Goal: Information Seeking & Learning: Learn about a topic

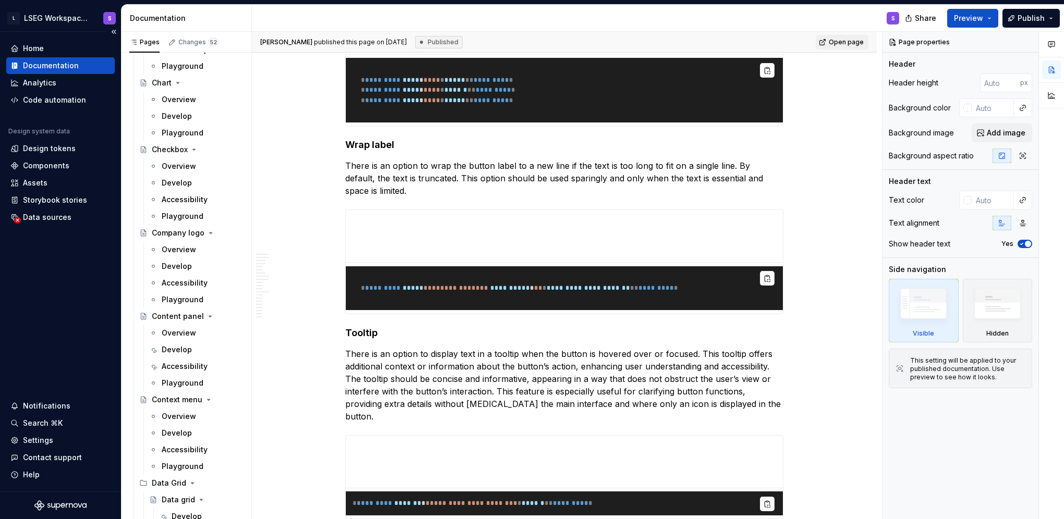
click at [67, 375] on div "Home Documentation Analytics Code automation Design system data Design tokens C…" at bounding box center [60, 262] width 121 height 460
click at [61, 330] on div "Home Documentation Analytics Code automation Design system data Design tokens C…" at bounding box center [60, 262] width 121 height 460
click at [97, 16] on html "L LSEG Workspace Design System S Home Documentation Analytics Code automation D…" at bounding box center [532, 259] width 1064 height 519
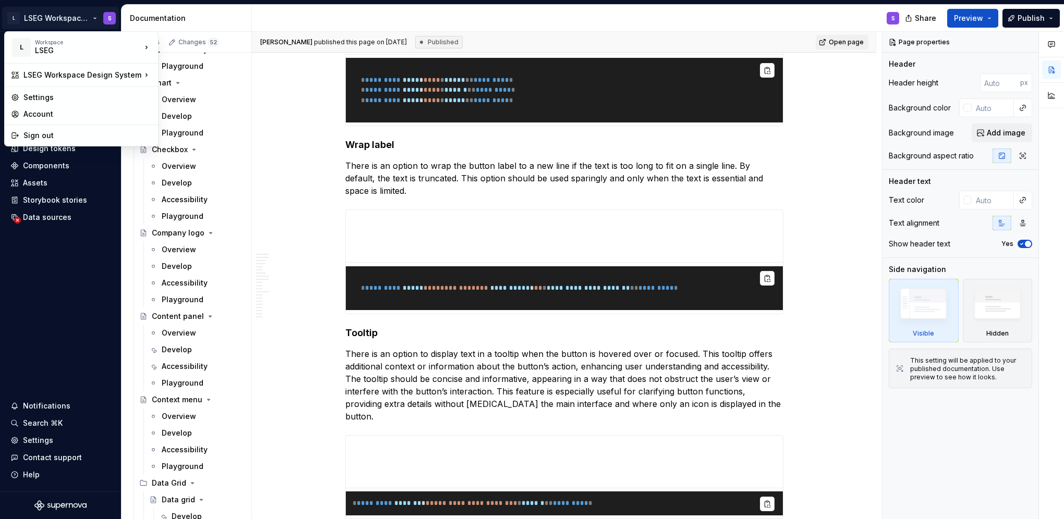
type textarea "*"
click at [27, 286] on html "L LSEG Workspace Design System S Home Documentation Analytics Code automation D…" at bounding box center [532, 259] width 1064 height 519
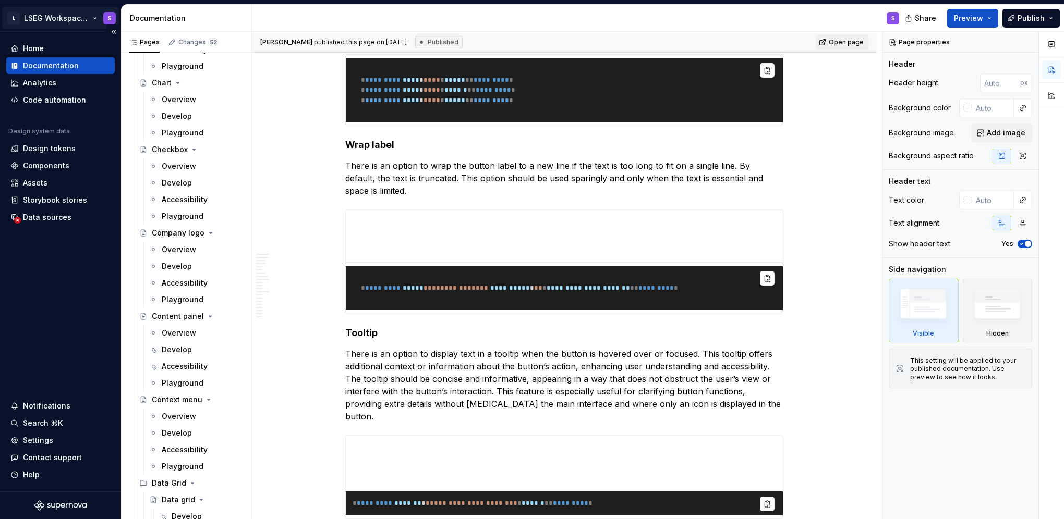
click at [98, 18] on html "L LSEG Workspace Design System S Home Documentation Analytics Code automation D…" at bounding box center [532, 259] width 1064 height 519
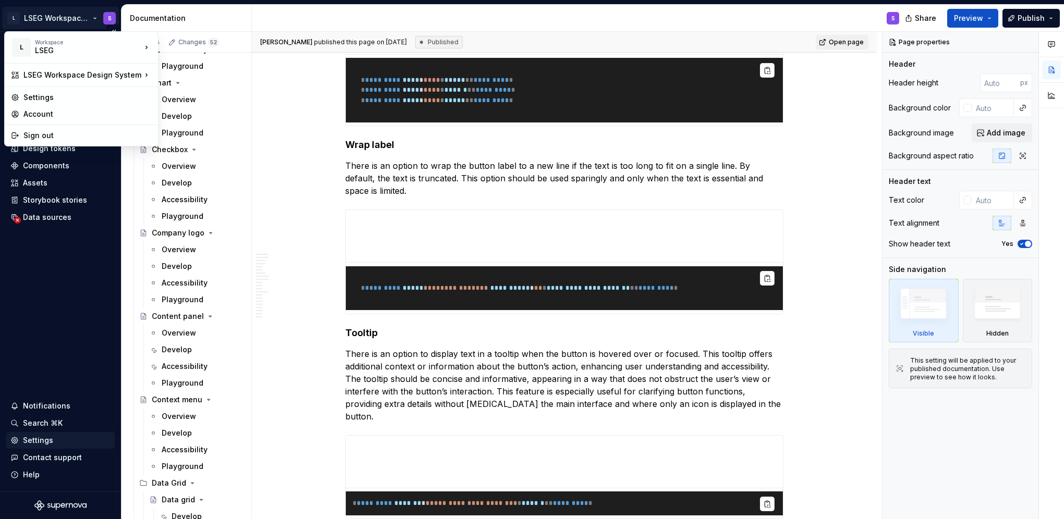
drag, startPoint x: 44, startPoint y: 284, endPoint x: 68, endPoint y: 448, distance: 166.5
click at [44, 284] on html "L LSEG Workspace Design System S Home Documentation Analytics Code automation D…" at bounding box center [532, 259] width 1064 height 519
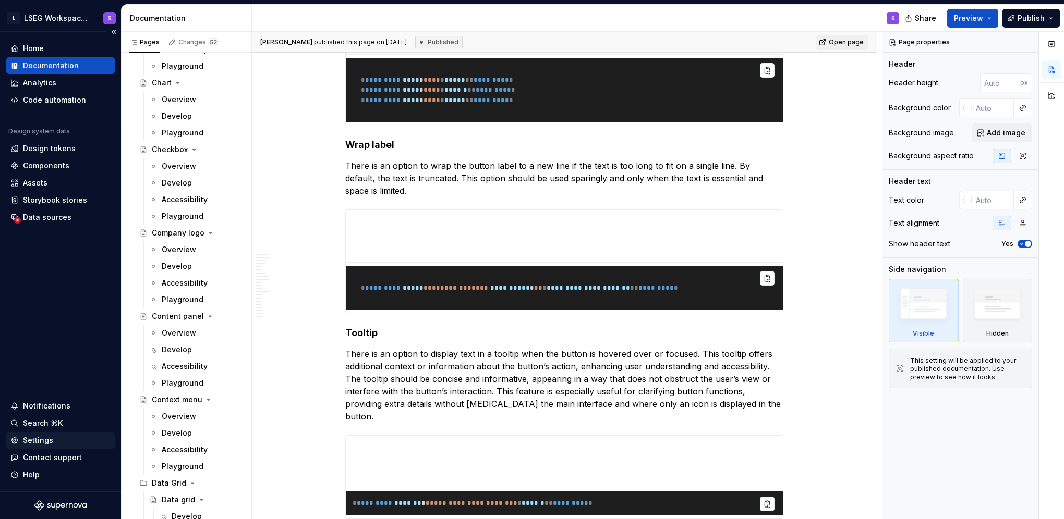
click at [28, 442] on div "Settings" at bounding box center [38, 440] width 30 height 10
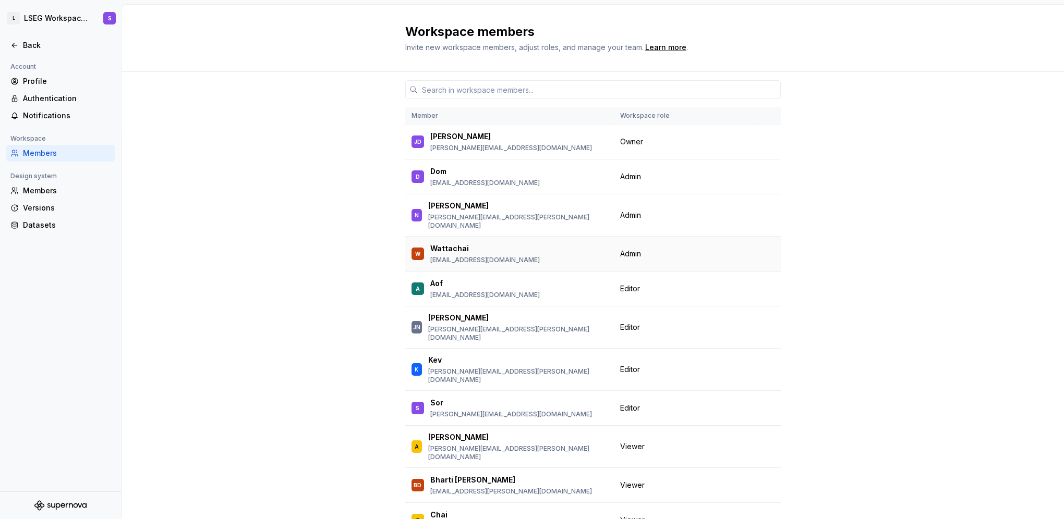
click at [636, 250] on span "Admin" at bounding box center [630, 254] width 21 height 10
click at [632, 140] on span "Owner" at bounding box center [631, 142] width 23 height 10
click at [16, 46] on icon at bounding box center [14, 45] width 8 height 8
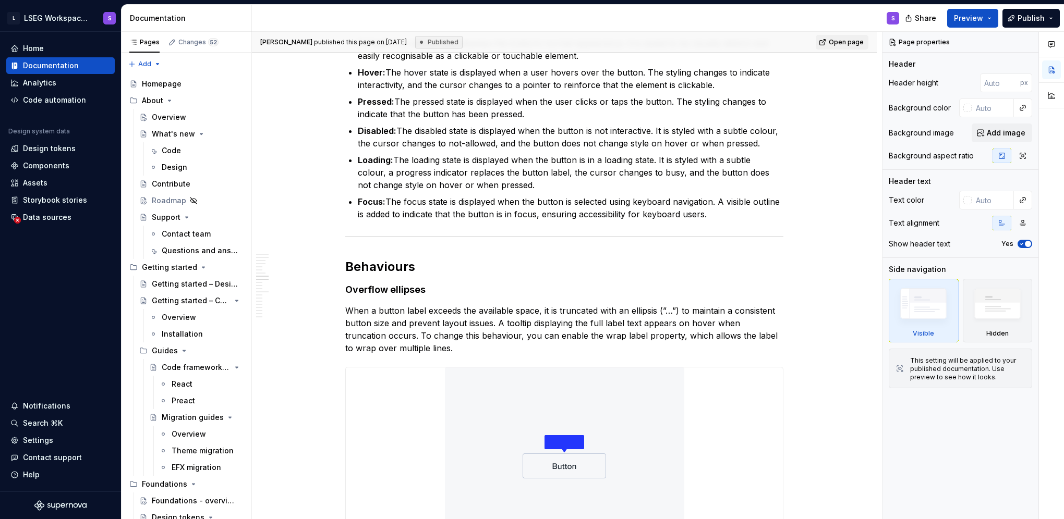
scroll to position [3233, 0]
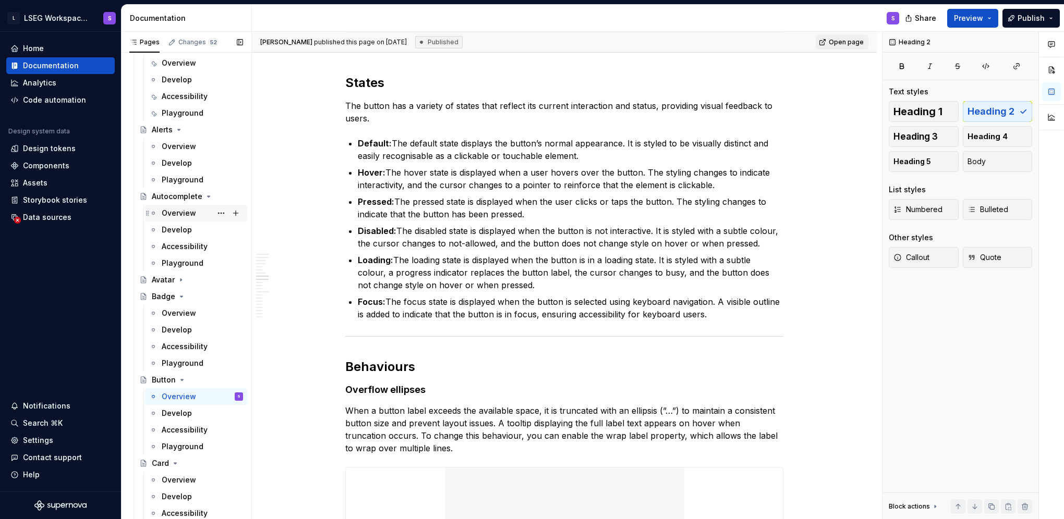
scroll to position [939, 0]
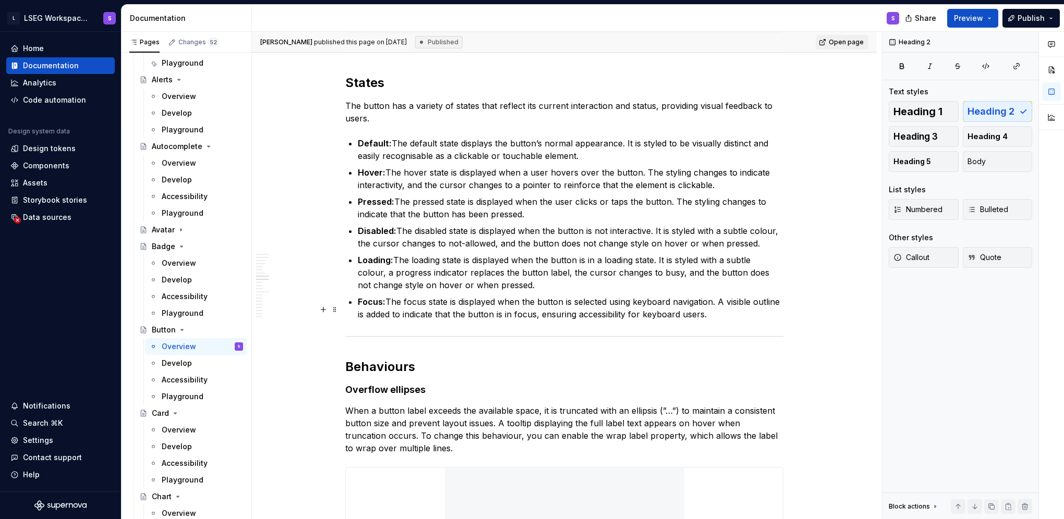
click at [524, 162] on p "Default: The default state displays the button’s normal appearance. It is style…" at bounding box center [571, 149] width 426 height 25
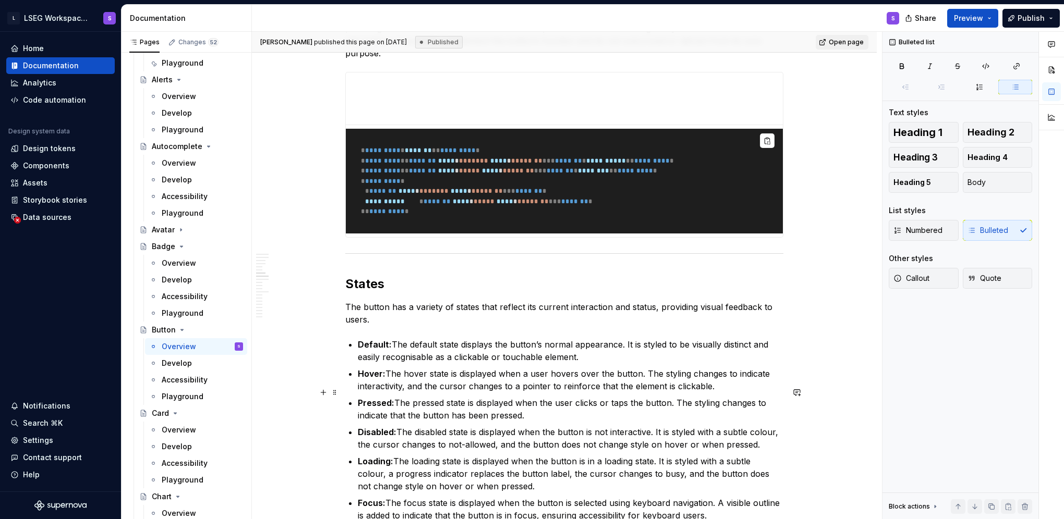
scroll to position [2973, 0]
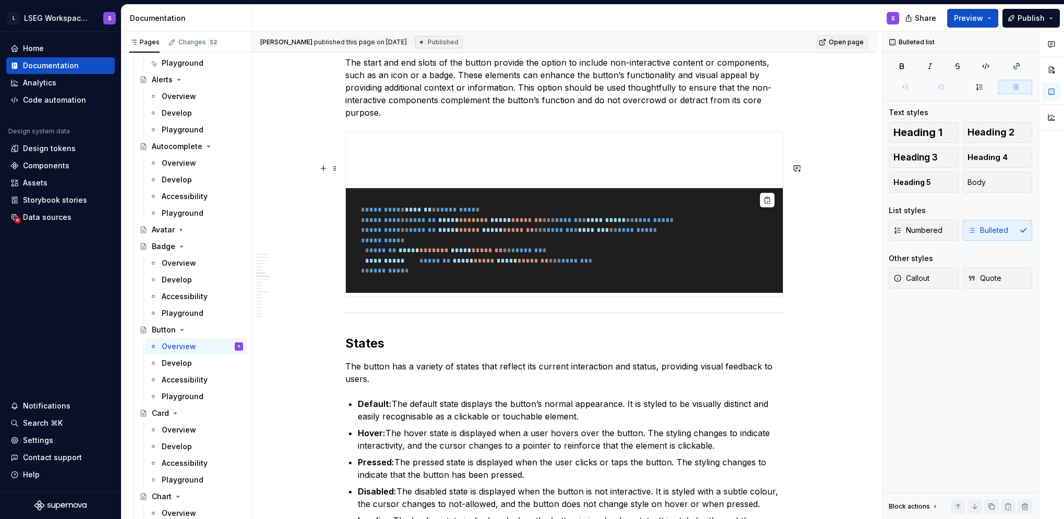
click at [346, 48] on h3 "Start and end slot" at bounding box center [564, 40] width 438 height 15
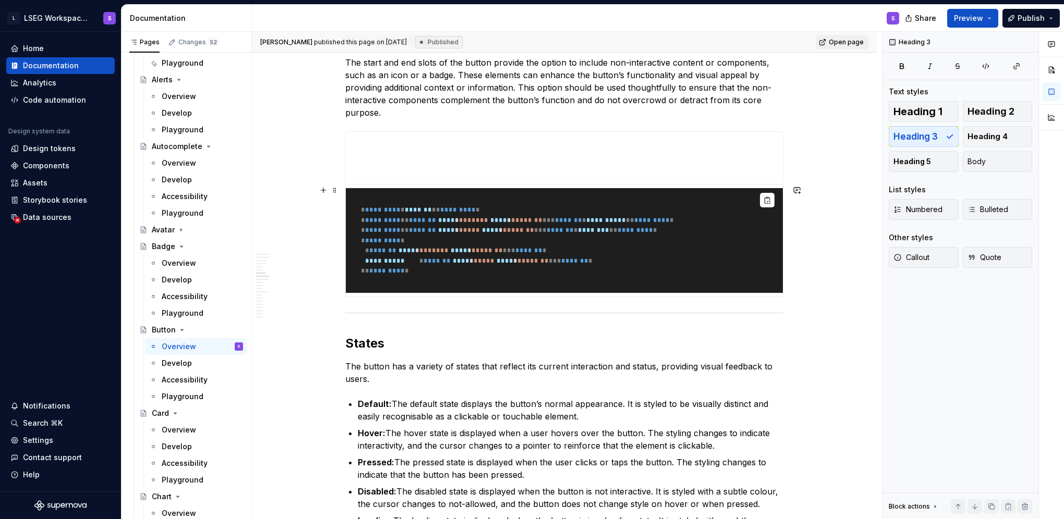
click at [458, 119] on p "The start and end slots of the button provide the option to include non-interac…" at bounding box center [564, 87] width 438 height 63
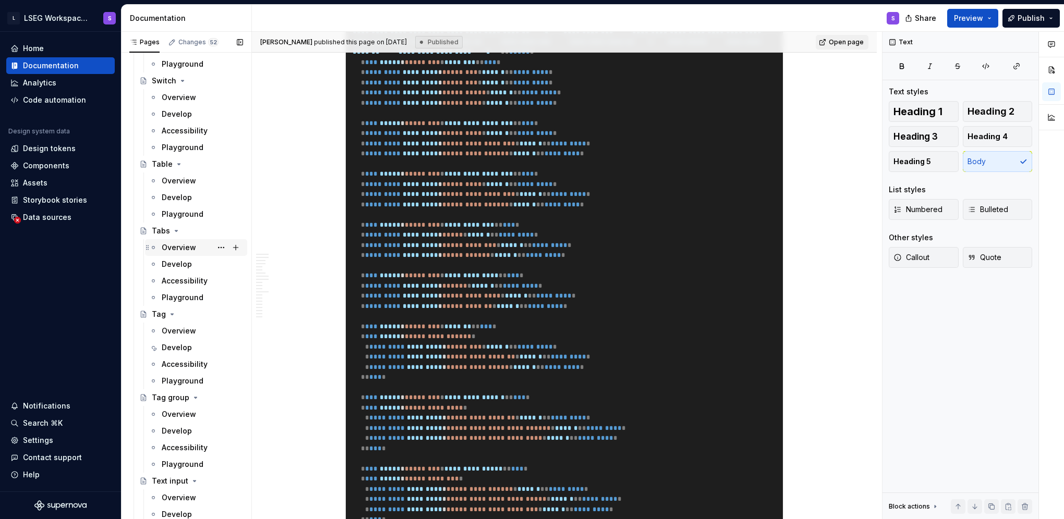
scroll to position [4589, 0]
drag, startPoint x: 169, startPoint y: 249, endPoint x: 575, endPoint y: 256, distance: 405.8
click at [169, 249] on div "Overview" at bounding box center [179, 251] width 34 height 10
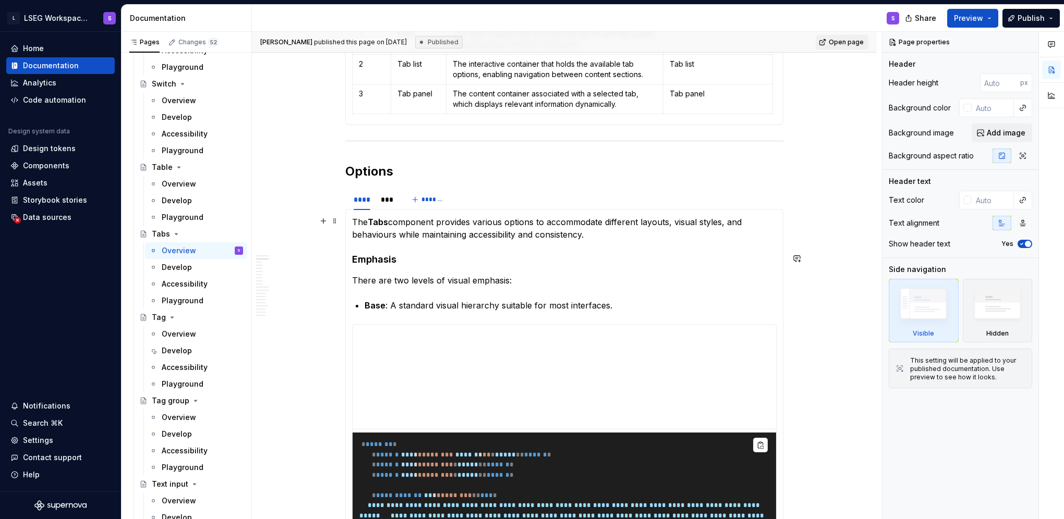
scroll to position [834, 0]
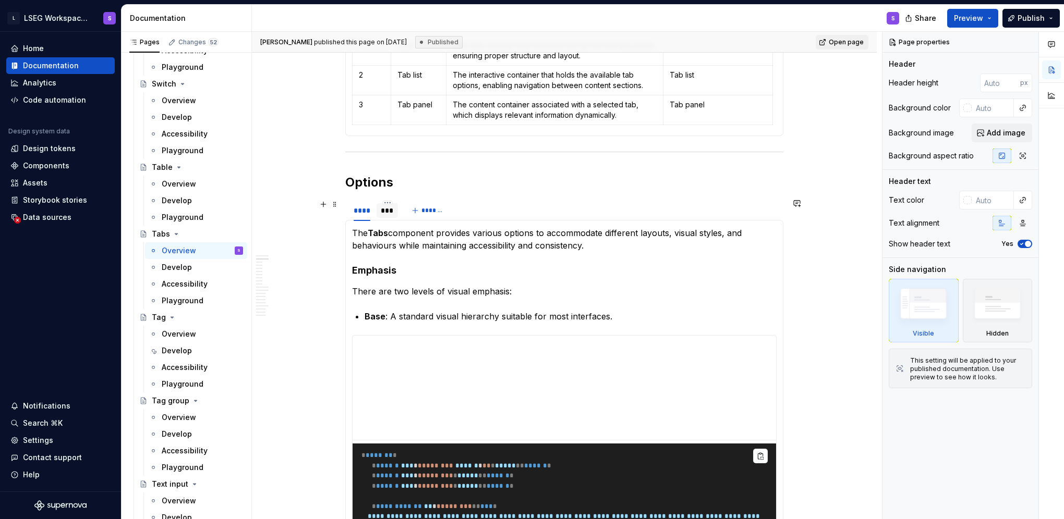
click at [390, 214] on div "***" at bounding box center [387, 210] width 13 height 10
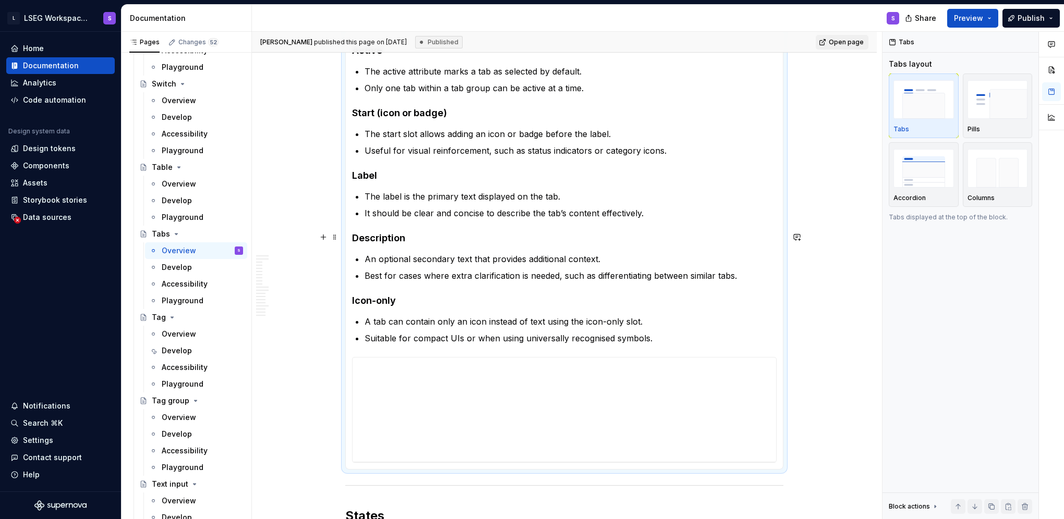
scroll to position [1147, 0]
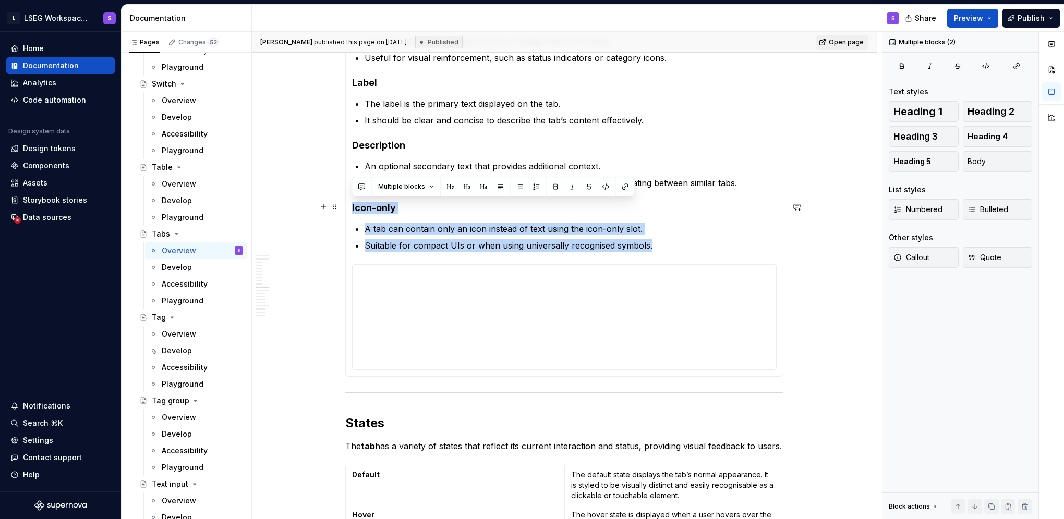
drag, startPoint x: 653, startPoint y: 243, endPoint x: 350, endPoint y: 208, distance: 305.1
click at [350, 208] on div "**********" at bounding box center [564, 142] width 438 height 470
copy section-item-column "Icon-only A tab can contain only an icon instead of text using the icon-only sl…"
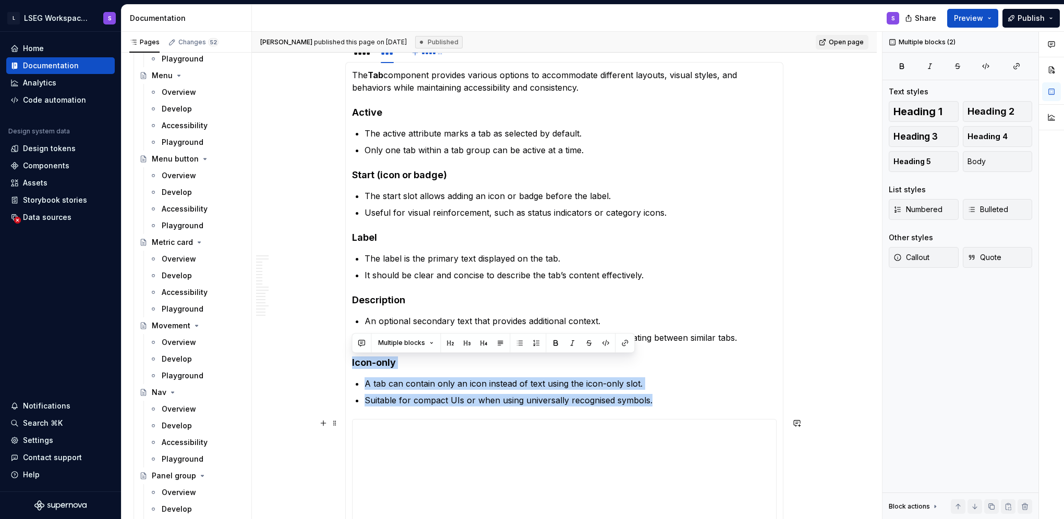
scroll to position [991, 0]
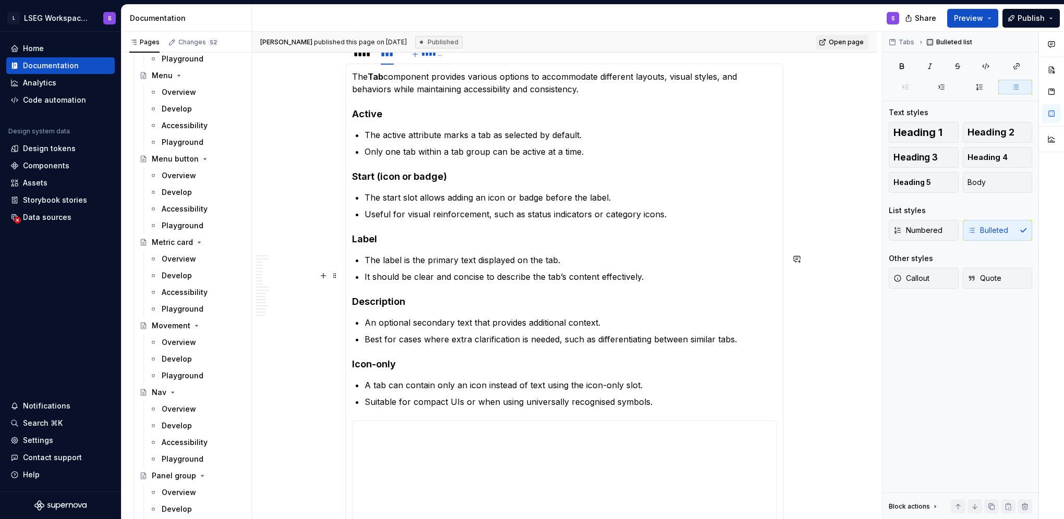
click at [519, 276] on p "It should be clear and concise to describe the tab’s content effectively." at bounding box center [571, 277] width 412 height 13
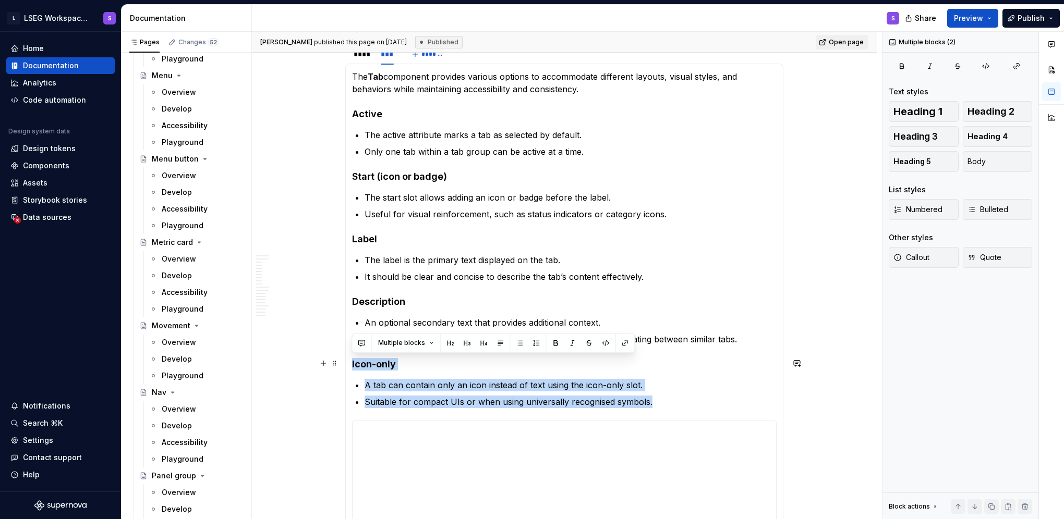
drag, startPoint x: 657, startPoint y: 403, endPoint x: 350, endPoint y: 363, distance: 309.2
click at [350, 363] on div "**********" at bounding box center [564, 299] width 438 height 470
copy section-item-column "Icon-only A tab can contain only an icon instead of text using the icon-only sl…"
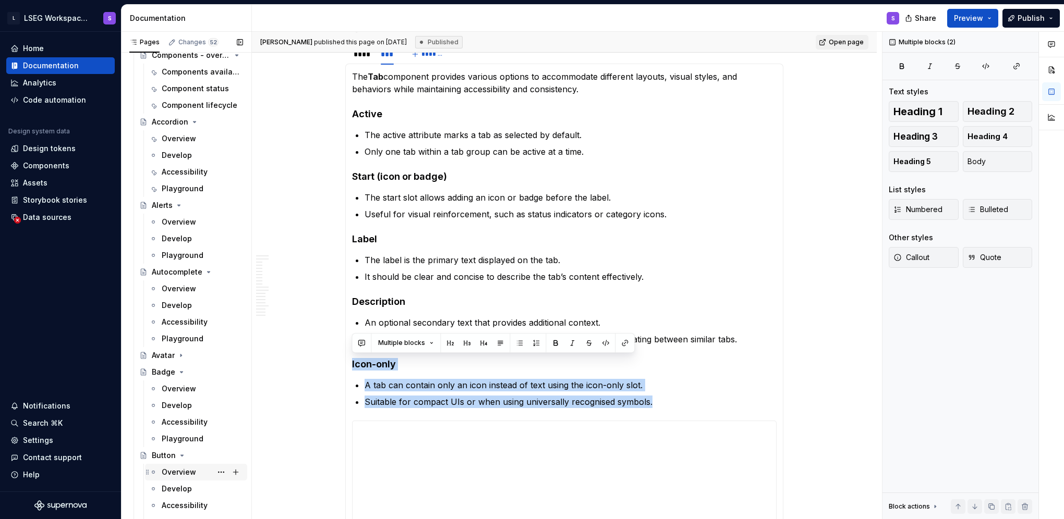
scroll to position [887, 0]
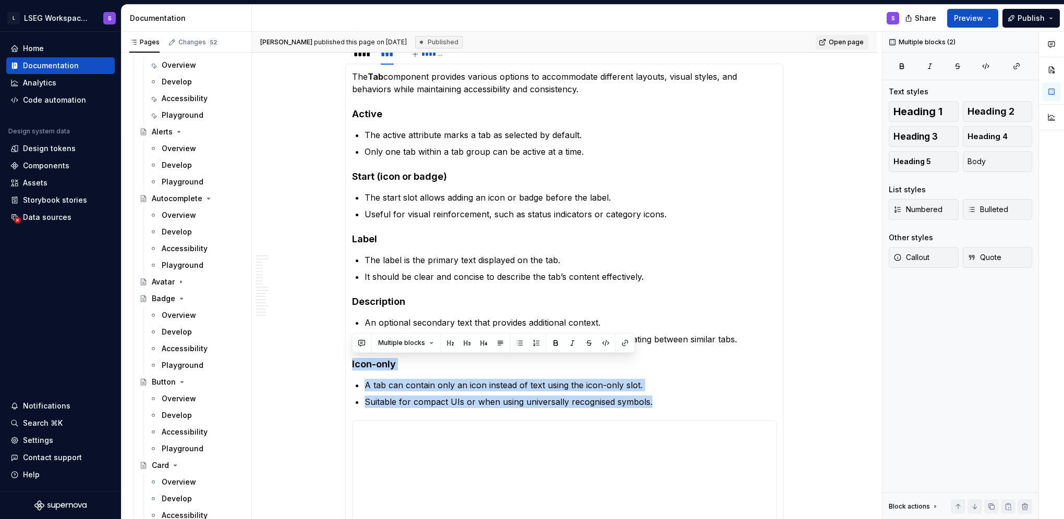
click at [177, 404] on div "Overview" at bounding box center [202, 399] width 81 height 10
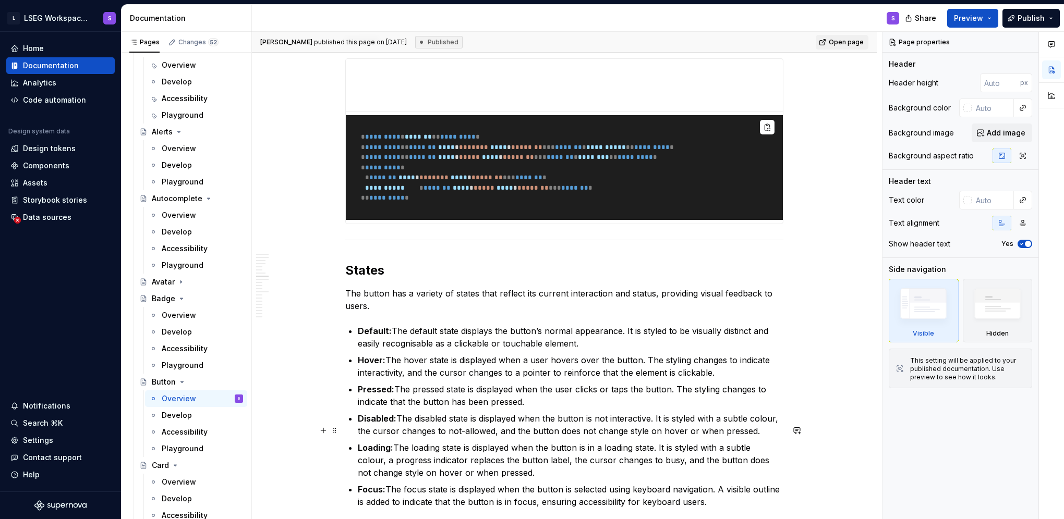
scroll to position [2973, 0]
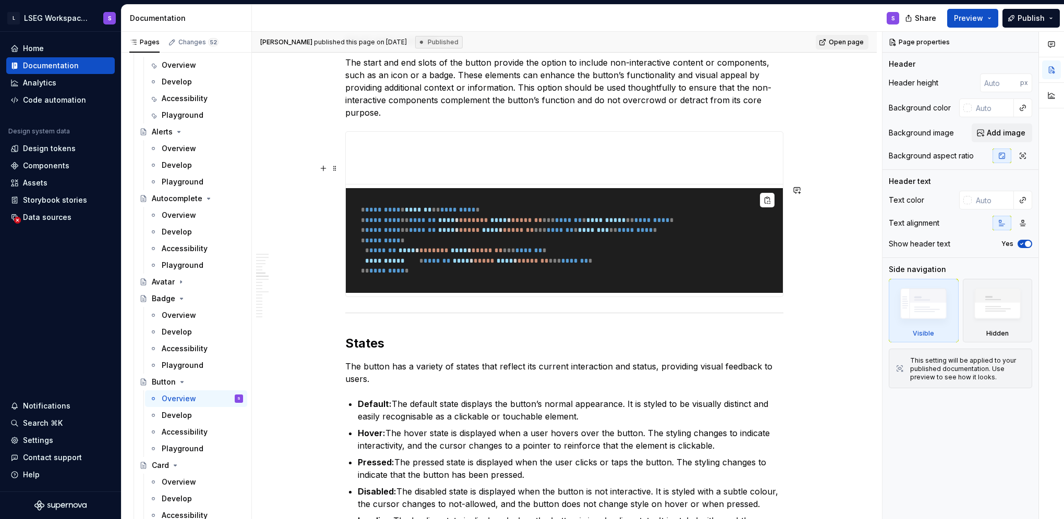
click at [484, 48] on h3 "Start and end slot" at bounding box center [564, 40] width 438 height 15
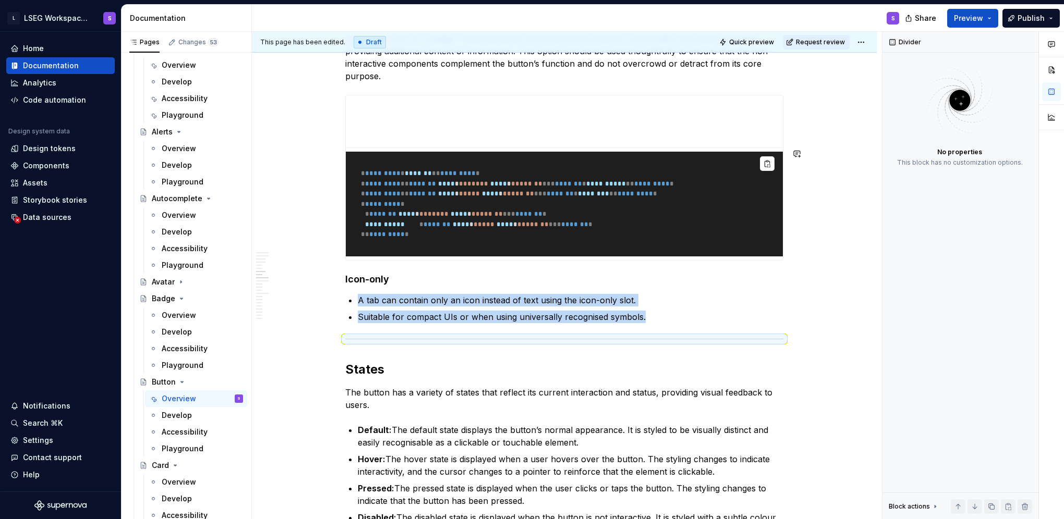
scroll to position [3025, 0]
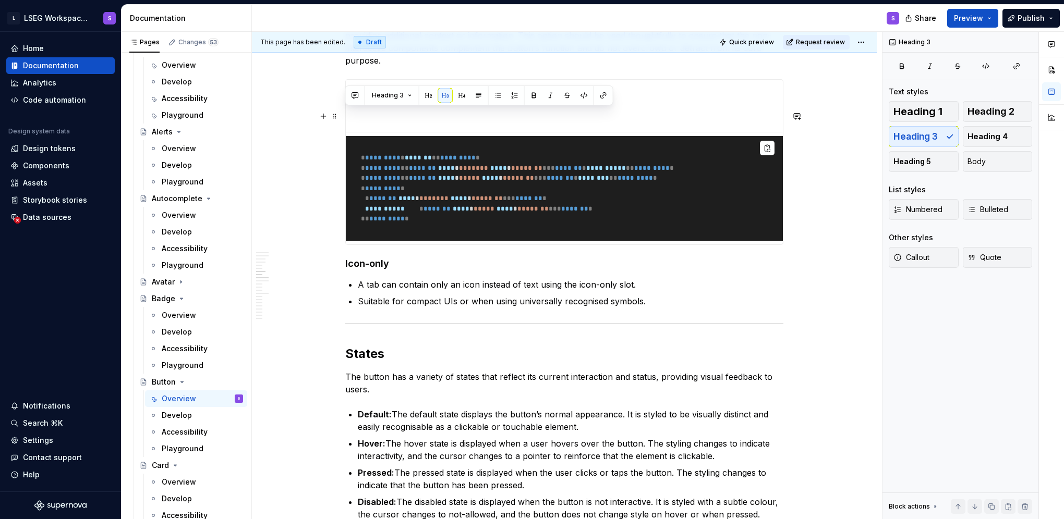
drag, startPoint x: 347, startPoint y: 111, endPoint x: 450, endPoint y: 115, distance: 102.8
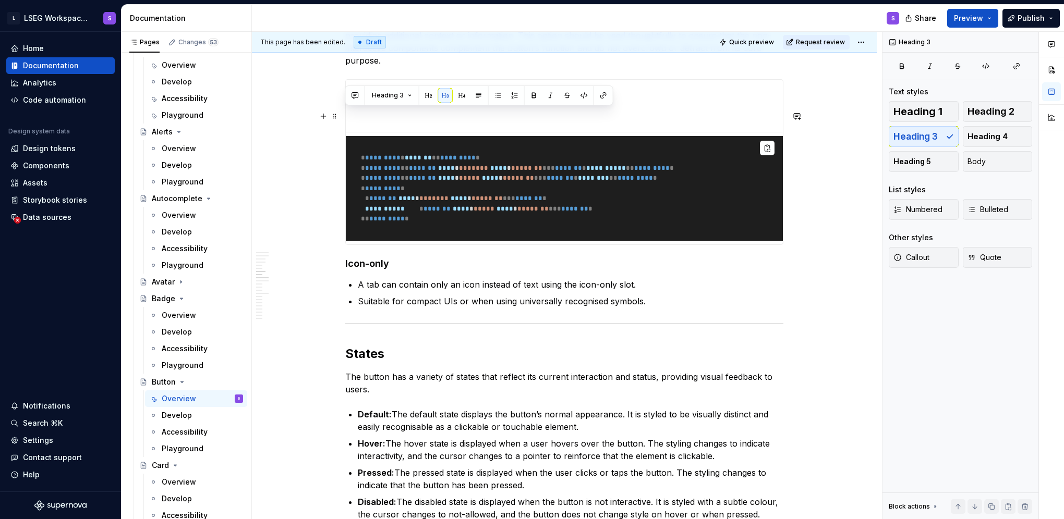
copy h3 "Start and end slot"
click at [399, 270] on h4 "Icon-only" at bounding box center [564, 264] width 438 height 13
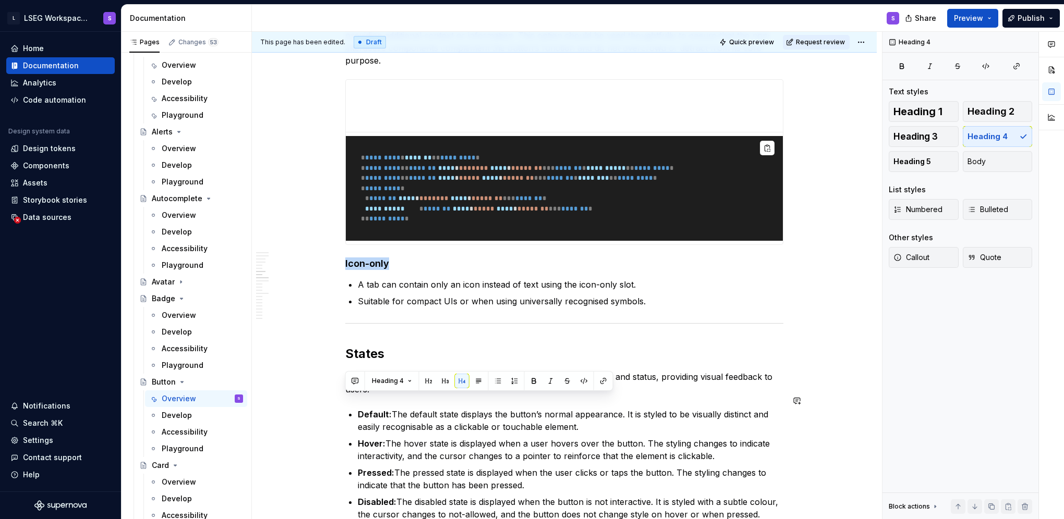
type textarea "*"
paste div
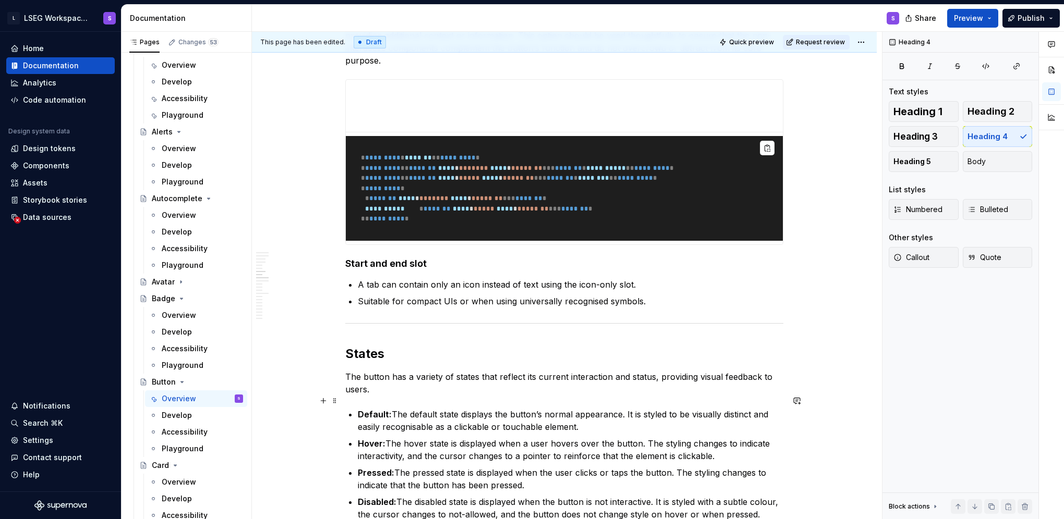
click at [363, 270] on h4 "Start and end slot" at bounding box center [564, 264] width 438 height 13
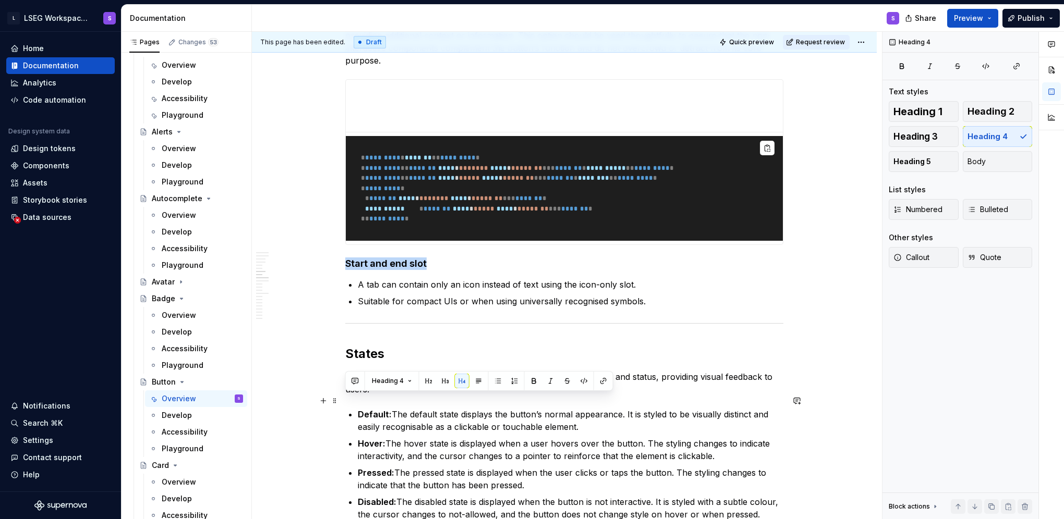
click at [363, 270] on h4 "Start and end slot" at bounding box center [564, 264] width 438 height 13
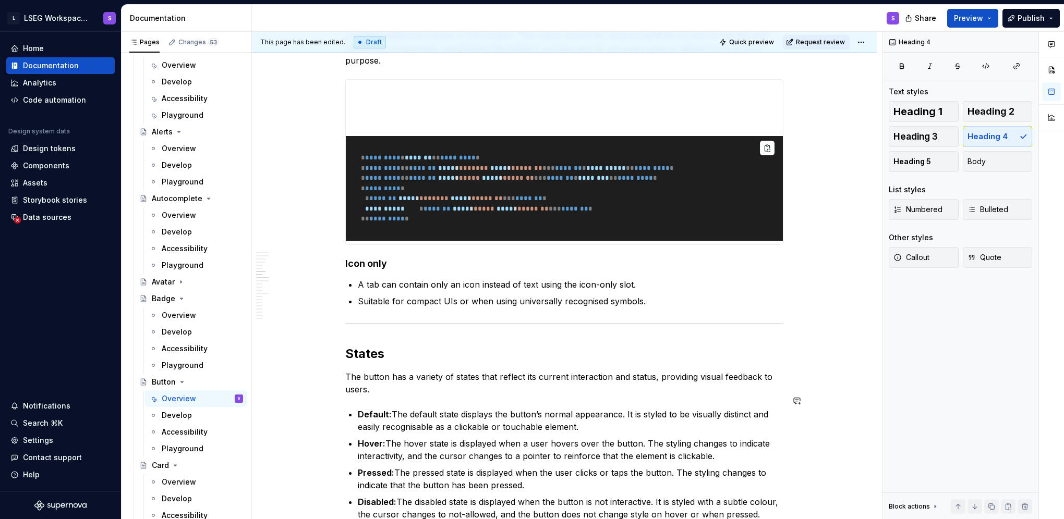
click at [470, 291] on p "A tab can contain only an icon instead of text using the icon-only slot." at bounding box center [571, 284] width 426 height 13
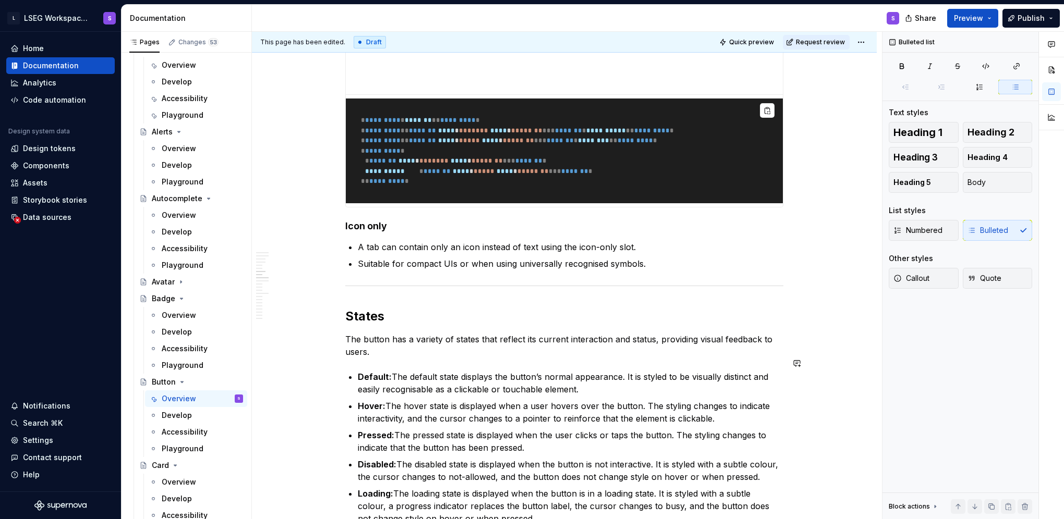
scroll to position [3077, 0]
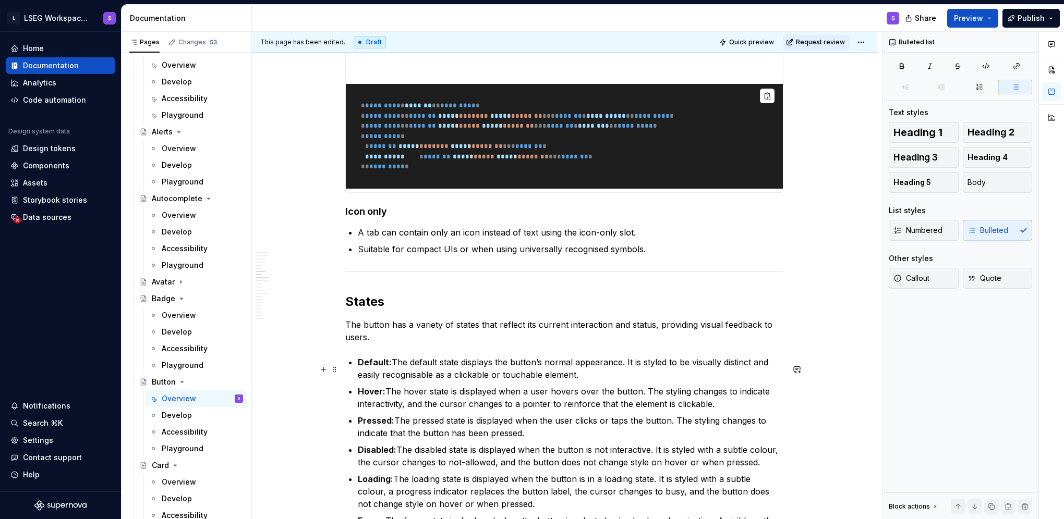
click at [407, 239] on p "A tab can contain only an icon instead of text using the icon-only slot." at bounding box center [571, 232] width 426 height 13
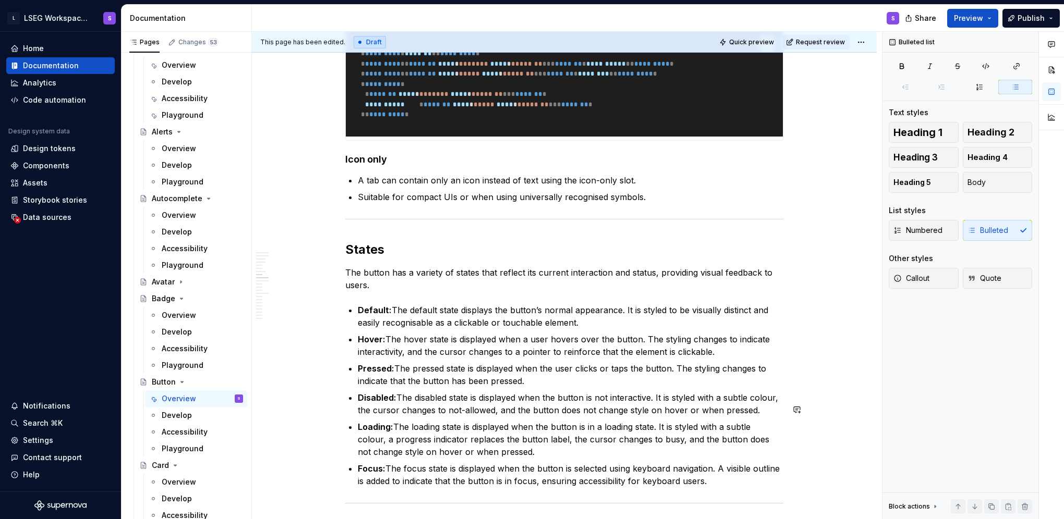
scroll to position [3129, 0]
click at [671, 187] on p "A tab can contain only an icon instead of text using the icon-only slot." at bounding box center [571, 180] width 426 height 13
click at [674, 203] on p "Suitable for compact UIs or when using universally recognised symbols." at bounding box center [571, 197] width 426 height 13
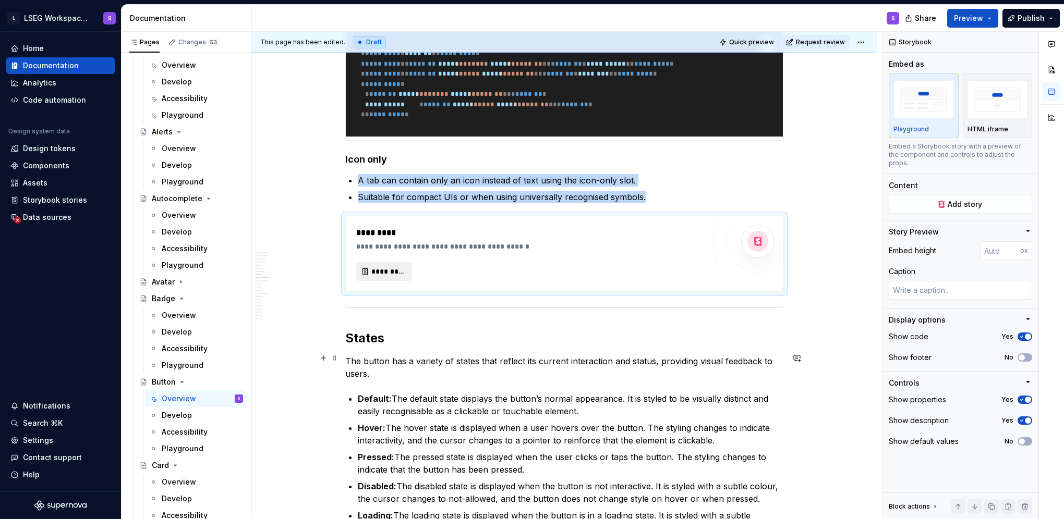
click at [369, 281] on button "*********" at bounding box center [384, 271] width 56 height 19
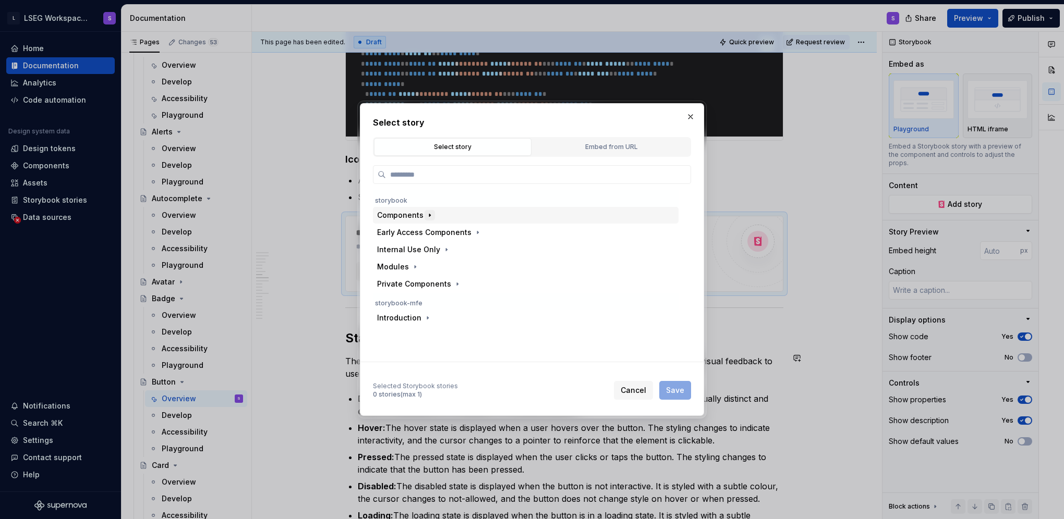
click at [432, 215] on icon "button" at bounding box center [430, 215] width 8 height 8
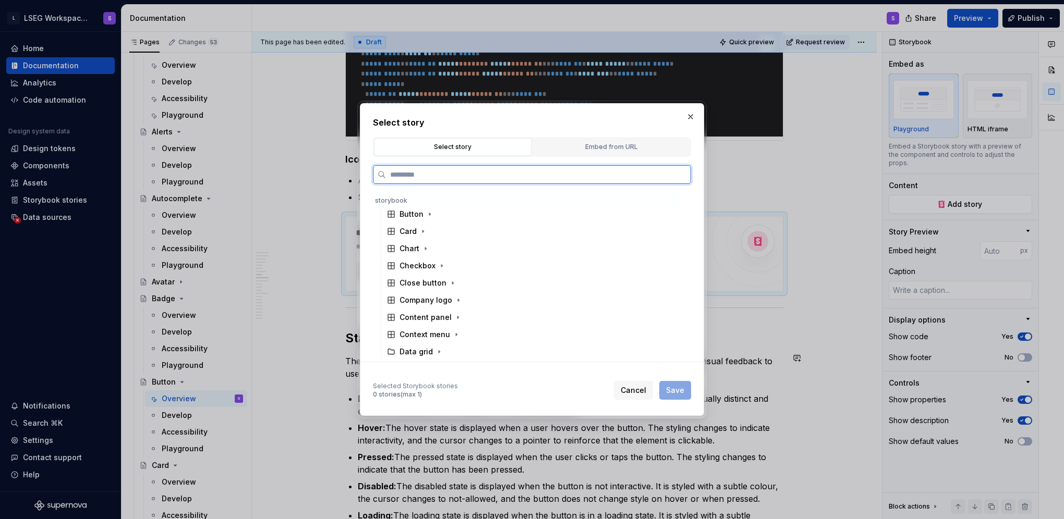
scroll to position [0, 0]
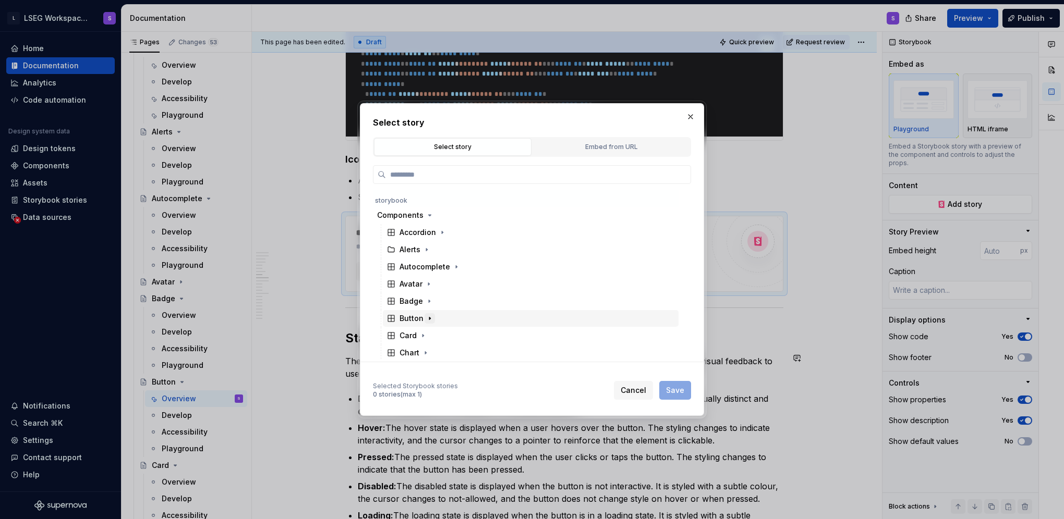
click at [432, 317] on icon "button" at bounding box center [430, 318] width 8 height 8
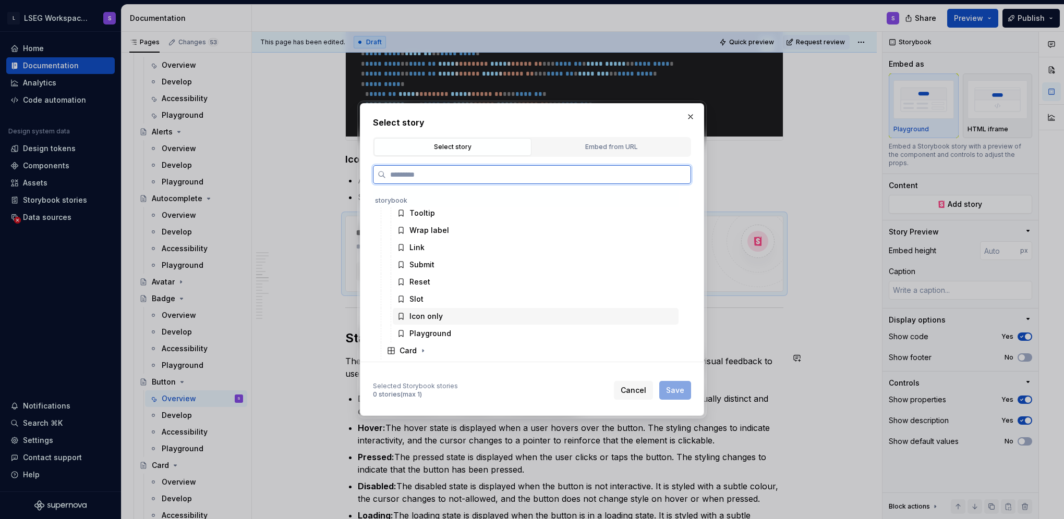
click at [426, 319] on div "Icon only" at bounding box center [425, 316] width 33 height 10
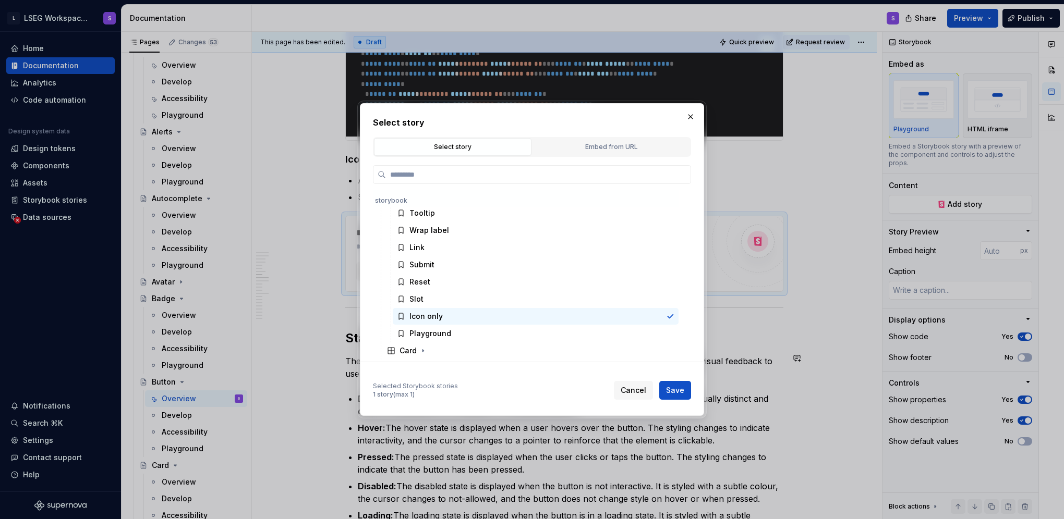
click at [670, 402] on div "Select story Select story Embed from URL storybook Components Accordion Alerts …" at bounding box center [532, 259] width 344 height 313
click at [670, 393] on span "Save" at bounding box center [675, 390] width 18 height 10
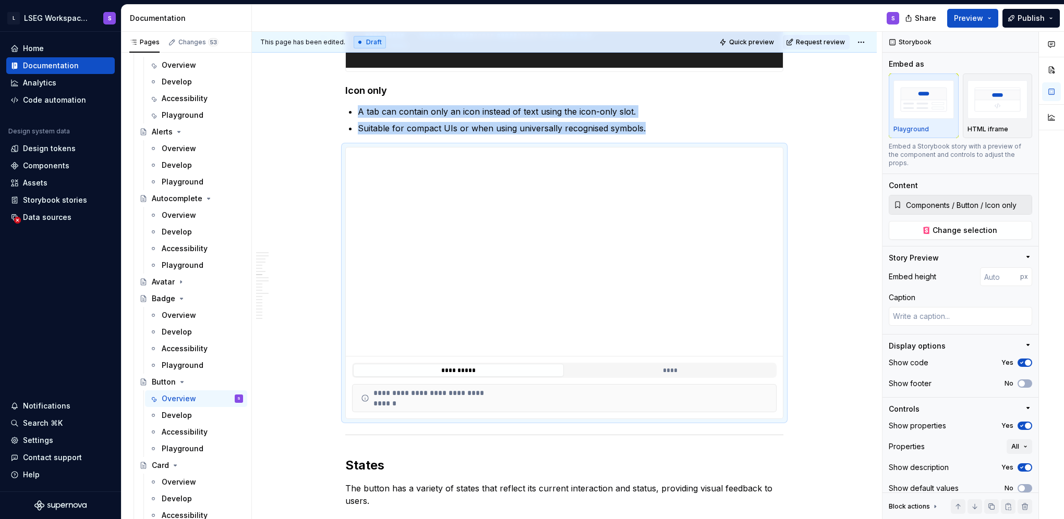
scroll to position [3276, 0]
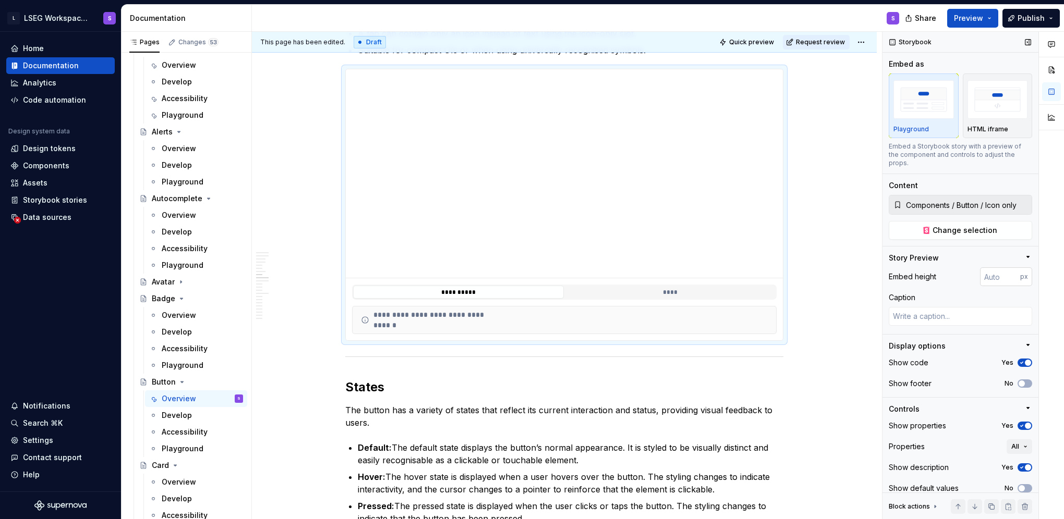
click at [1002, 278] on input "number" at bounding box center [1000, 277] width 40 height 19
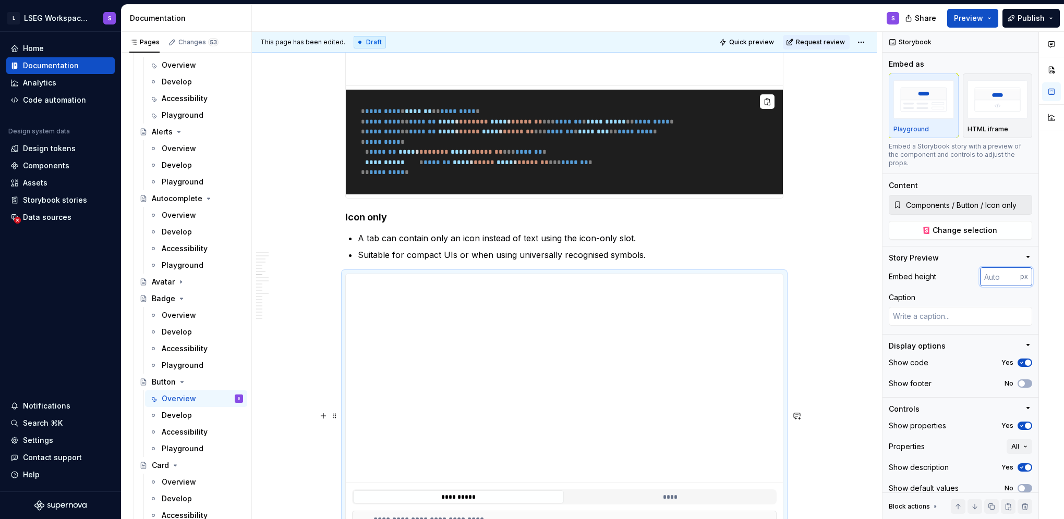
scroll to position [3067, 0]
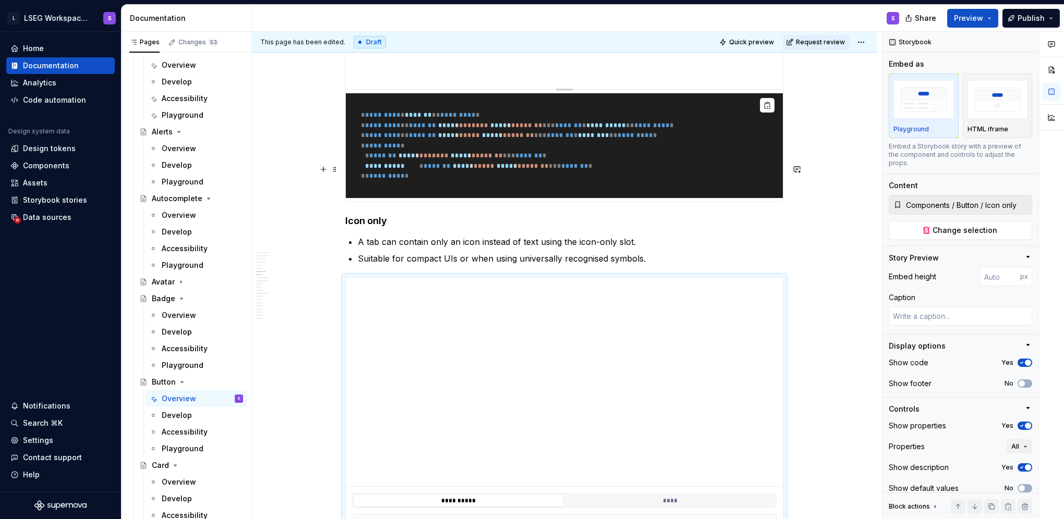
type textarea "*"
type input "Components / Button / Slot"
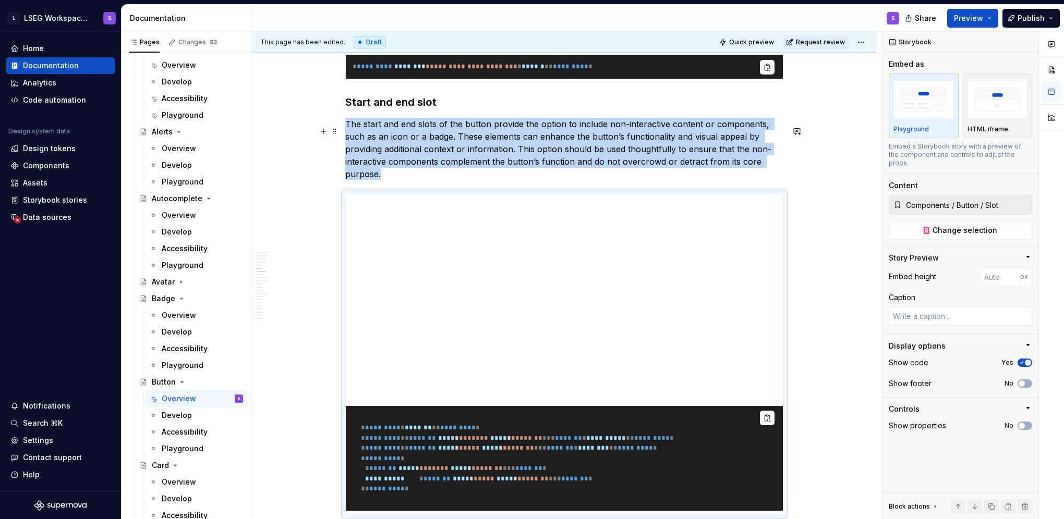
type textarea "*"
type input "Components / Button / Tooltip"
type input "100"
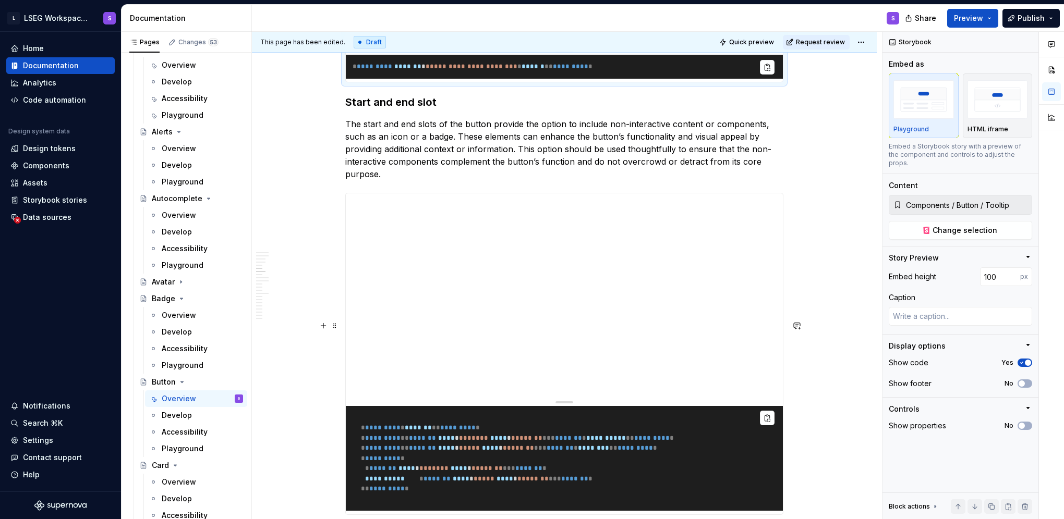
type textarea "*"
type input "Components / Button / Slot"
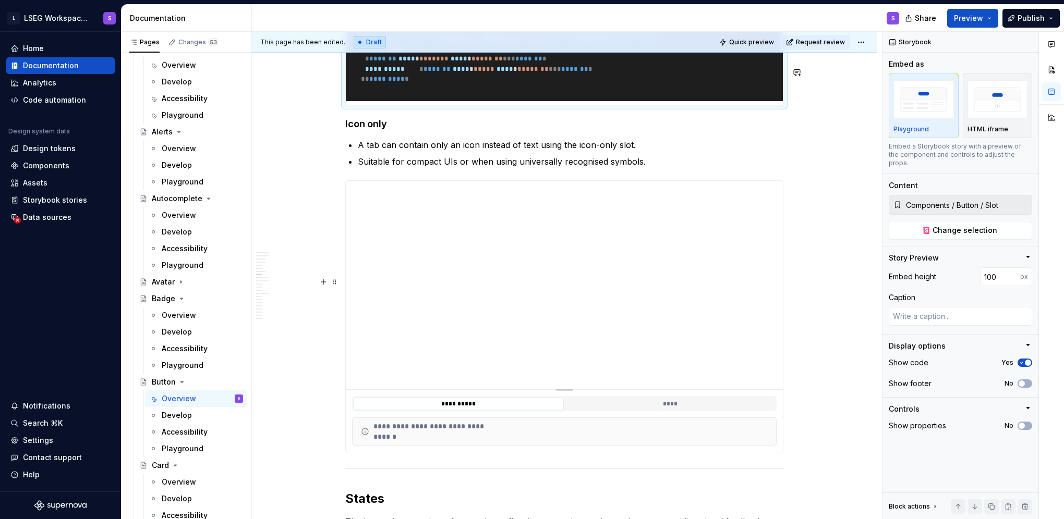
scroll to position [3276, 0]
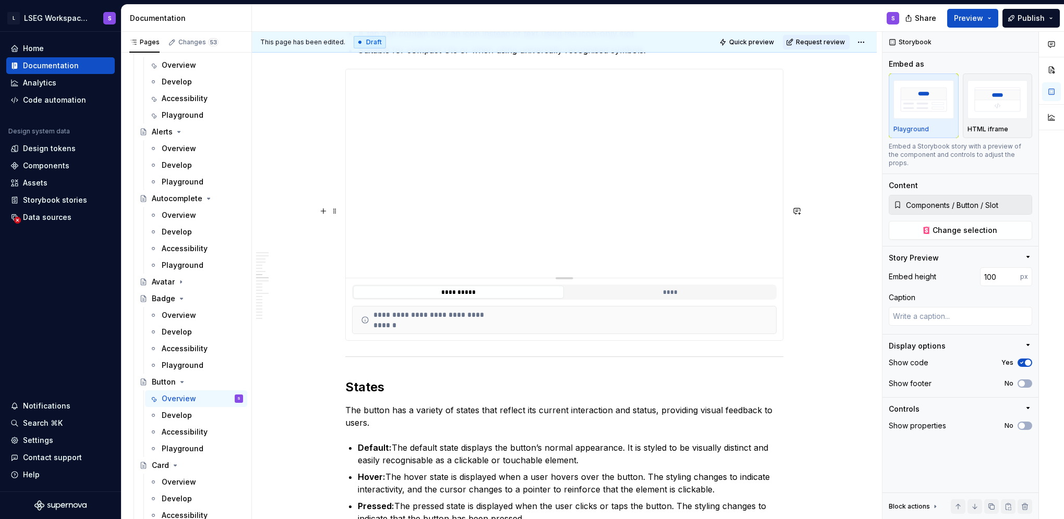
type textarea "*"
type input "Components / Button / Icon only"
type textarea "*"
click at [996, 277] on input "number" at bounding box center [1000, 277] width 40 height 19
type input "100"
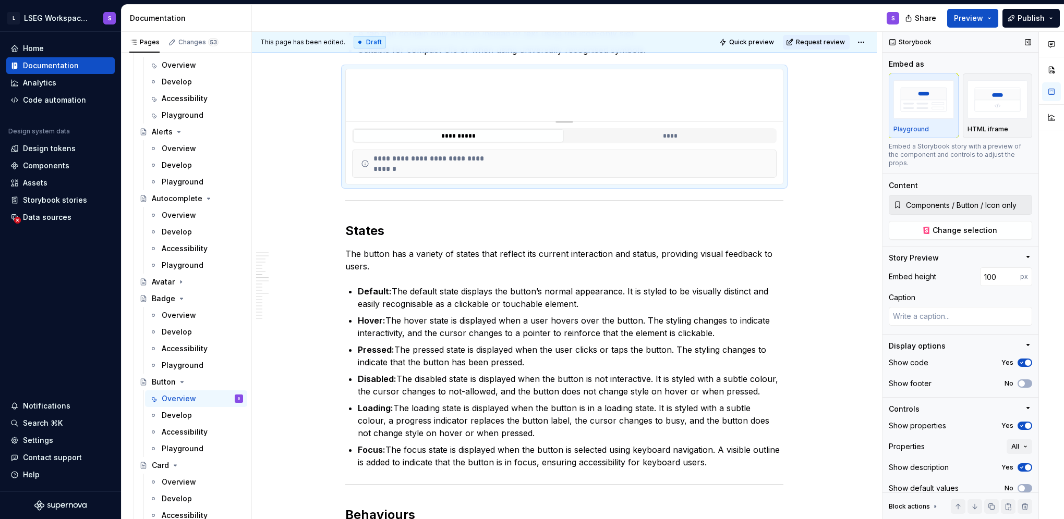
click at [1025, 363] on span "button" at bounding box center [1028, 363] width 6 height 6
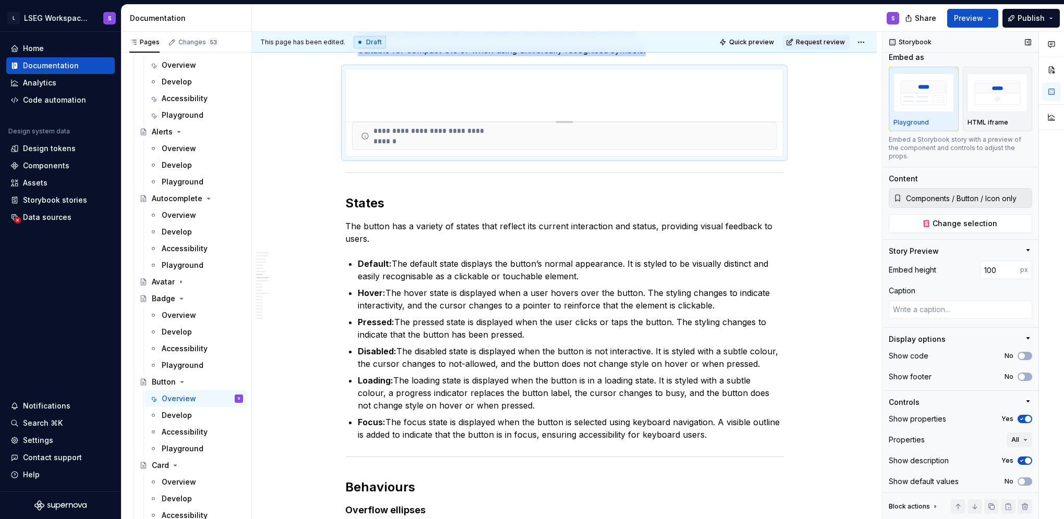
scroll to position [9, 0]
drag, startPoint x: 1022, startPoint y: 418, endPoint x: 1018, endPoint y: 363, distance: 54.9
click at [1025, 418] on span "button" at bounding box center [1028, 417] width 6 height 6
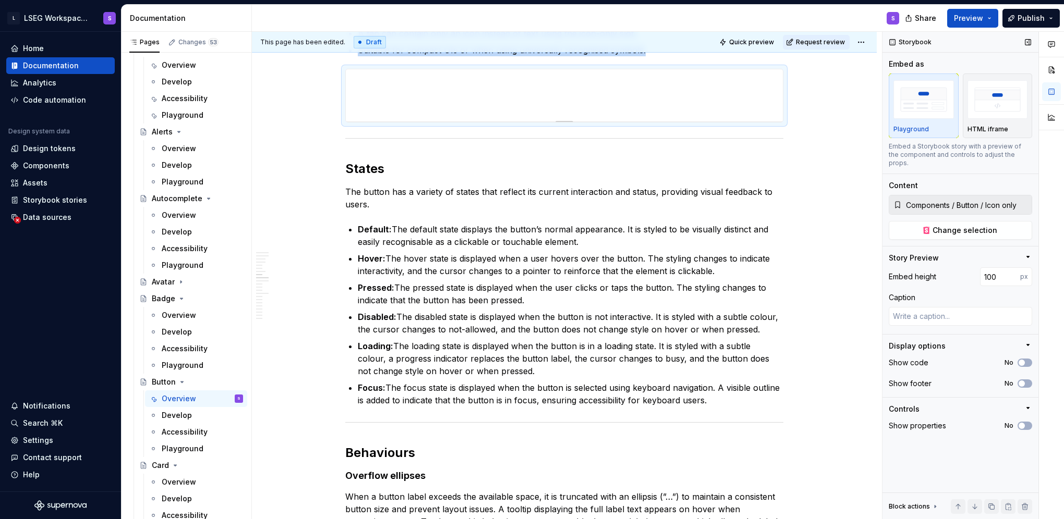
scroll to position [0, 0]
click at [1023, 360] on span "button" at bounding box center [1021, 363] width 6 height 6
type textarea "*"
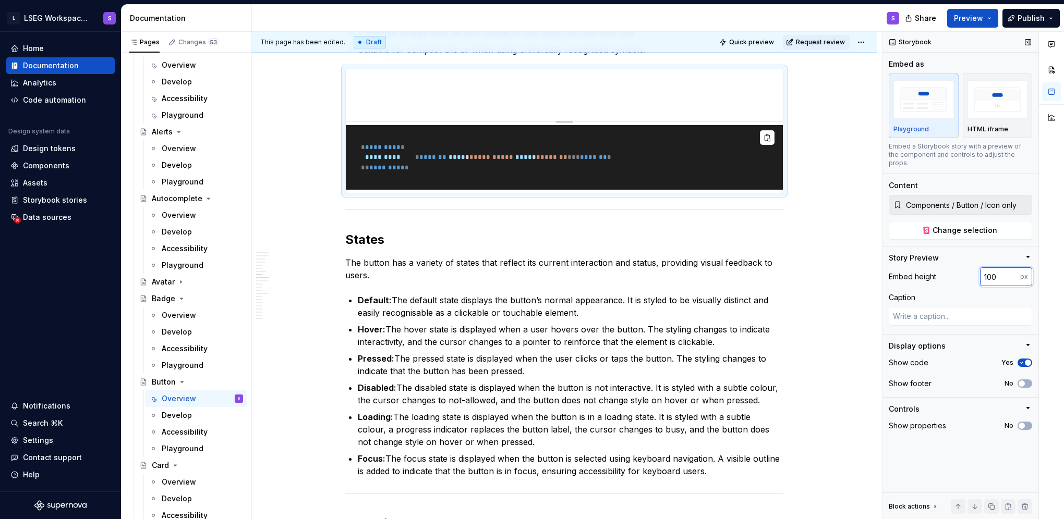
drag, startPoint x: 1002, startPoint y: 261, endPoint x: 960, endPoint y: 257, distance: 42.4
click at [960, 257] on div "Story Preview Embed height 100 px Caption" at bounding box center [960, 293] width 143 height 81
click at [986, 269] on input "100" at bounding box center [1000, 277] width 40 height 19
click at [1012, 271] on input "99" at bounding box center [1000, 277] width 40 height 19
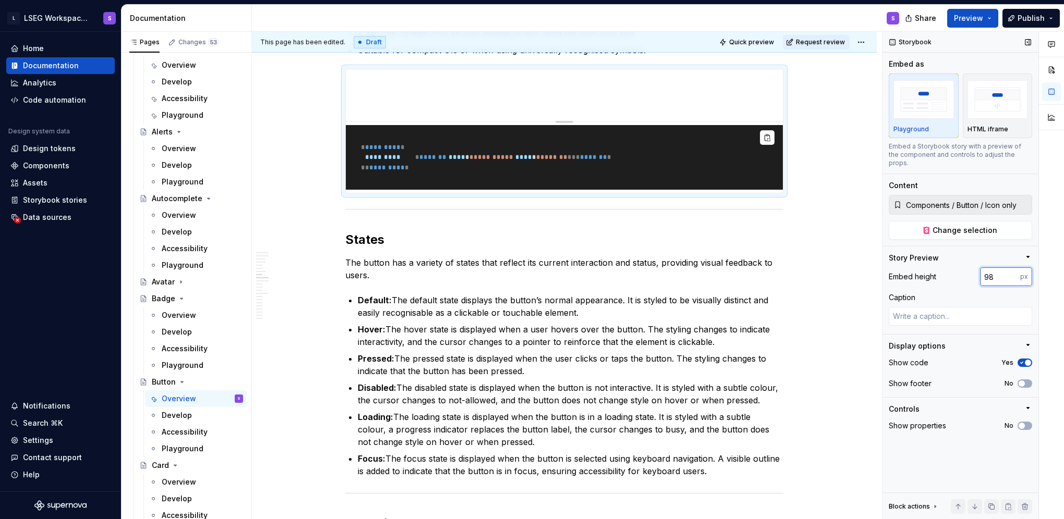
click at [1012, 271] on input "98" at bounding box center [1000, 277] width 40 height 19
click at [1012, 271] on input "97" at bounding box center [1000, 277] width 40 height 19
click at [1012, 271] on input "96" at bounding box center [1000, 277] width 40 height 19
click at [1012, 271] on input "95" at bounding box center [1000, 277] width 40 height 19
type input "100"
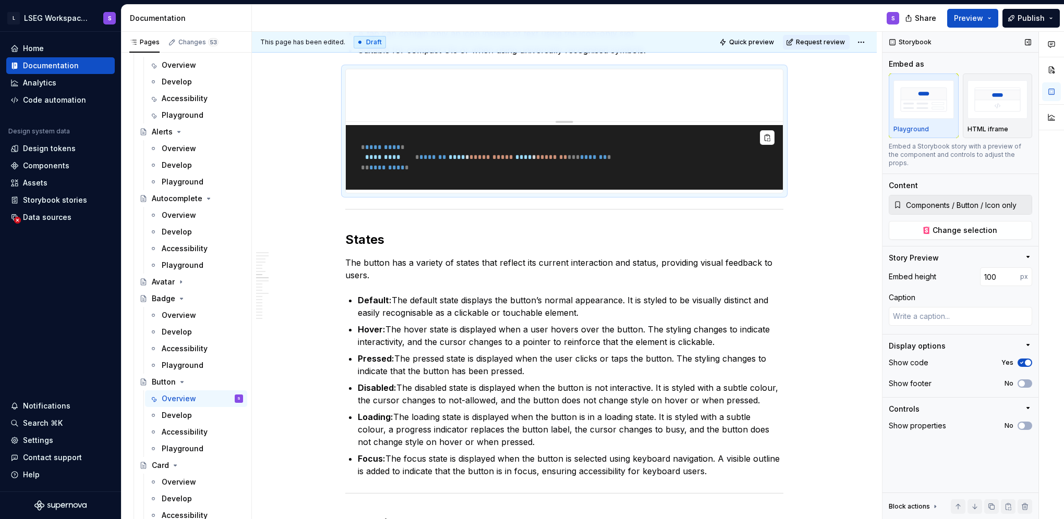
click at [983, 293] on div "Caption" at bounding box center [960, 298] width 143 height 10
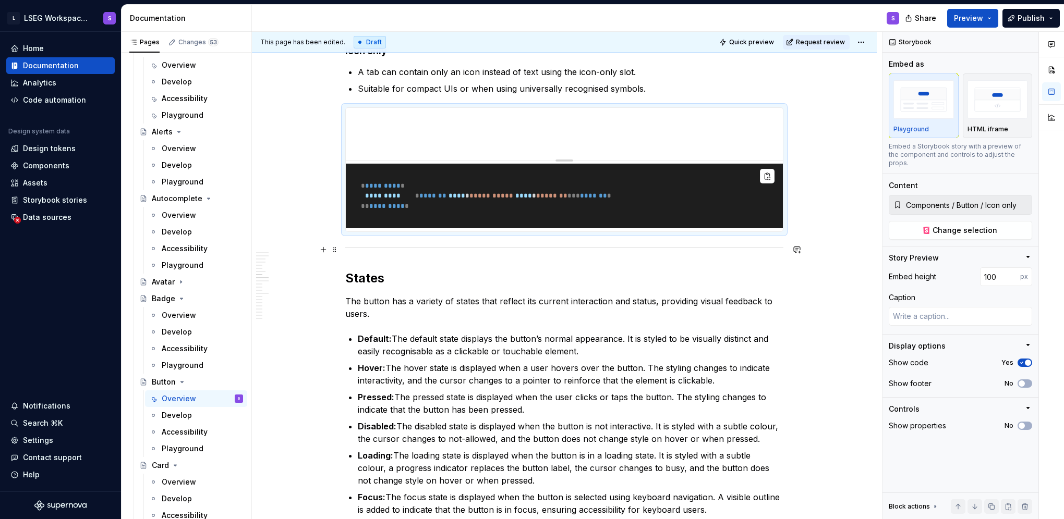
scroll to position [3224, 0]
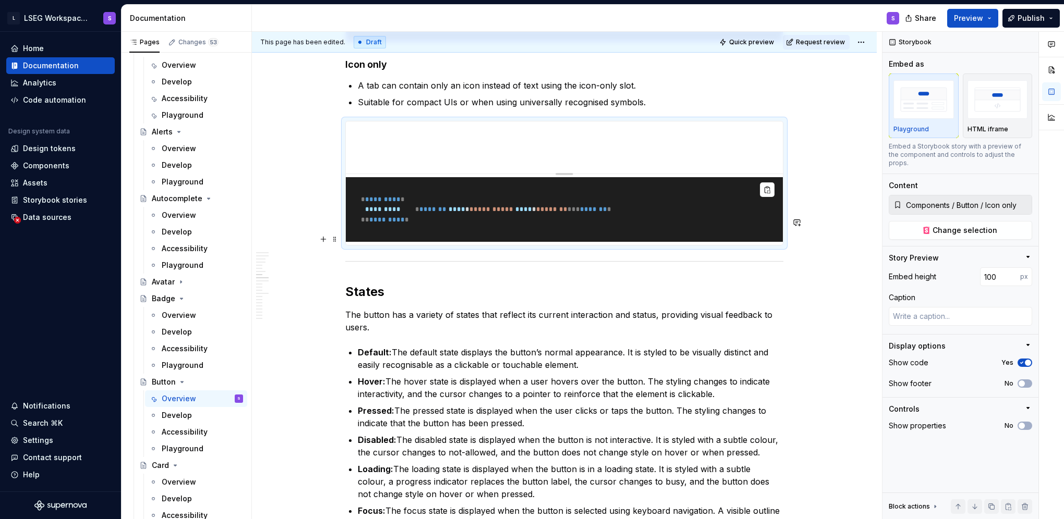
click at [525, 108] on ul "A tab can contain only an icon instead of text using the icon-only slot. Suitab…" at bounding box center [571, 93] width 426 height 29
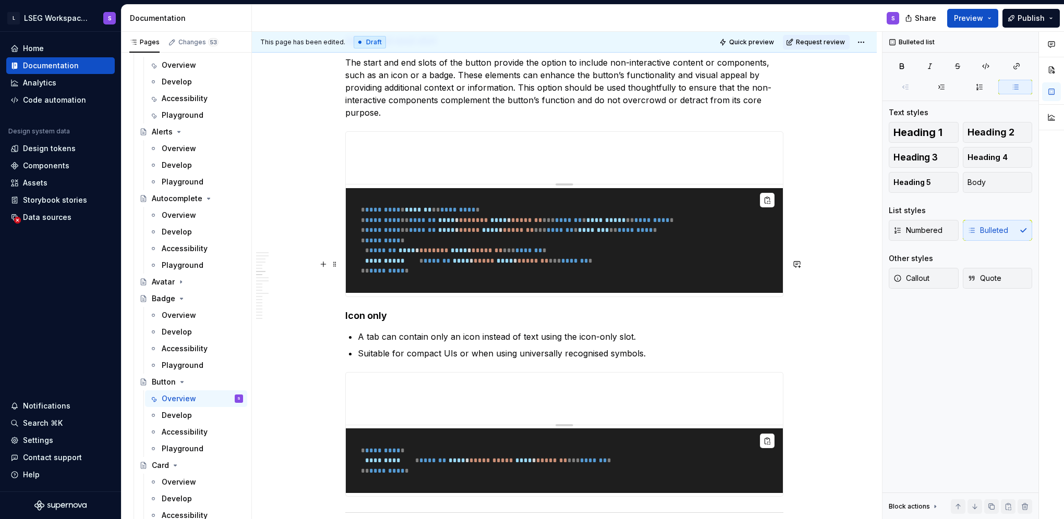
scroll to position [2911, 0]
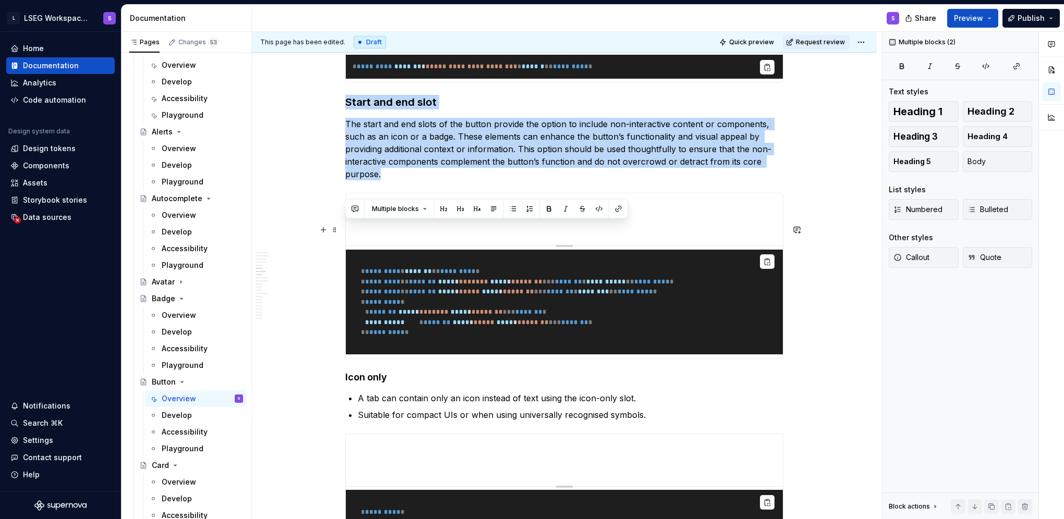
drag, startPoint x: 378, startPoint y: 293, endPoint x: 347, endPoint y: 228, distance: 72.1
copy div "Start and end slot The start and end slots of the button provide the option to …"
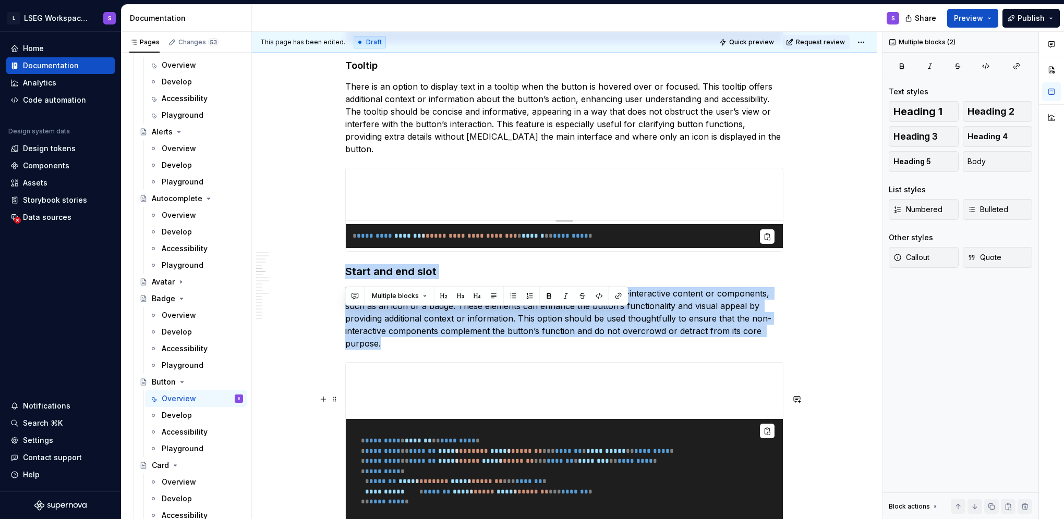
scroll to position [2702, 0]
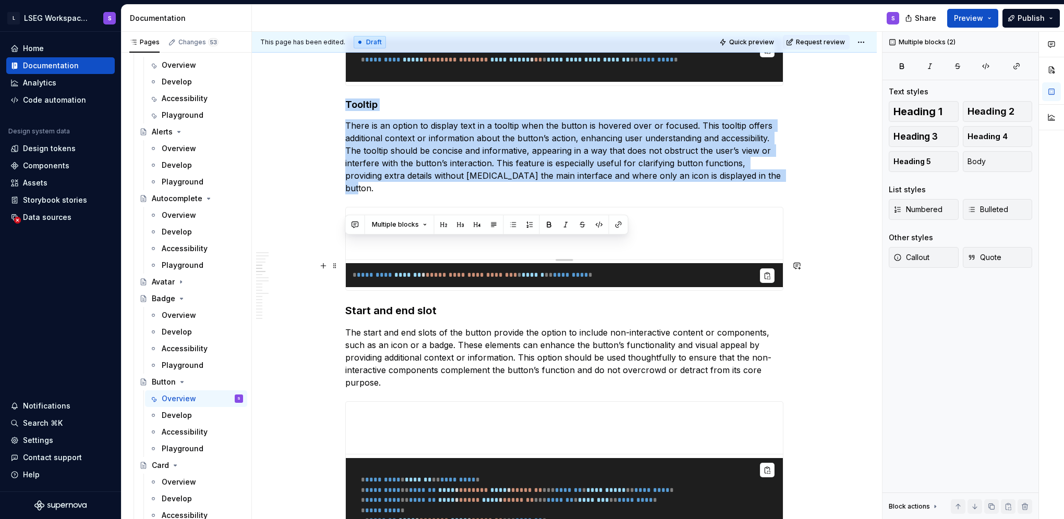
drag, startPoint x: 346, startPoint y: 246, endPoint x: 776, endPoint y: 311, distance: 435.1
copy div "Tooltip There is an option to display text in a tooltip when the button is hove…"
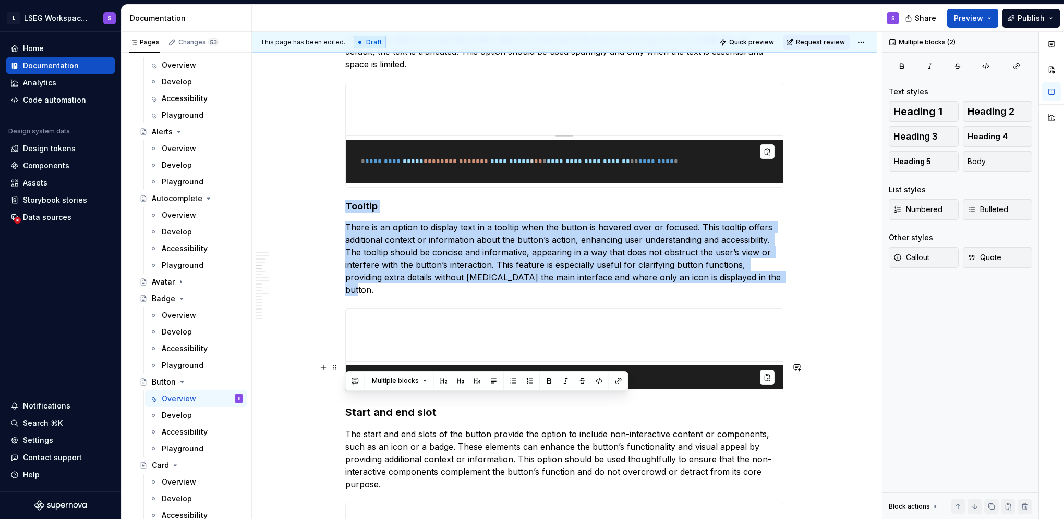
scroll to position [2546, 0]
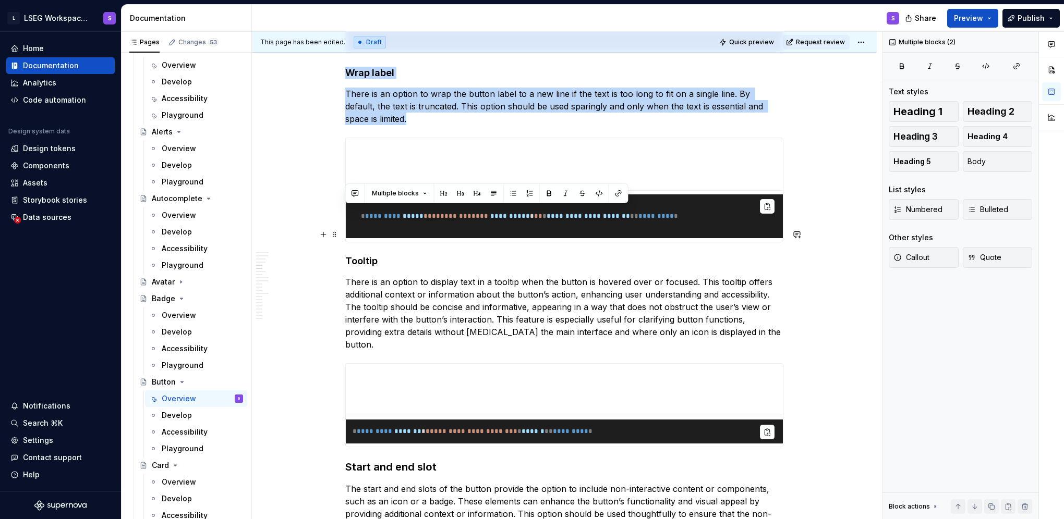
drag, startPoint x: 347, startPoint y: 212, endPoint x: 450, endPoint y: 260, distance: 113.4
copy div "Wrap label There is an option to wrap the button label to a new line if the tex…"
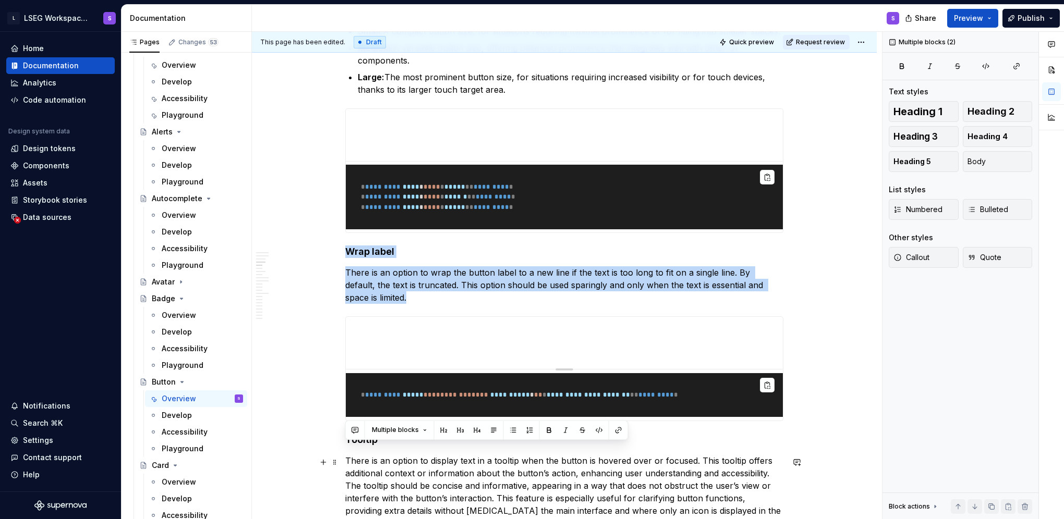
scroll to position [2285, 0]
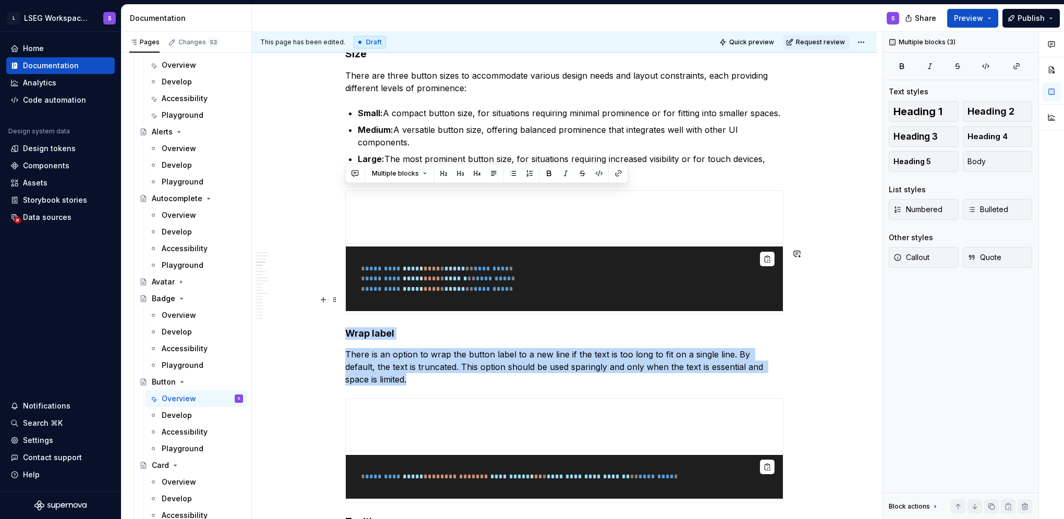
drag, startPoint x: 345, startPoint y: 192, endPoint x: 711, endPoint y: 309, distance: 384.1
copy div "Size There are three button sizes to accommodate various design needs and layou…"
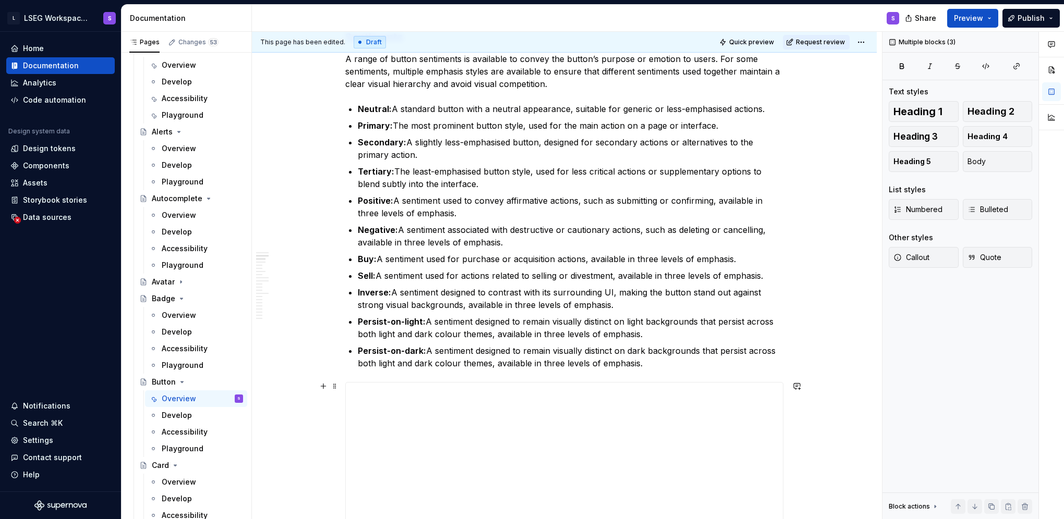
scroll to position [929, 0]
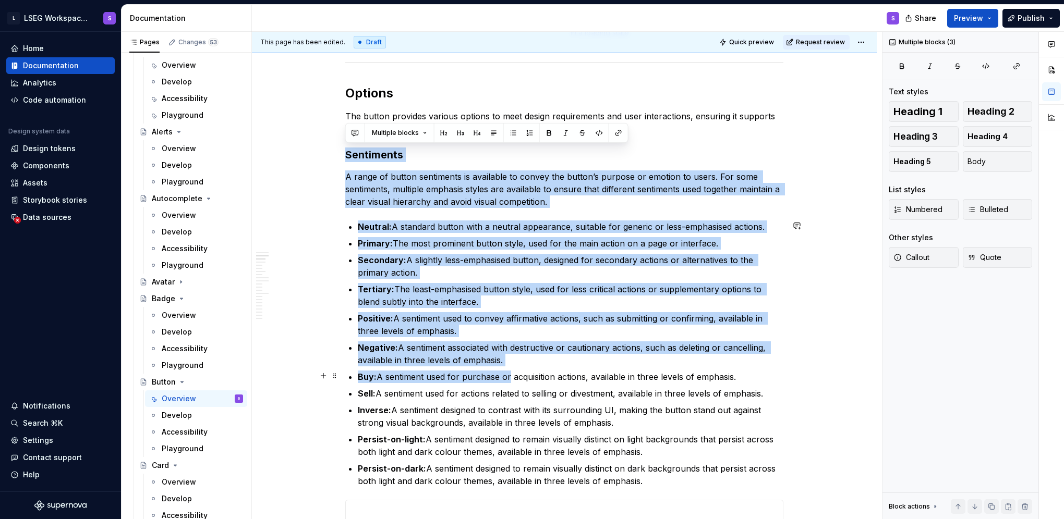
drag, startPoint x: 347, startPoint y: 151, endPoint x: 505, endPoint y: 372, distance: 271.3
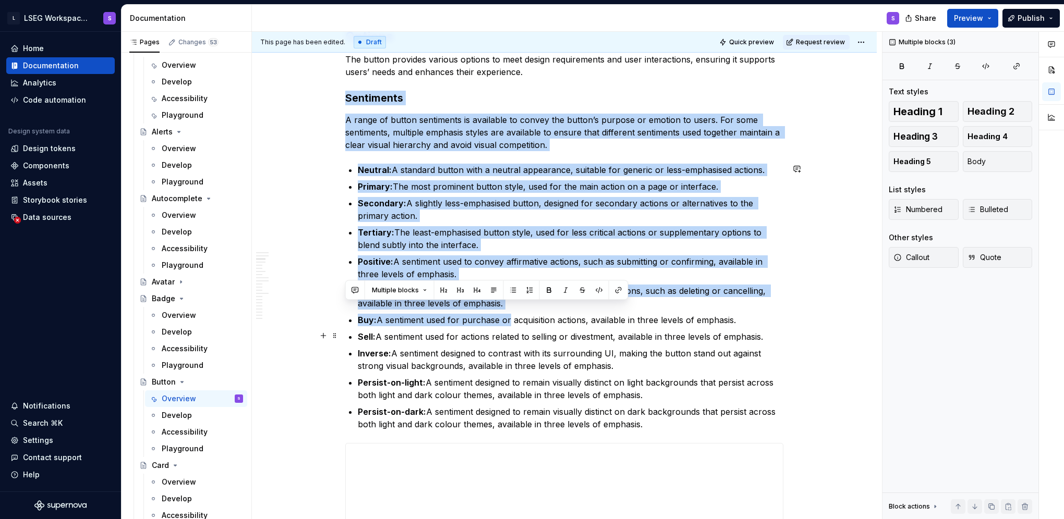
scroll to position [1034, 0]
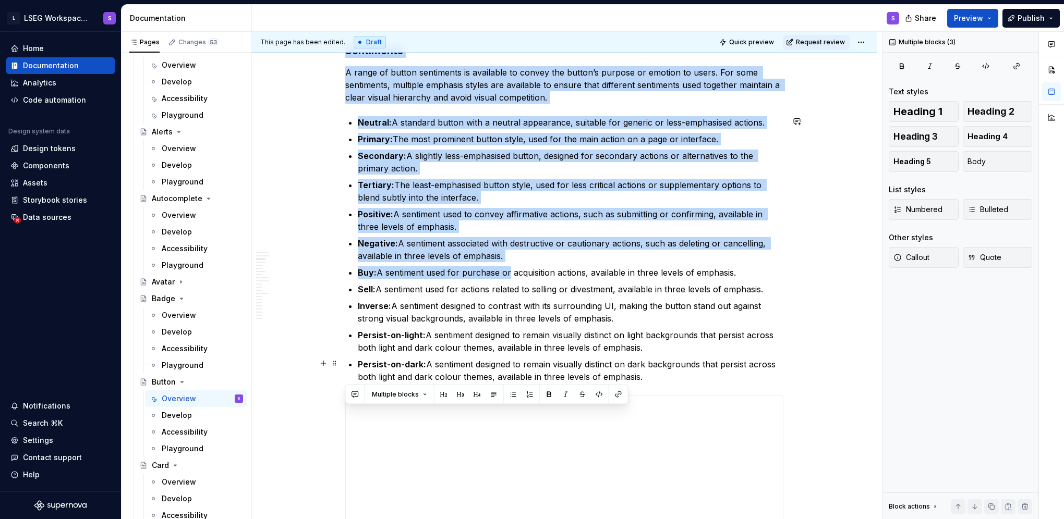
click at [666, 370] on p "Persist-on-dark: A sentiment designed to remain visually distinct on dark backg…" at bounding box center [571, 370] width 426 height 25
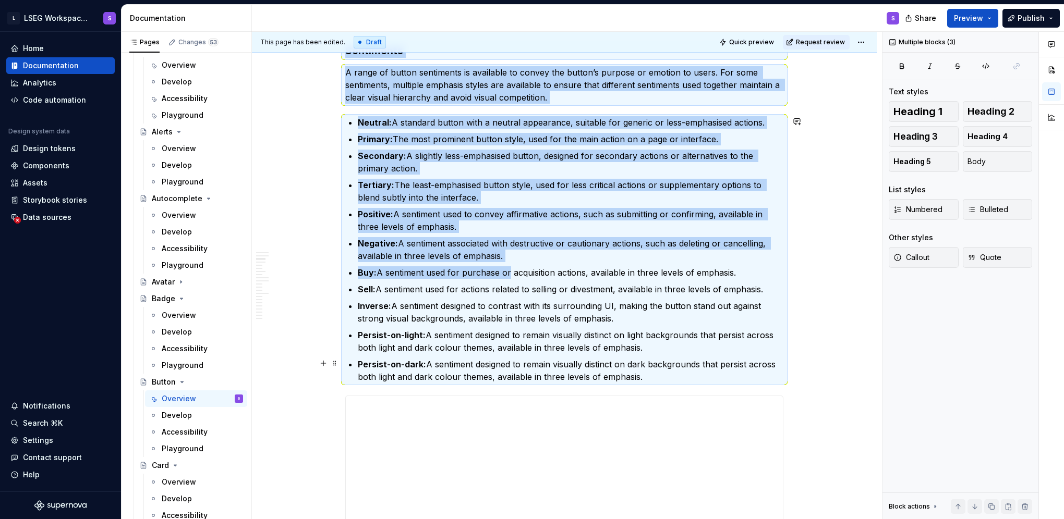
click at [645, 377] on p "Persist-on-dark: A sentiment designed to remain visually distinct on dark backg…" at bounding box center [571, 370] width 426 height 25
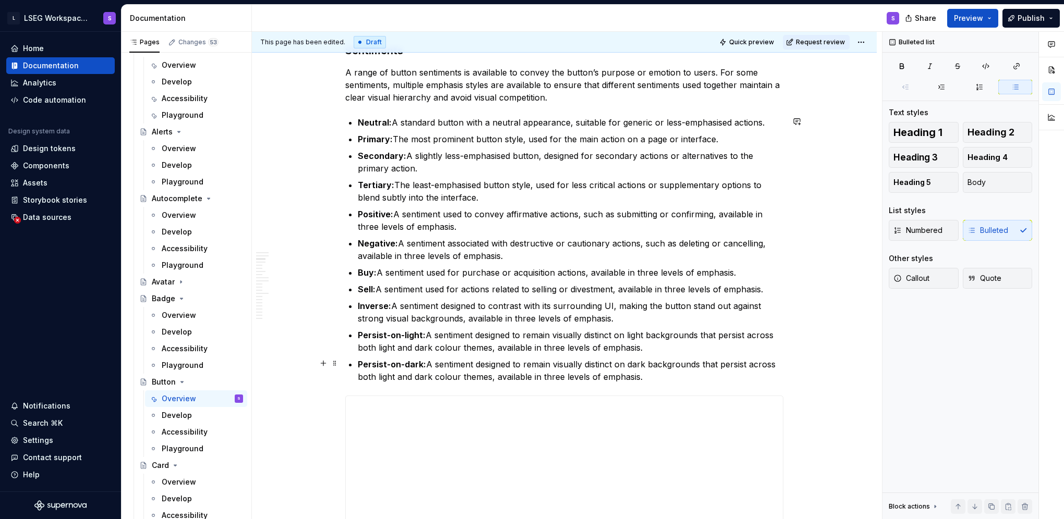
click at [645, 377] on p "Persist-on-dark: A sentiment designed to remain visually distinct on dark backg…" at bounding box center [571, 370] width 426 height 25
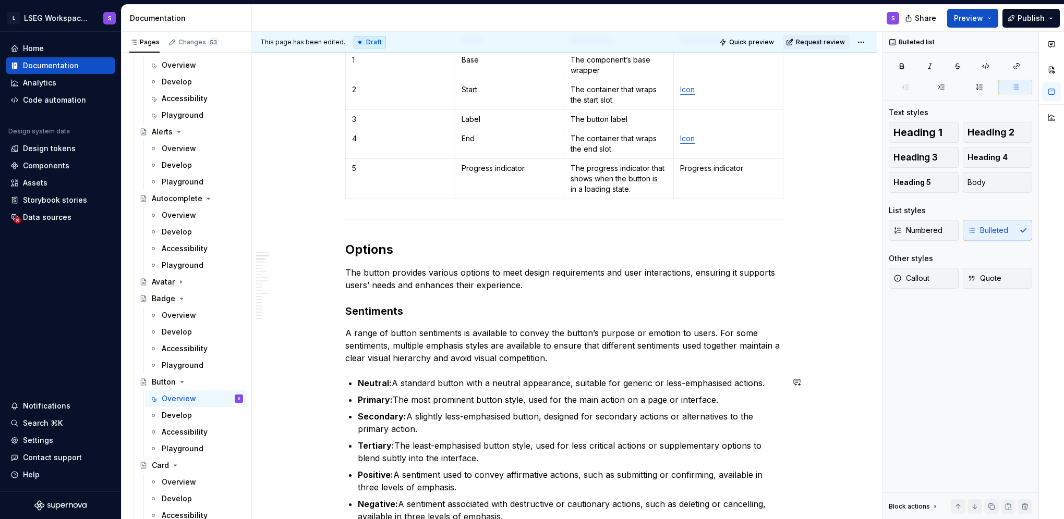
click at [361, 380] on strong "Neutral:" at bounding box center [375, 383] width 34 height 10
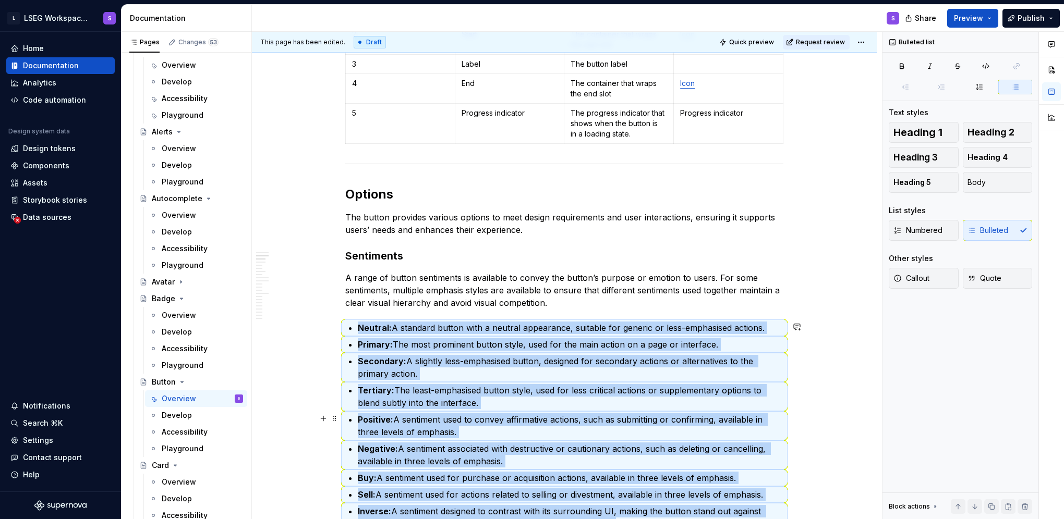
scroll to position [877, 0]
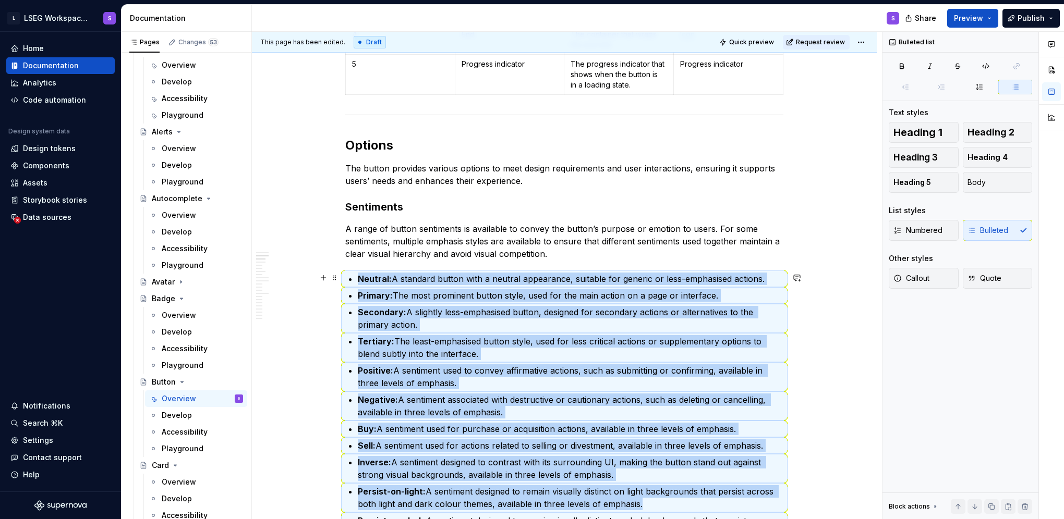
click at [391, 251] on p "A range of button sentiments is available to convey the button’s purpose or emo…" at bounding box center [564, 242] width 438 height 38
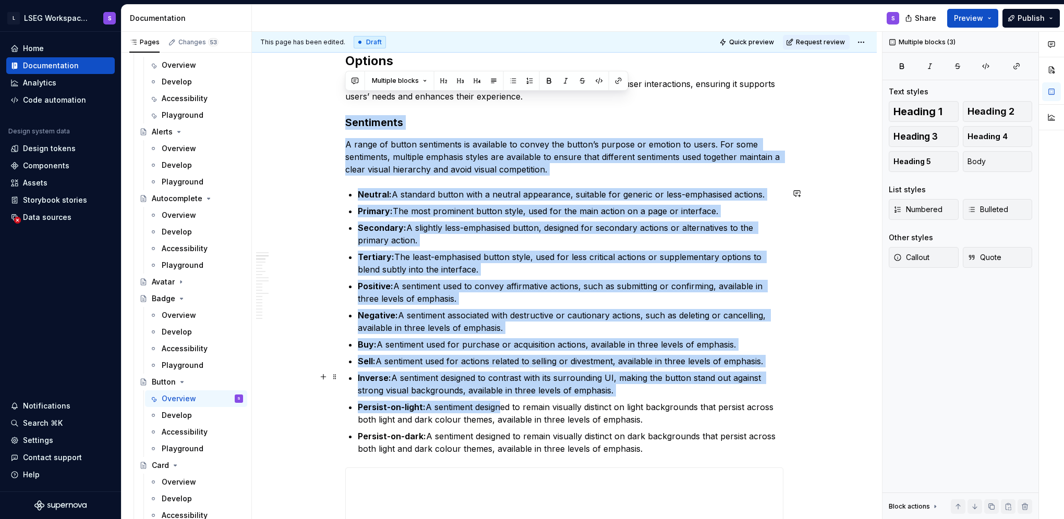
scroll to position [981, 0]
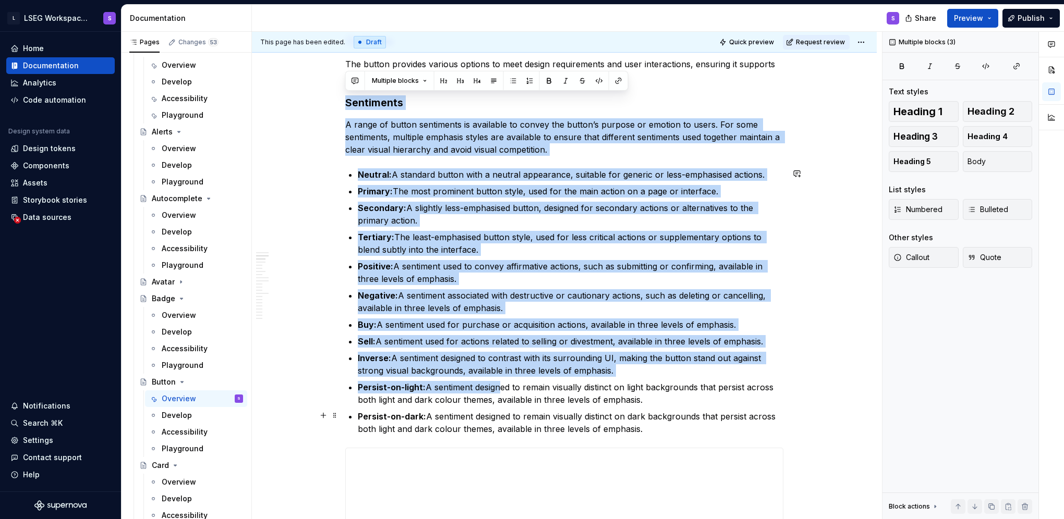
drag, startPoint x: 346, startPoint y: 207, endPoint x: 649, endPoint y: 426, distance: 374.3
copy div "Loremipsum D sitam co adipis elitseddoe te incididun ut labore etd magnaa’e adm…"
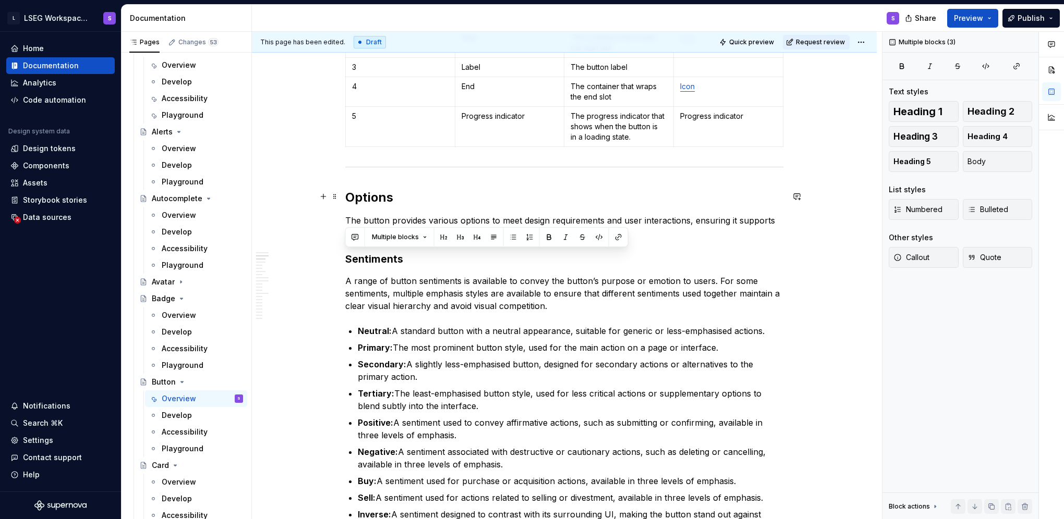
click at [430, 197] on h2 "Options" at bounding box center [564, 197] width 438 height 17
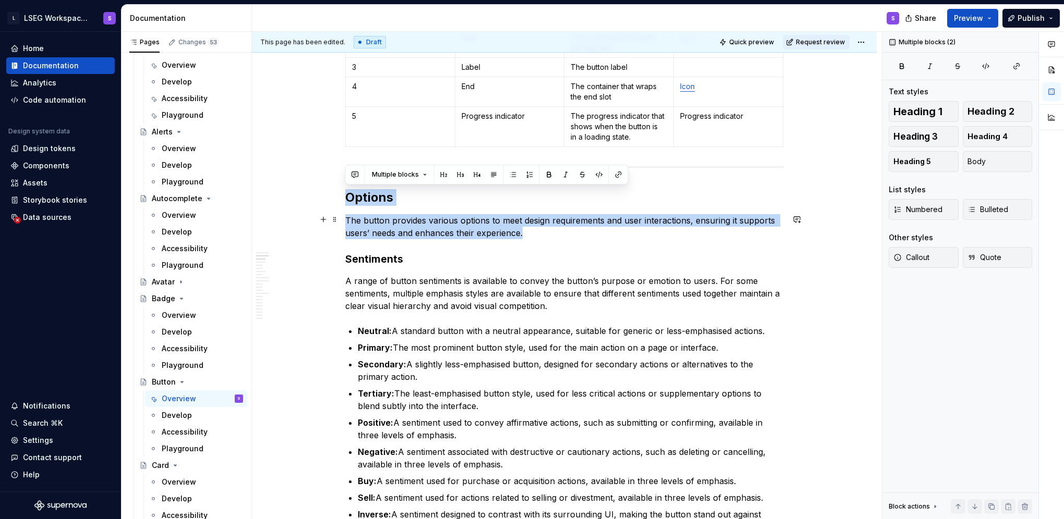
drag, startPoint x: 346, startPoint y: 197, endPoint x: 553, endPoint y: 236, distance: 211.2
copy div "Options The button provides various options to meet design requirements and use…"
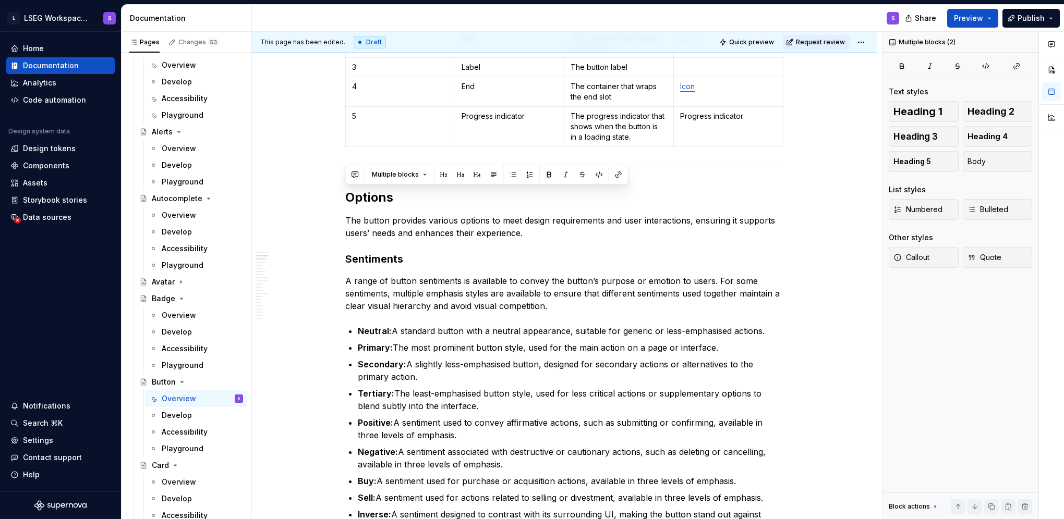
drag, startPoint x: 311, startPoint y: 10, endPoint x: 418, endPoint y: 10, distance: 107.4
click at [323, 19] on div "S" at bounding box center [580, 18] width 656 height 27
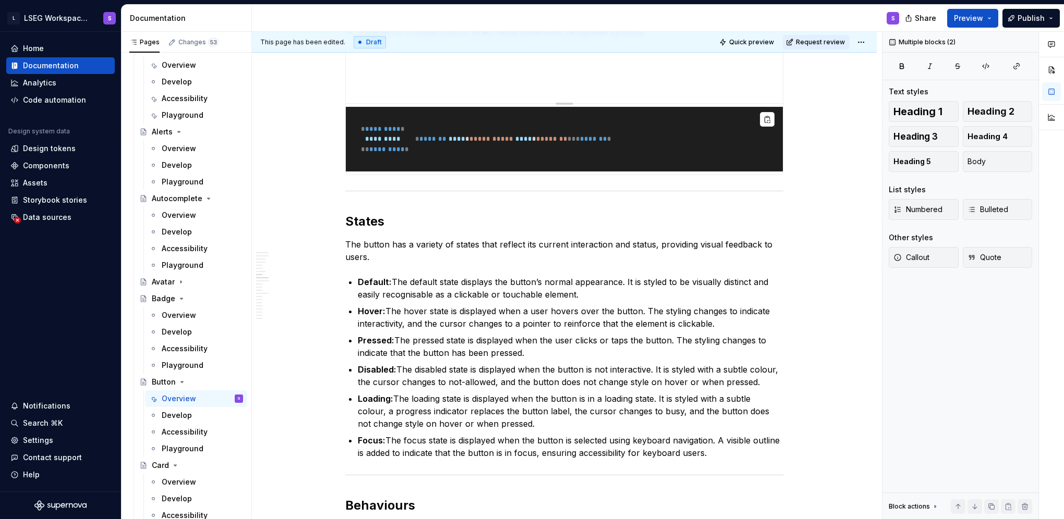
scroll to position [3172, 0]
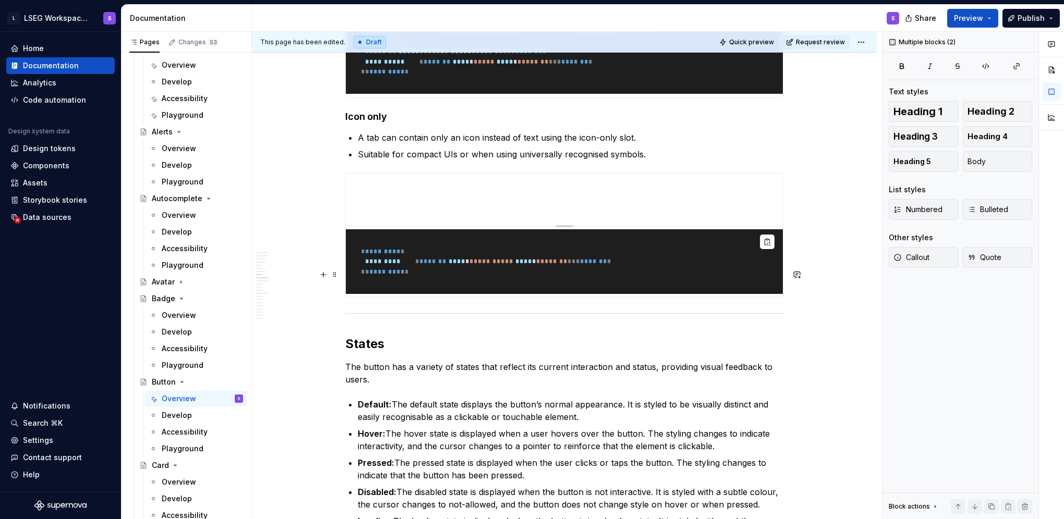
click at [434, 144] on p "A tab can contain only an icon instead of text using the icon-only slot." at bounding box center [571, 137] width 426 height 13
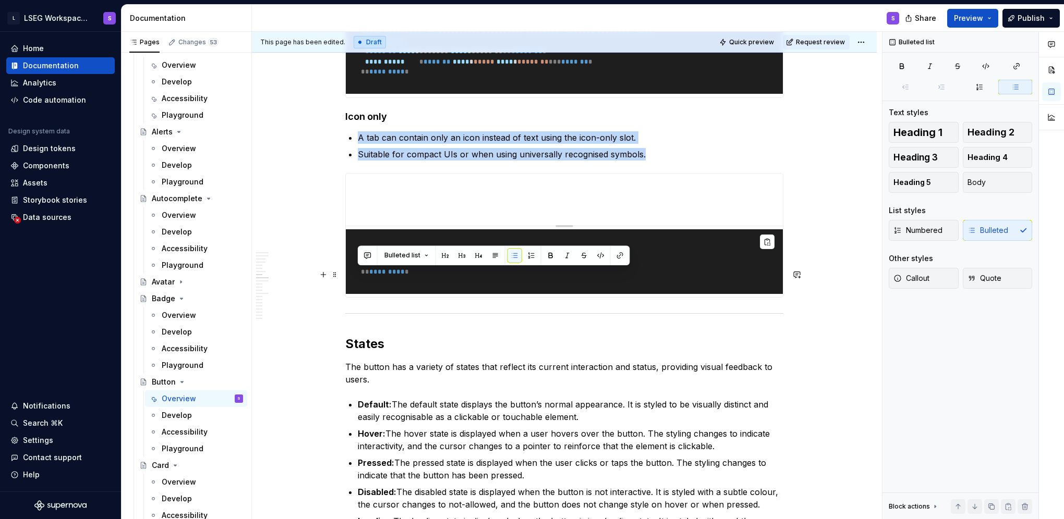
drag, startPoint x: 652, startPoint y: 294, endPoint x: 343, endPoint y: 278, distance: 309.7
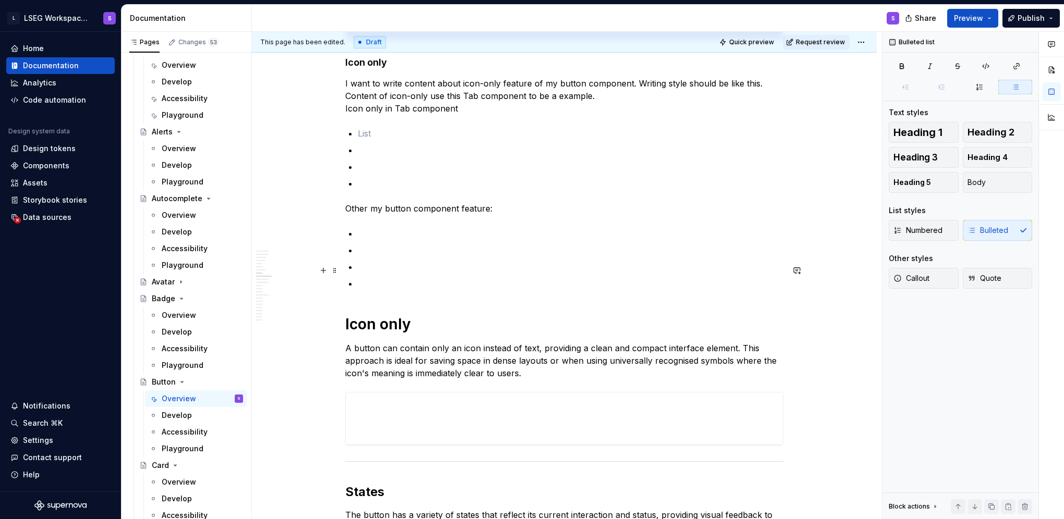
scroll to position [3276, 0]
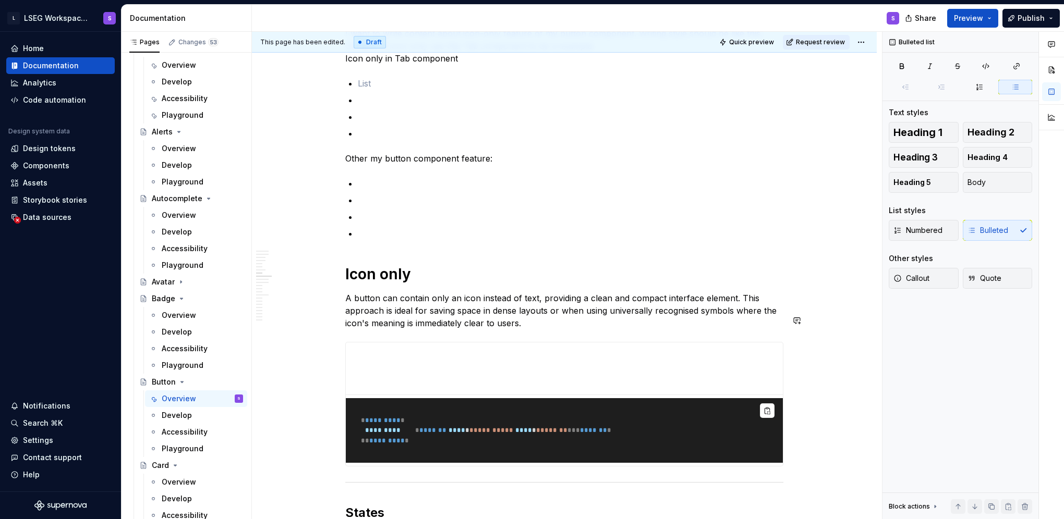
click at [374, 240] on p at bounding box center [571, 233] width 426 height 13
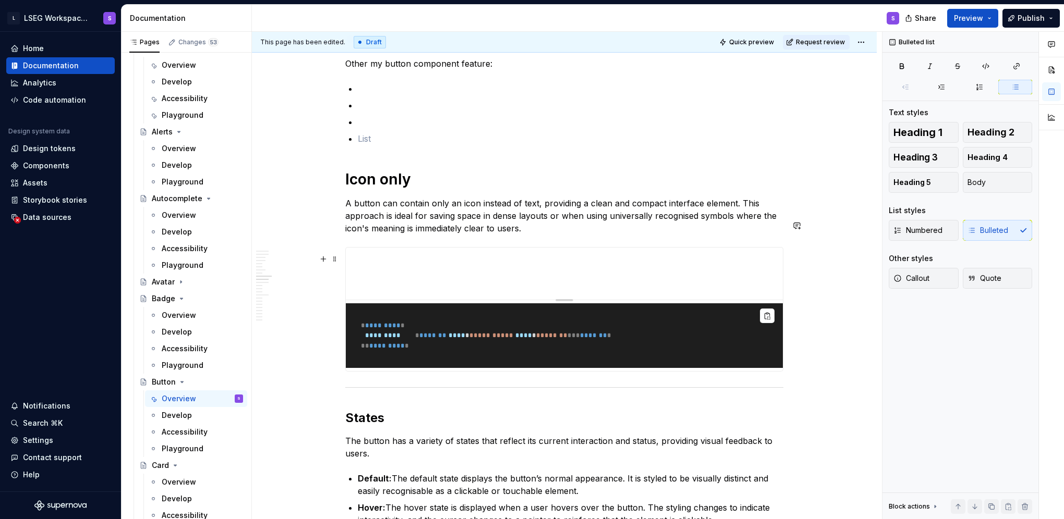
scroll to position [3433, 0]
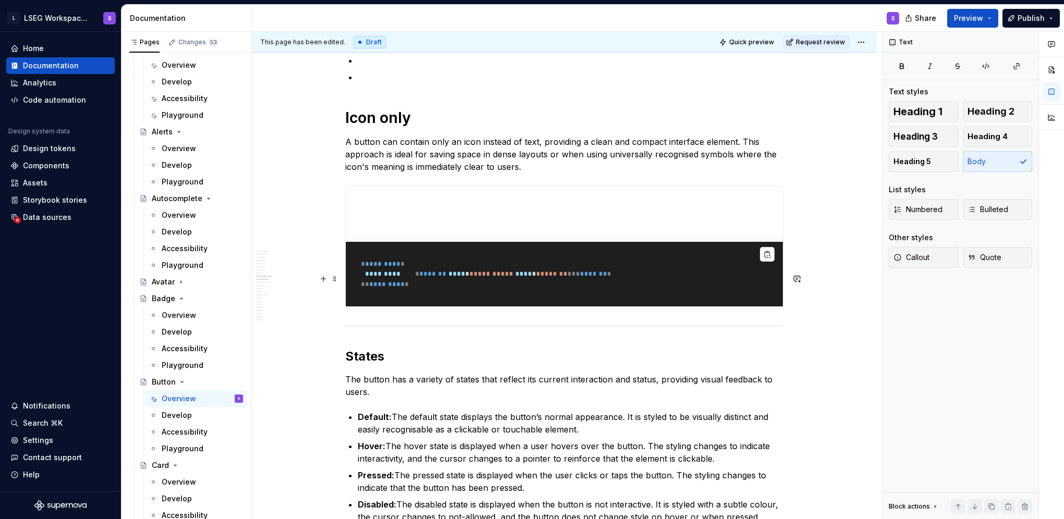
click at [541, 173] on p "A button can contain only an icon instead of text, providing a clean and compac…" at bounding box center [564, 155] width 438 height 38
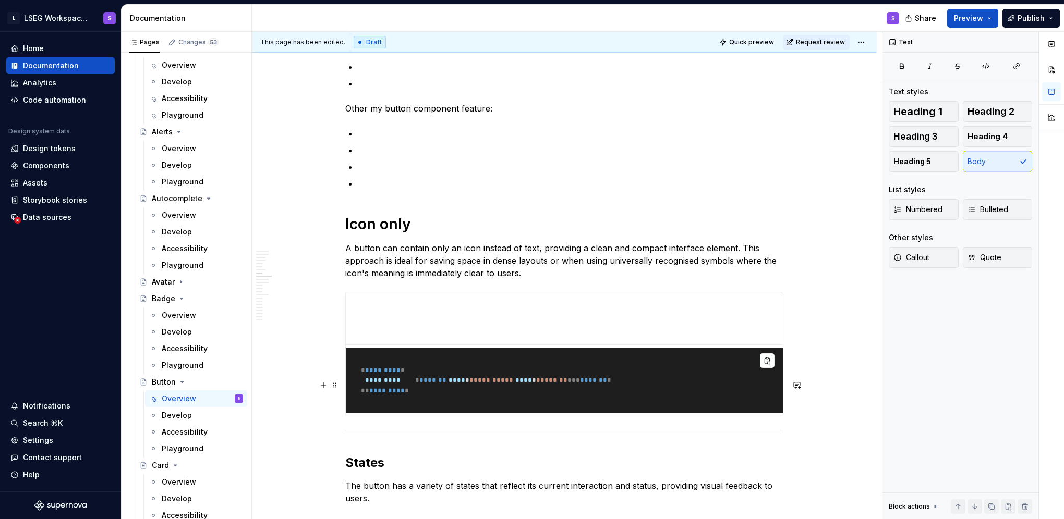
scroll to position [3224, 0]
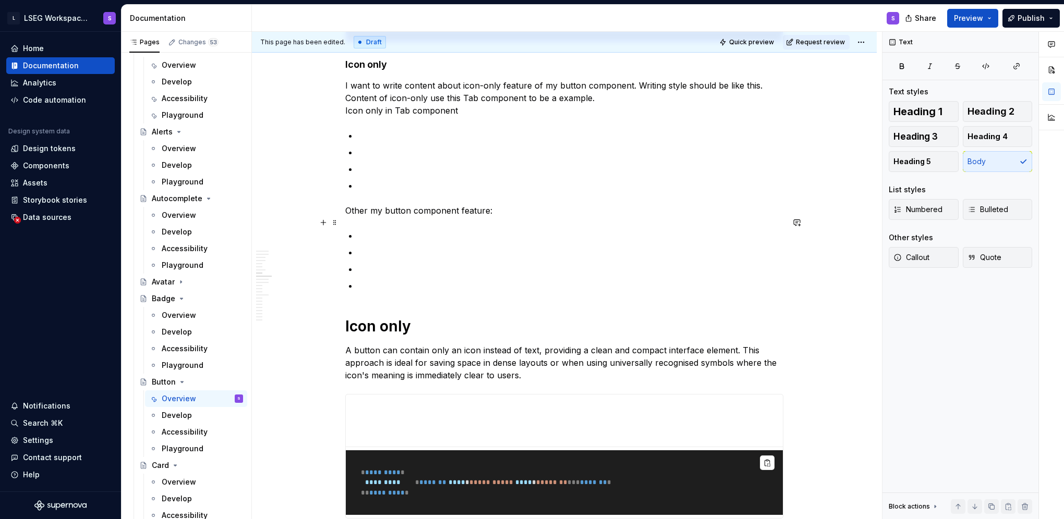
click at [361, 117] on p "I want to write content about icon-only feature of my button component. Writing…" at bounding box center [564, 98] width 438 height 38
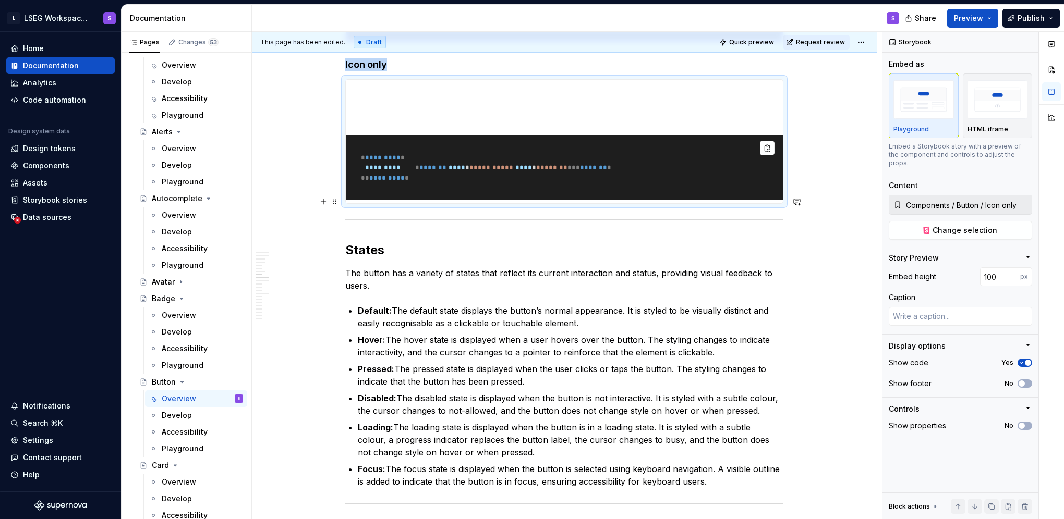
click at [413, 71] on h4 "Icon only" at bounding box center [564, 64] width 438 height 13
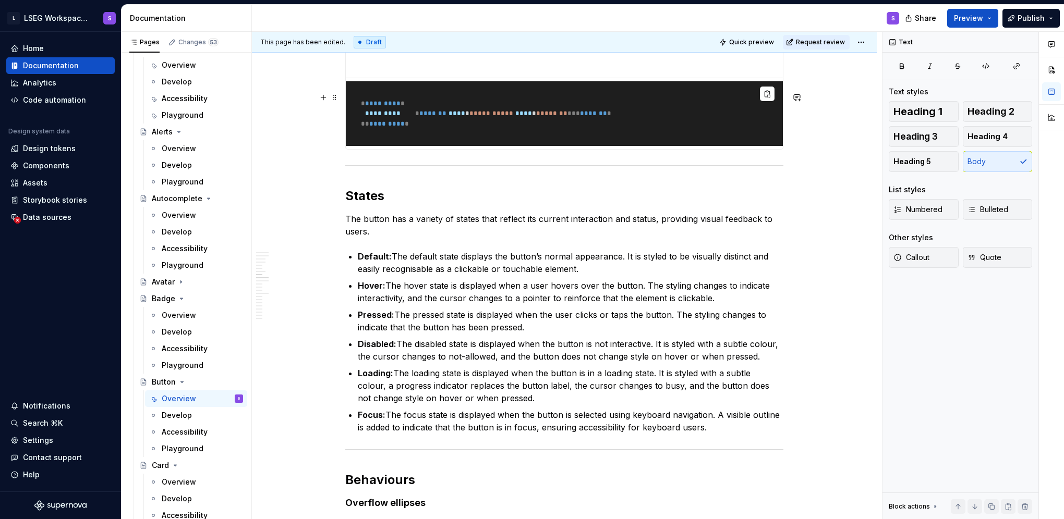
scroll to position [3172, 0]
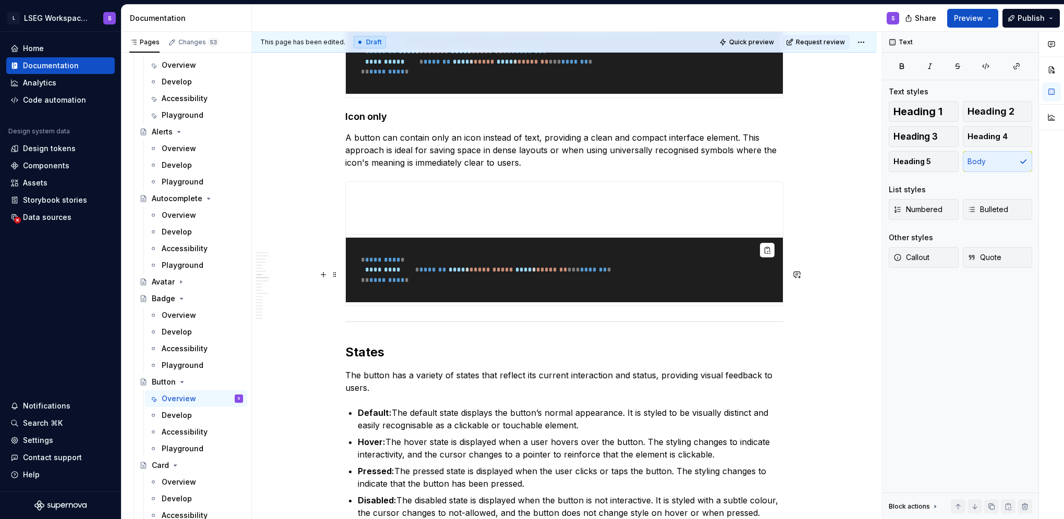
click at [350, 169] on p "A button can contain only an icon instead of text, providing a clean and compac…" at bounding box center [564, 150] width 438 height 38
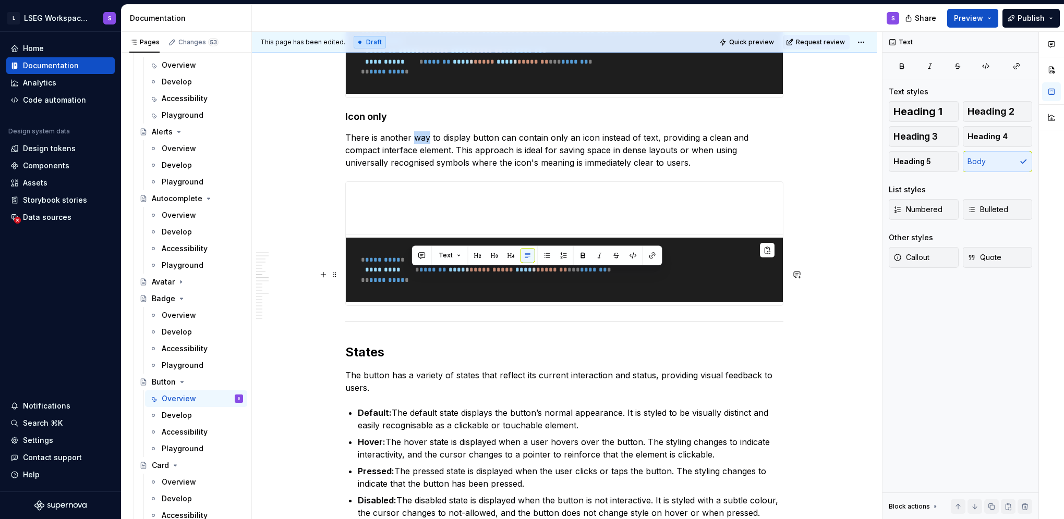
drag, startPoint x: 411, startPoint y: 273, endPoint x: 428, endPoint y: 274, distance: 16.2
click at [428, 169] on p "There is another way to display button can contain only an icon instead of text…" at bounding box center [564, 150] width 438 height 38
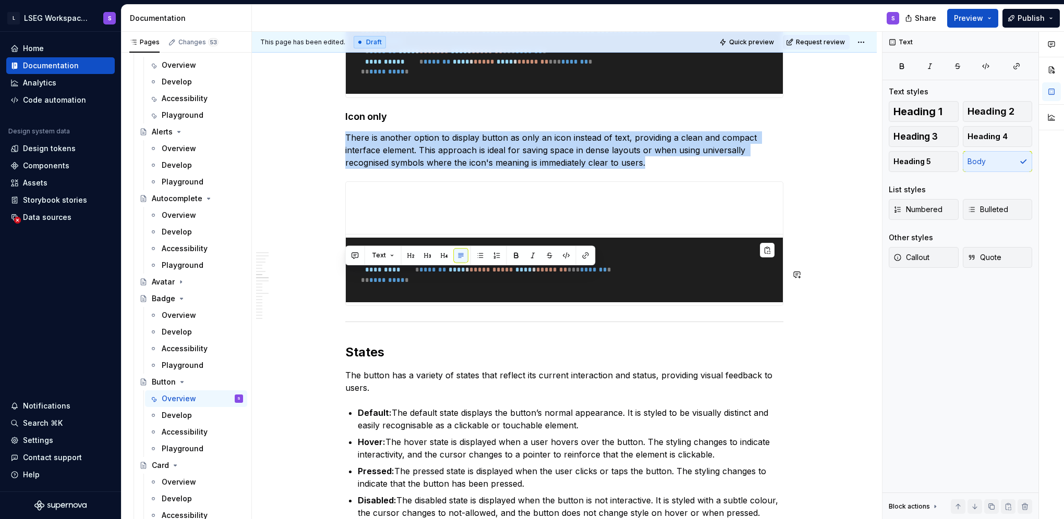
drag, startPoint x: 608, startPoint y: 294, endPoint x: 311, endPoint y: 264, distance: 298.3
copy p "There is another option to display button as only an icon instead of text, prov…"
click at [546, 169] on p "There is another option to display button as only an icon instead of text, prov…" at bounding box center [564, 150] width 438 height 38
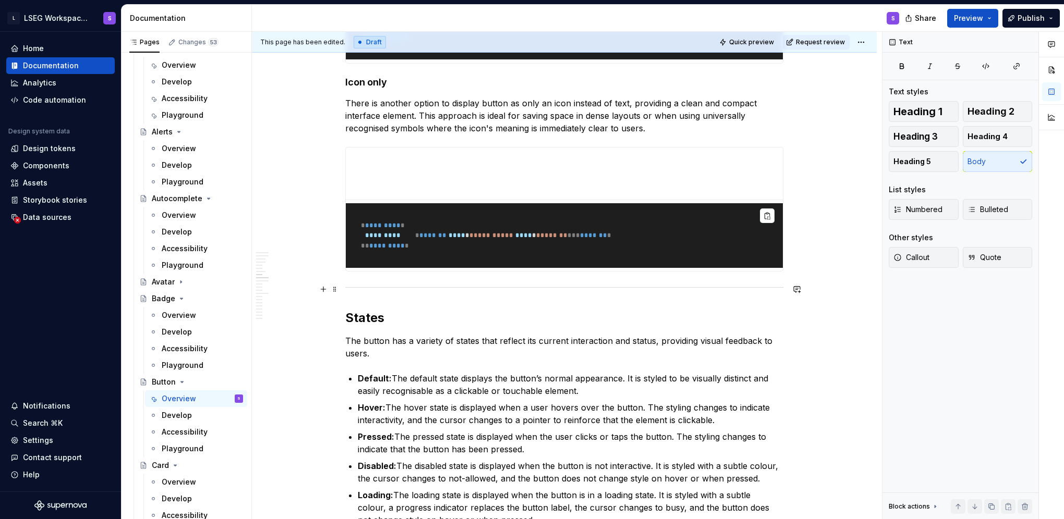
scroll to position [3224, 0]
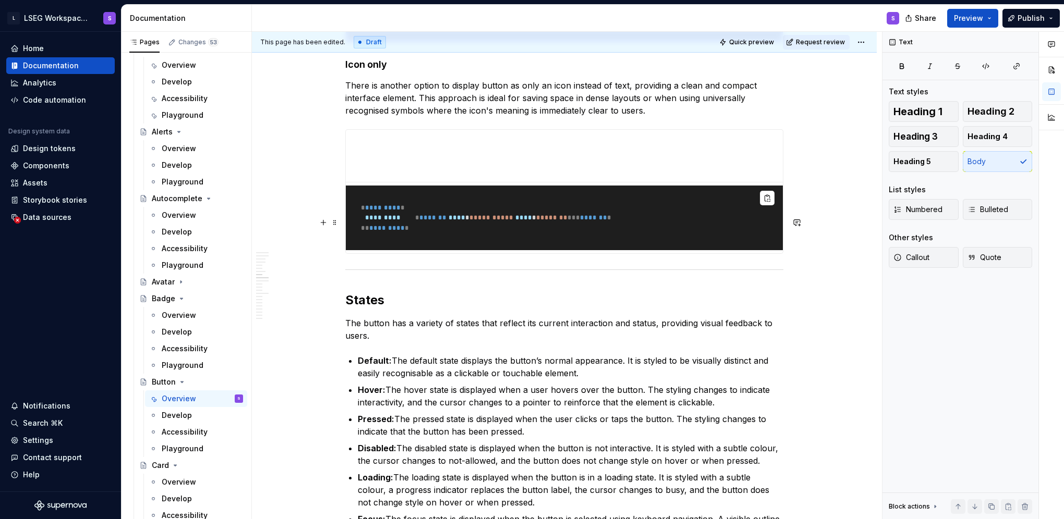
click at [464, 117] on p "There is another option to display button as only an icon instead of text, prov…" at bounding box center [564, 98] width 438 height 38
click at [478, 117] on p "There is another option to display button as only an icon instead of text, prov…" at bounding box center [564, 98] width 438 height 38
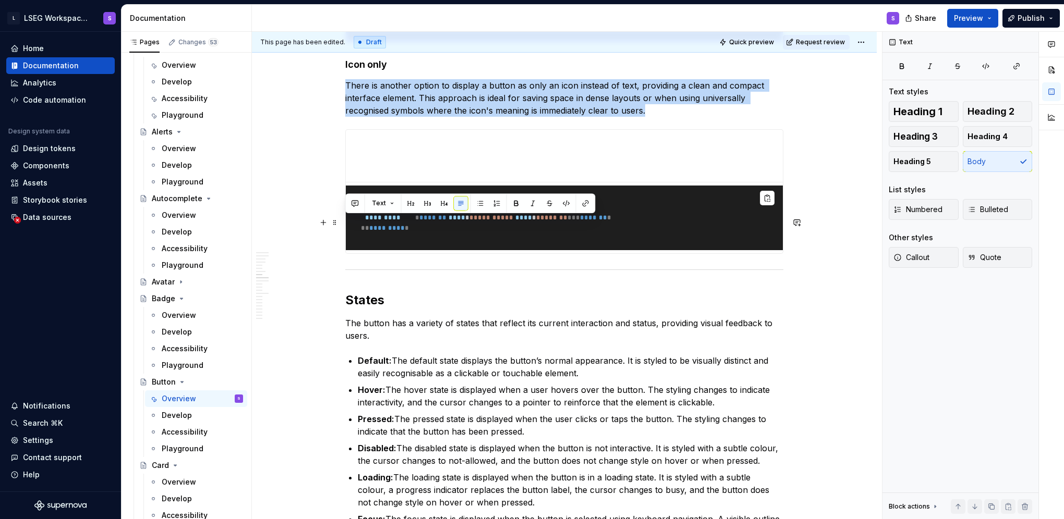
drag, startPoint x: 651, startPoint y: 248, endPoint x: 344, endPoint y: 222, distance: 307.8
click at [524, 117] on p "There is another option to display a button as only an icon instead of text, pr…" at bounding box center [564, 98] width 438 height 38
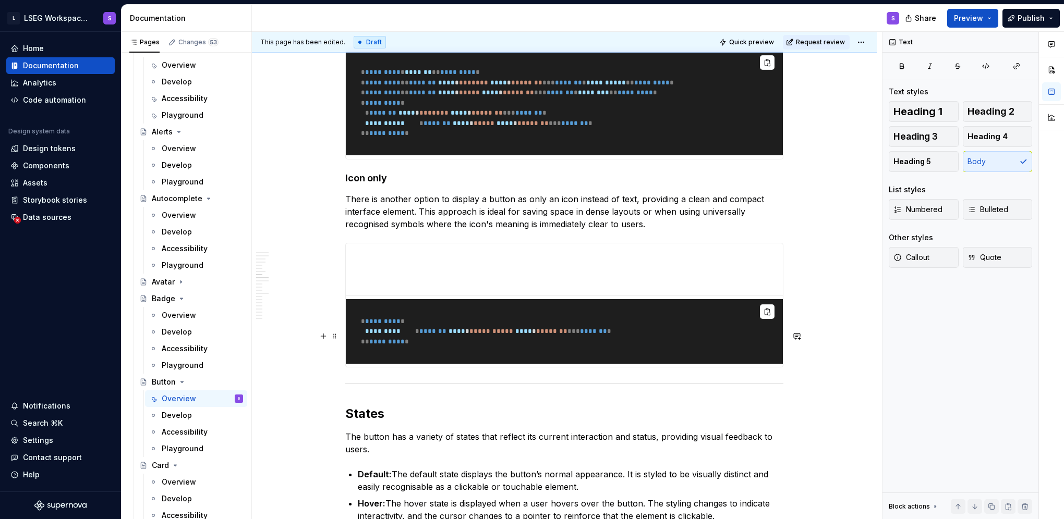
scroll to position [3172, 0]
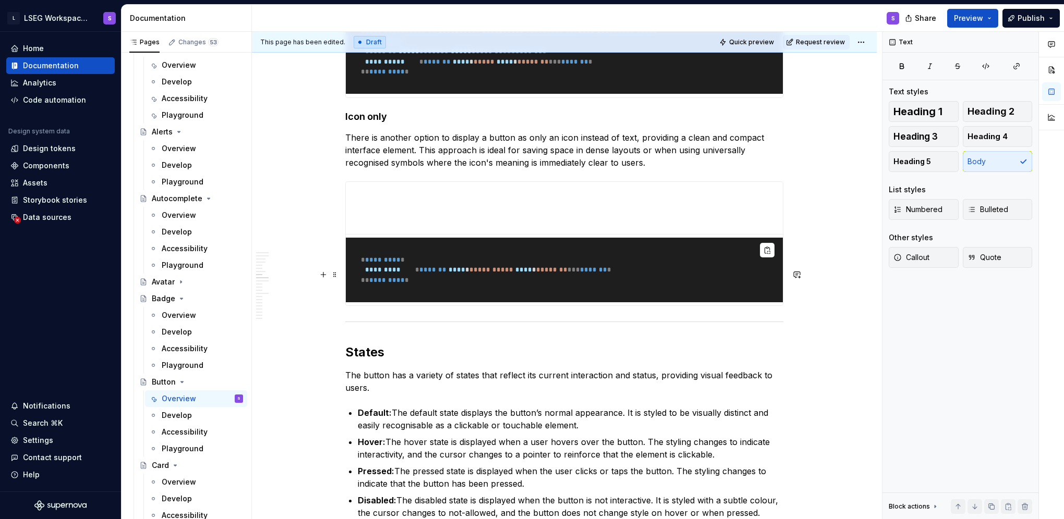
click at [666, 169] on p "There is another option to display a button as only an icon instead of text, pr…" at bounding box center [564, 150] width 438 height 38
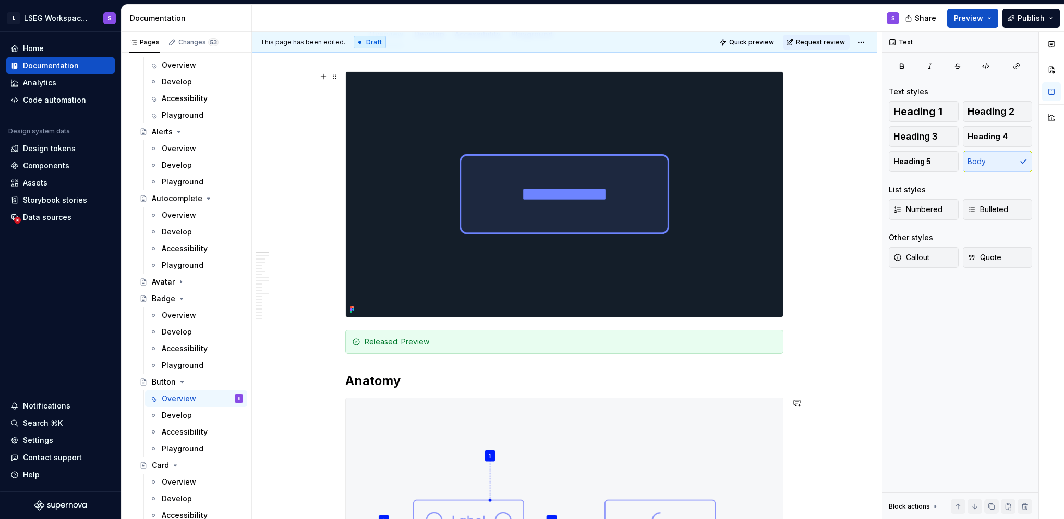
scroll to position [0, 0]
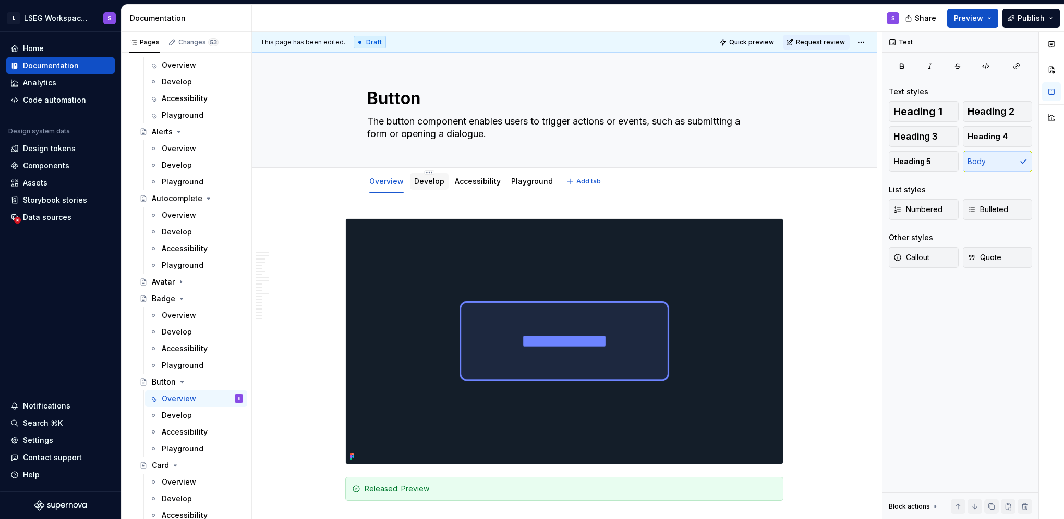
click at [420, 178] on link "Develop" at bounding box center [429, 181] width 30 height 9
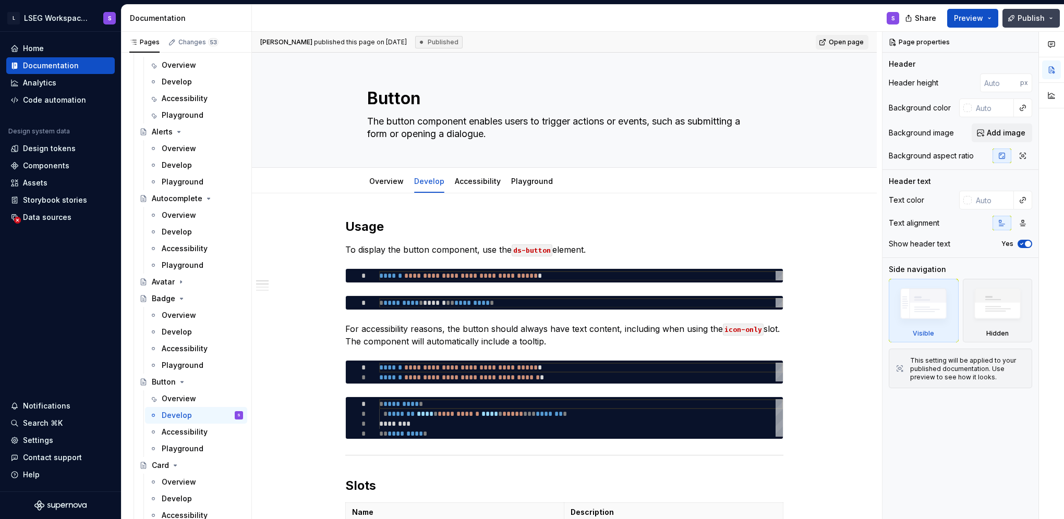
click at [1016, 21] on button "Publish" at bounding box center [1030, 18] width 57 height 19
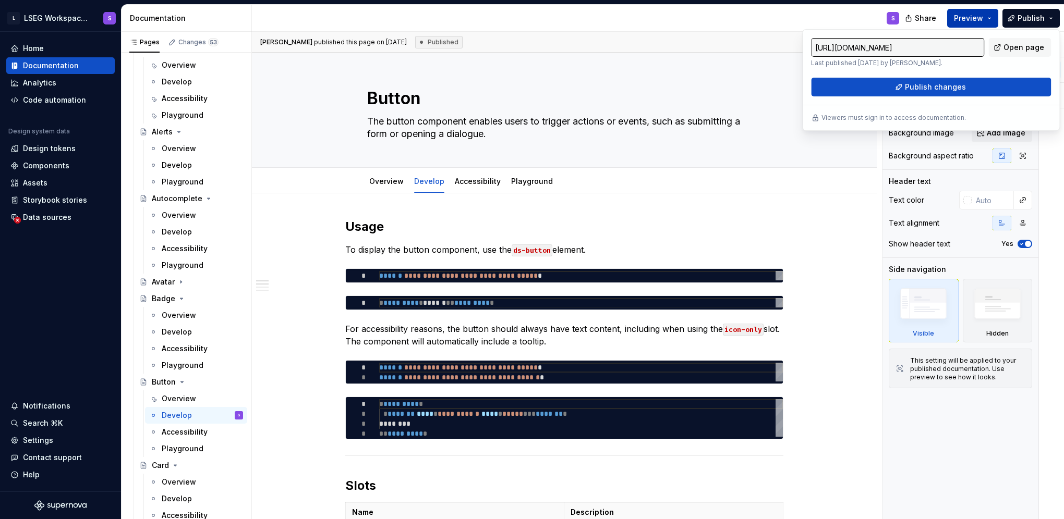
click at [983, 20] on span "Preview" at bounding box center [968, 18] width 29 height 10
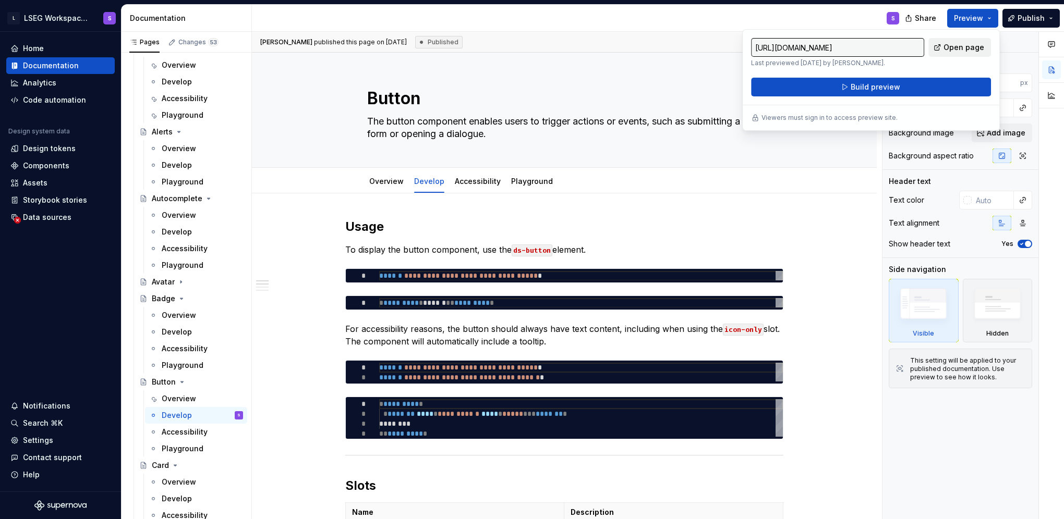
click at [969, 42] on span "Open page" at bounding box center [963, 47] width 41 height 10
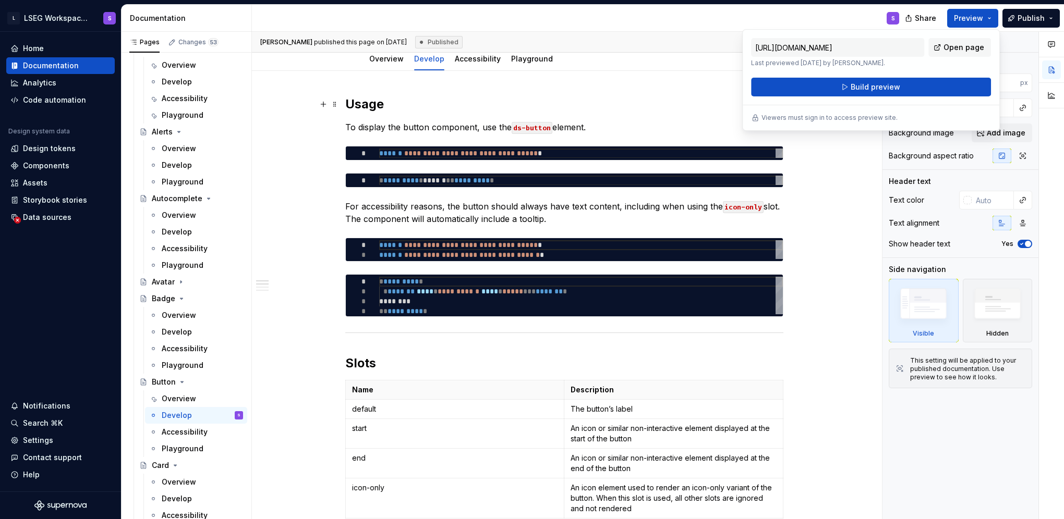
scroll to position [209, 0]
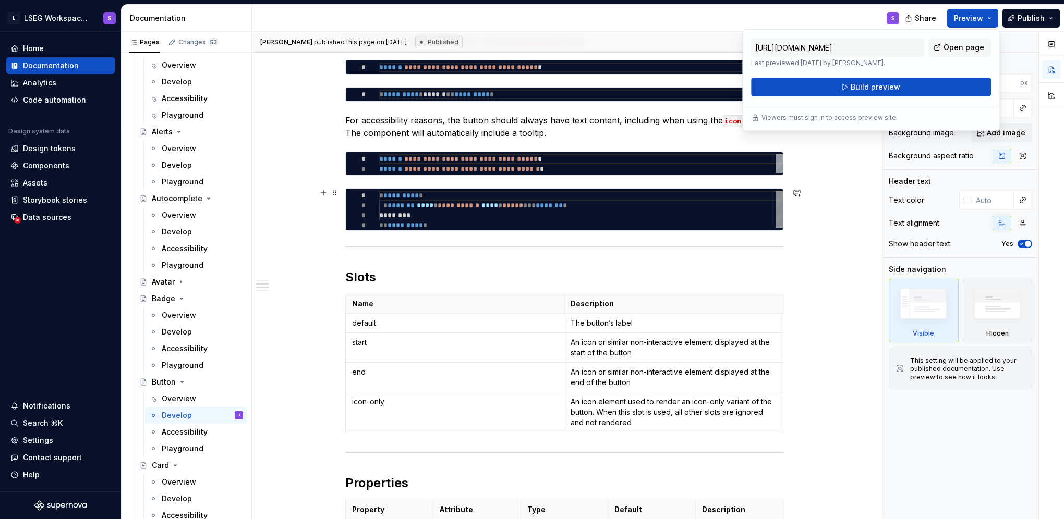
click at [483, 220] on div "**********" at bounding box center [581, 211] width 404 height 40
type textarea "*"
type textarea "**********"
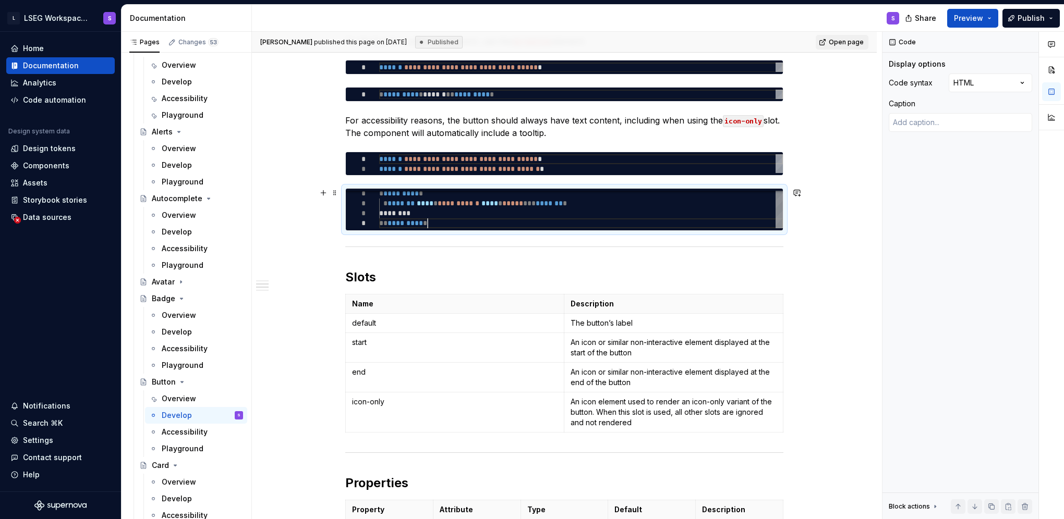
scroll to position [0, 47]
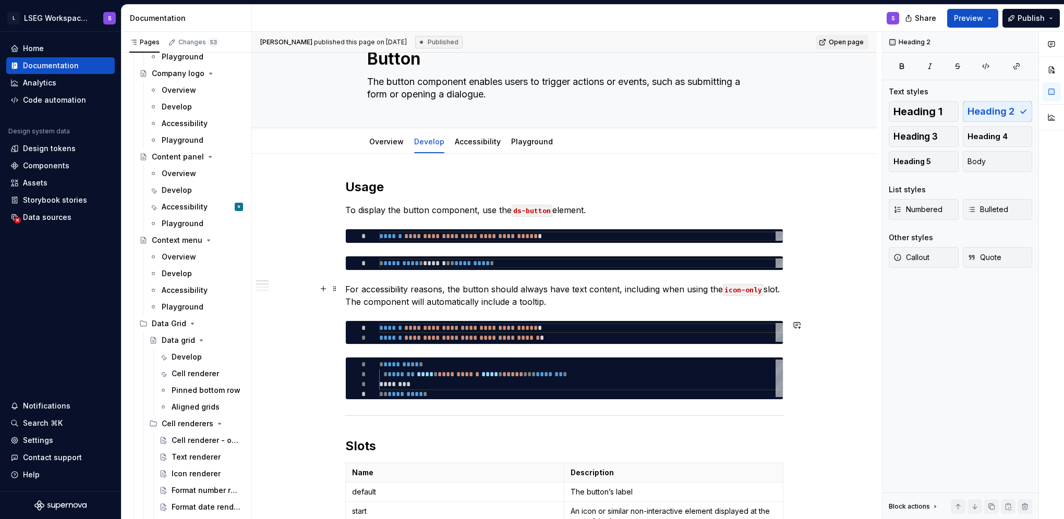
scroll to position [0, 0]
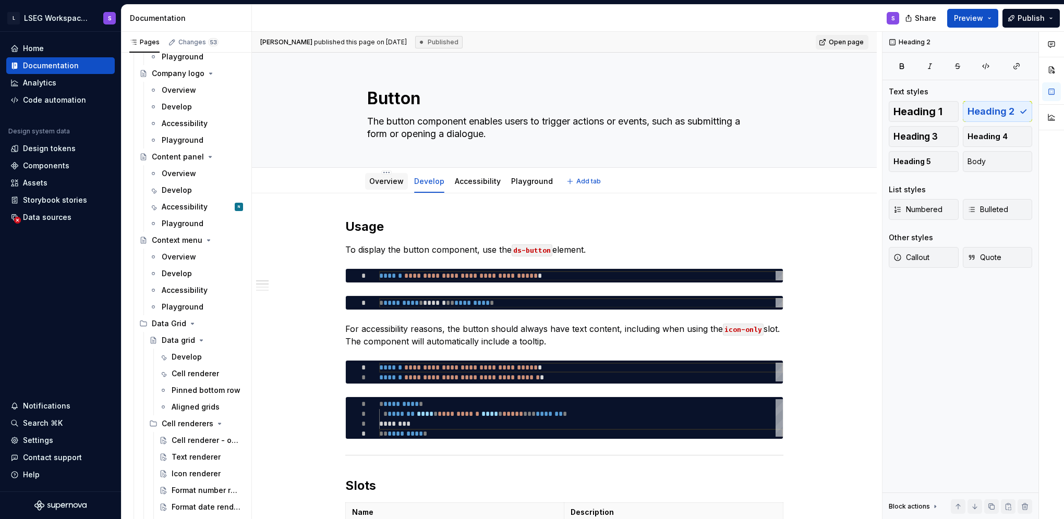
click at [383, 191] on div at bounding box center [386, 191] width 43 height 1
click at [377, 184] on link "Overview" at bounding box center [386, 181] width 34 height 9
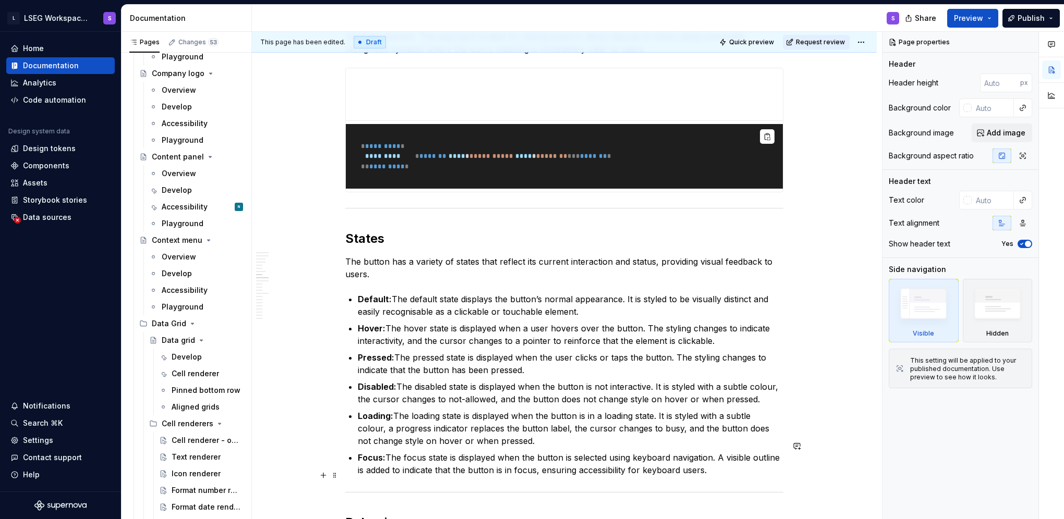
scroll to position [3129, 0]
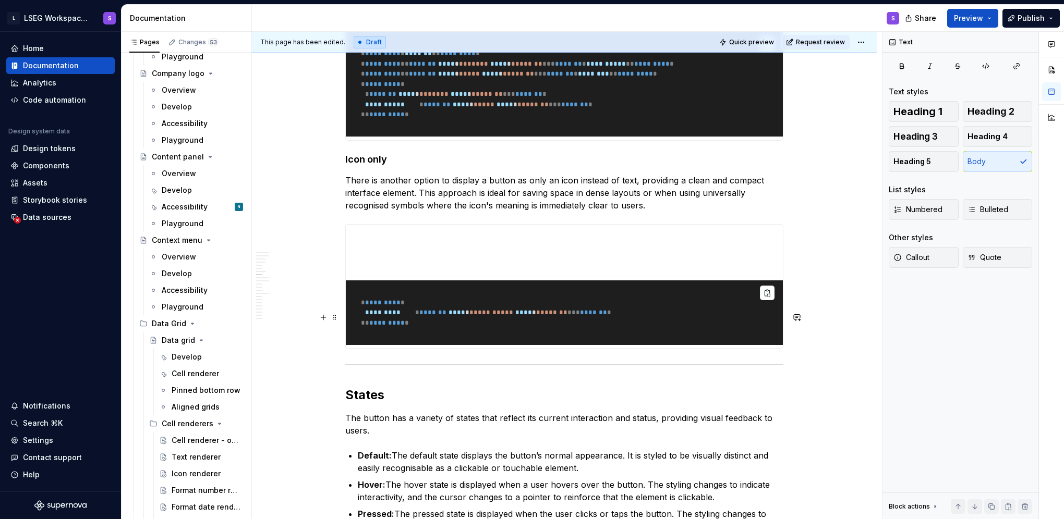
click at [601, 212] on p "There is another option to display a button as only an icon instead of text, pr…" at bounding box center [564, 193] width 438 height 38
click at [667, 212] on p "There is another option to display a button as only an icon instead of text, pr…" at bounding box center [564, 193] width 438 height 38
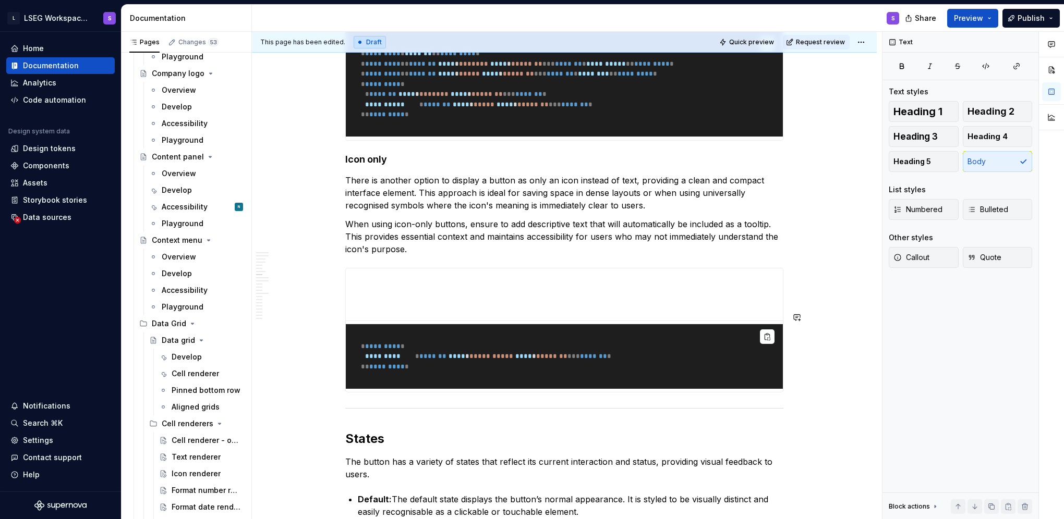
click at [482, 256] on p "When using icon-only buttons, ensure to add descriptive text that will automati…" at bounding box center [564, 237] width 438 height 38
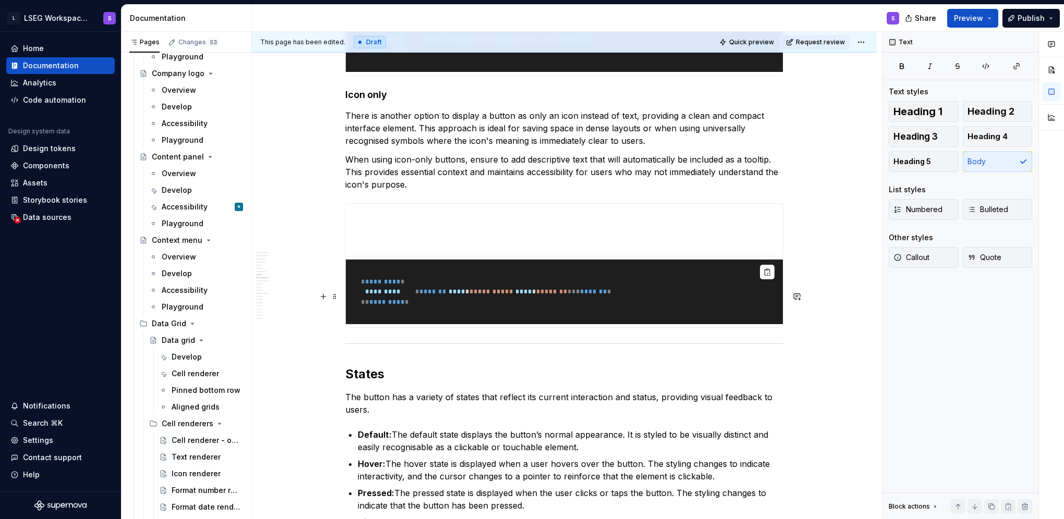
scroll to position [3233, 0]
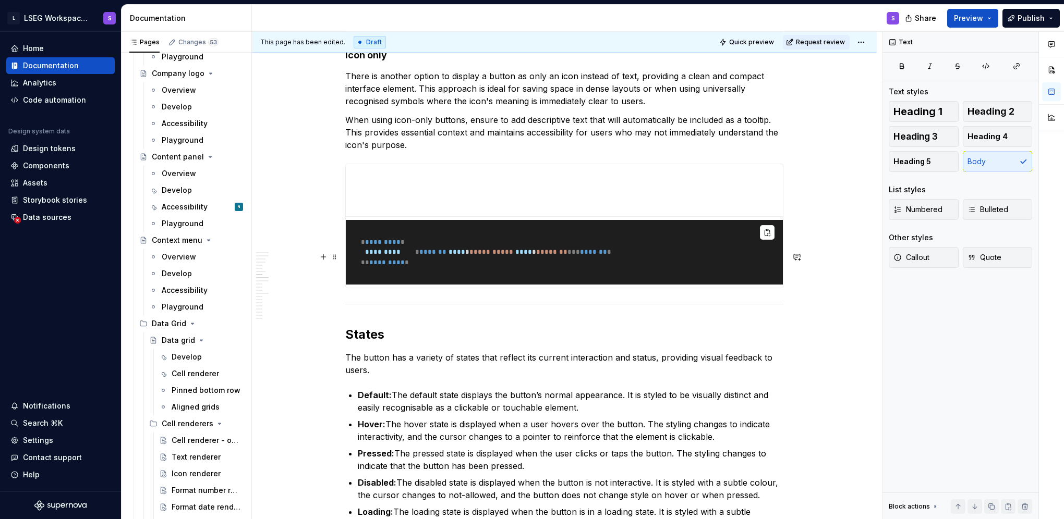
click at [581, 151] on p "When using icon-only buttons, ensure to add descriptive text that will automati…" at bounding box center [564, 133] width 438 height 38
click at [536, 151] on p "When using icon-only buttons, ensure to add descriptive text that will automati…" at bounding box center [564, 133] width 438 height 38
click at [642, 151] on p "When using icon-only buttons, ensure to add text that will automatically be inc…" at bounding box center [564, 133] width 438 height 38
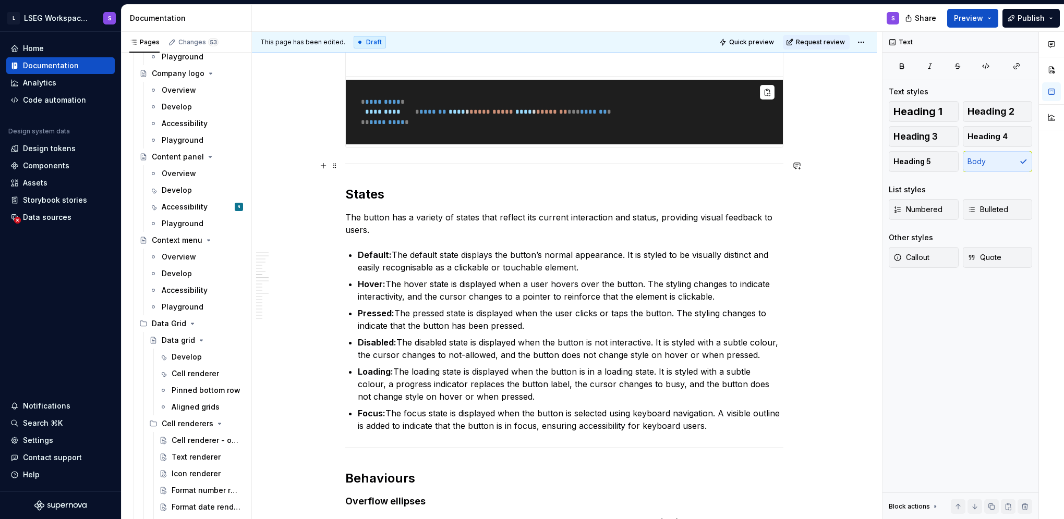
scroll to position [3338, 0]
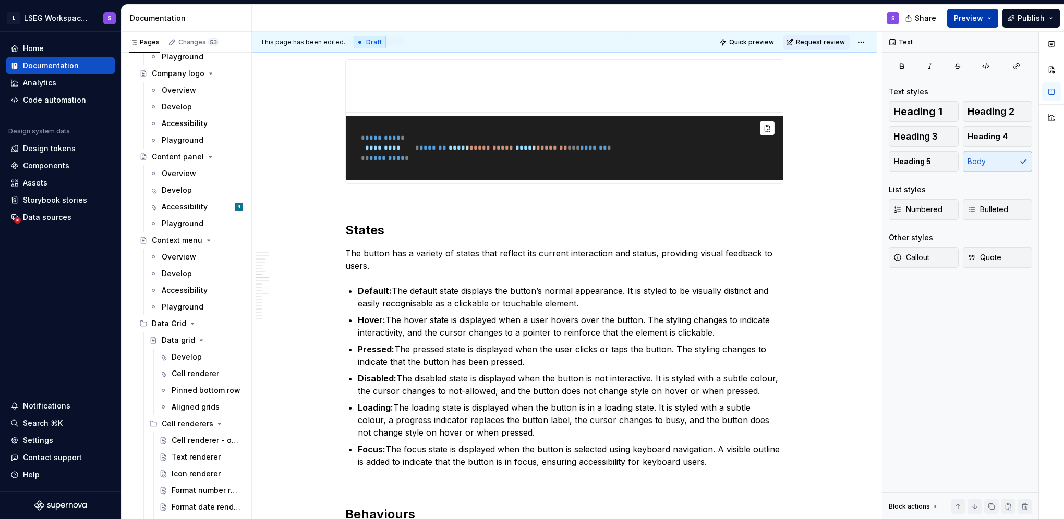
click at [961, 21] on span "Preview" at bounding box center [968, 18] width 29 height 10
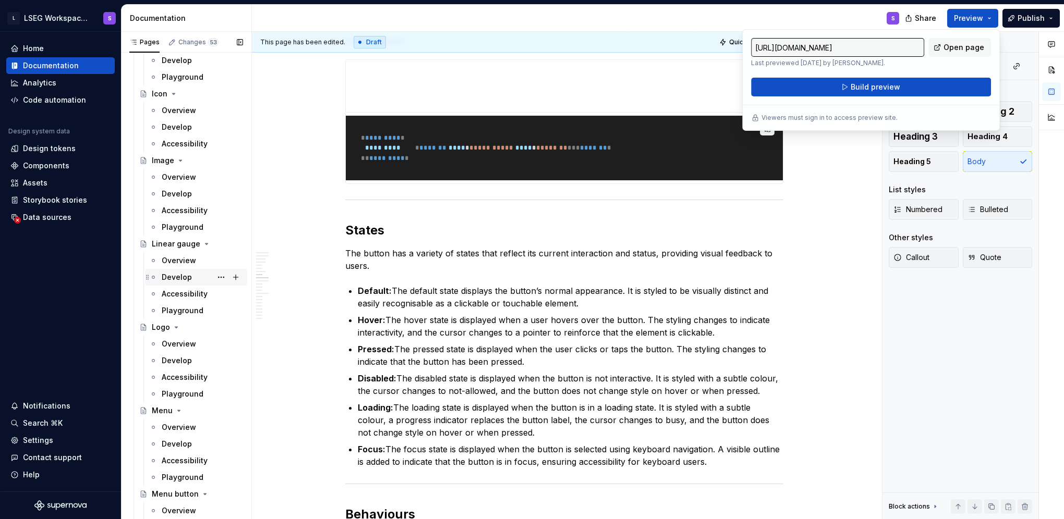
scroll to position [2920, 0]
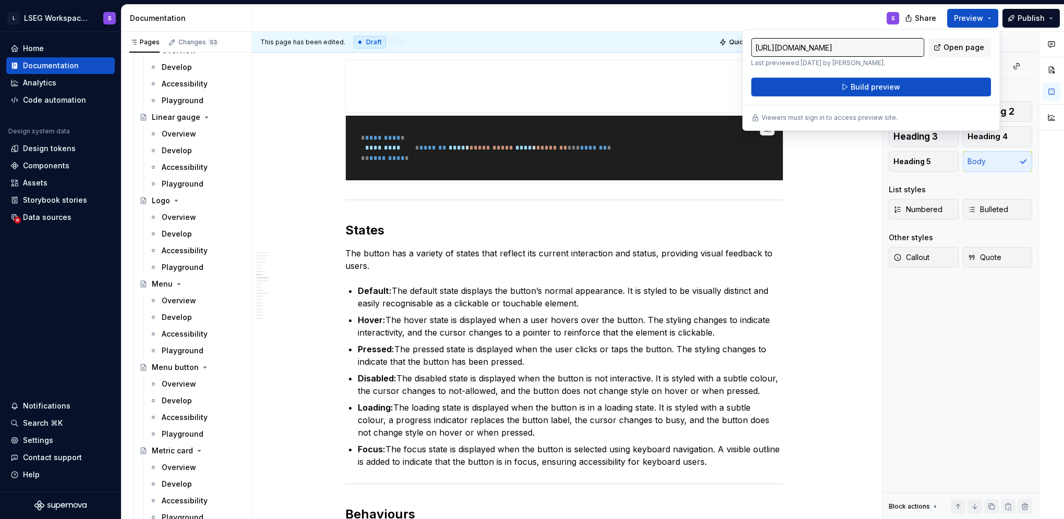
click at [818, 20] on div "S" at bounding box center [580, 18] width 656 height 27
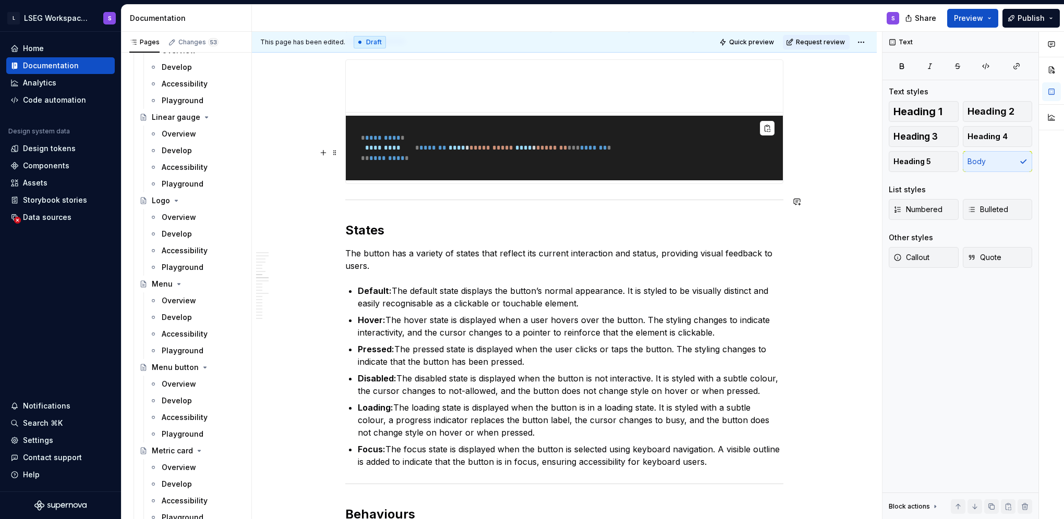
click at [544, 47] on p "When using icon-only buttons, ensure to add text that will automatically be inc…" at bounding box center [564, 28] width 438 height 38
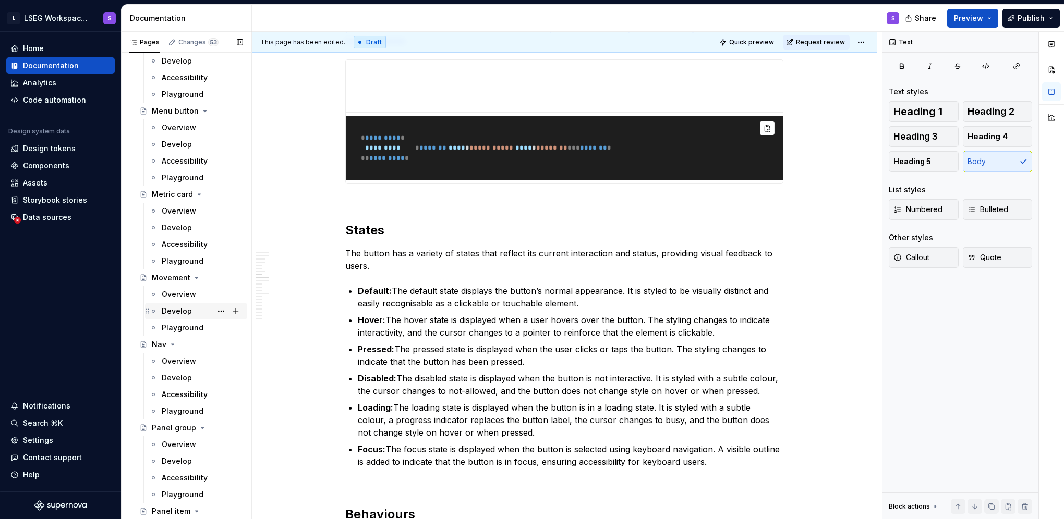
scroll to position [3233, 0]
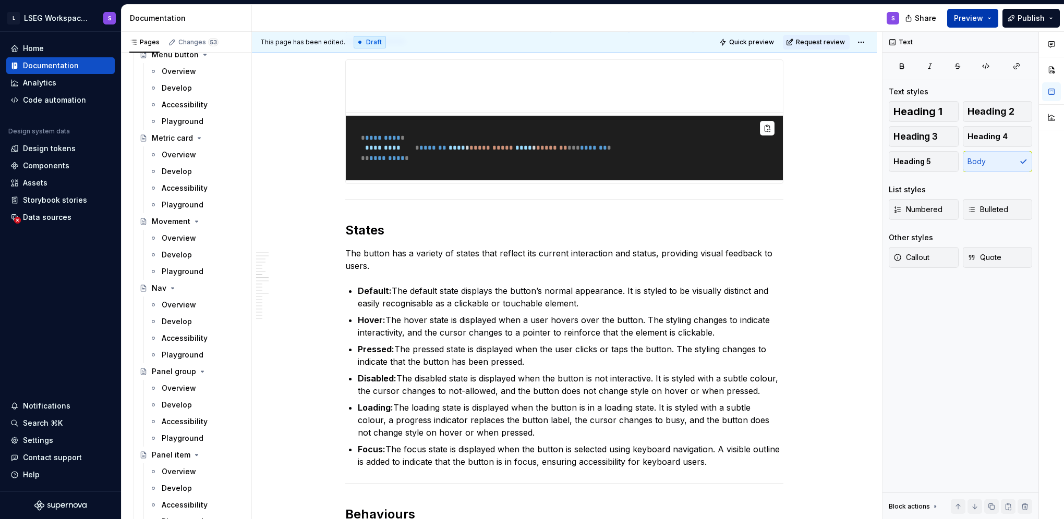
click at [964, 19] on span "Preview" at bounding box center [968, 18] width 29 height 10
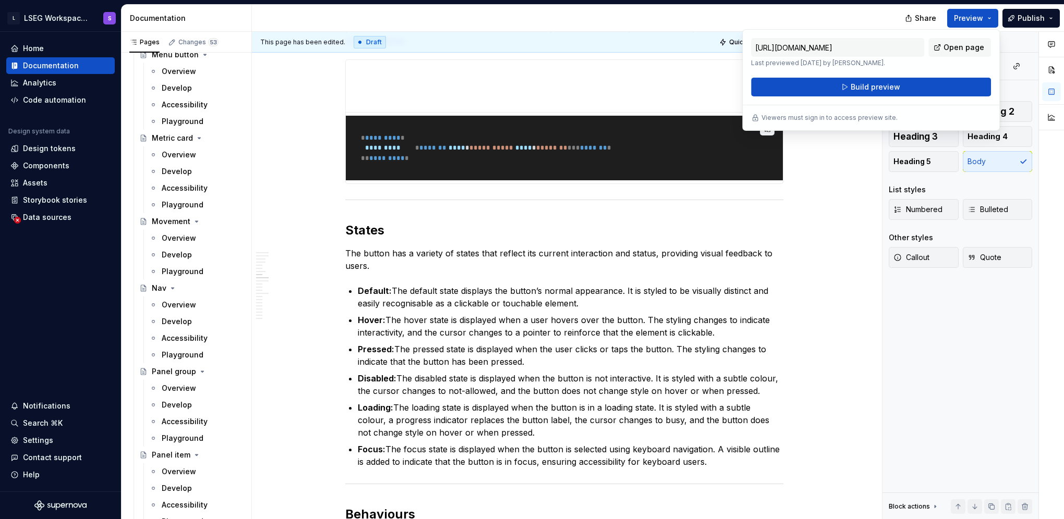
type textarea "*"
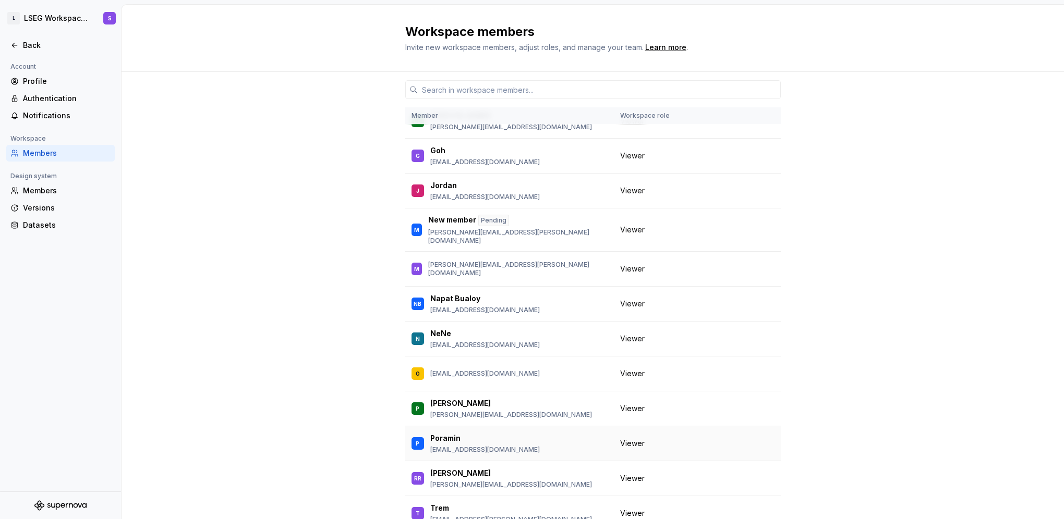
scroll to position [482, 0]
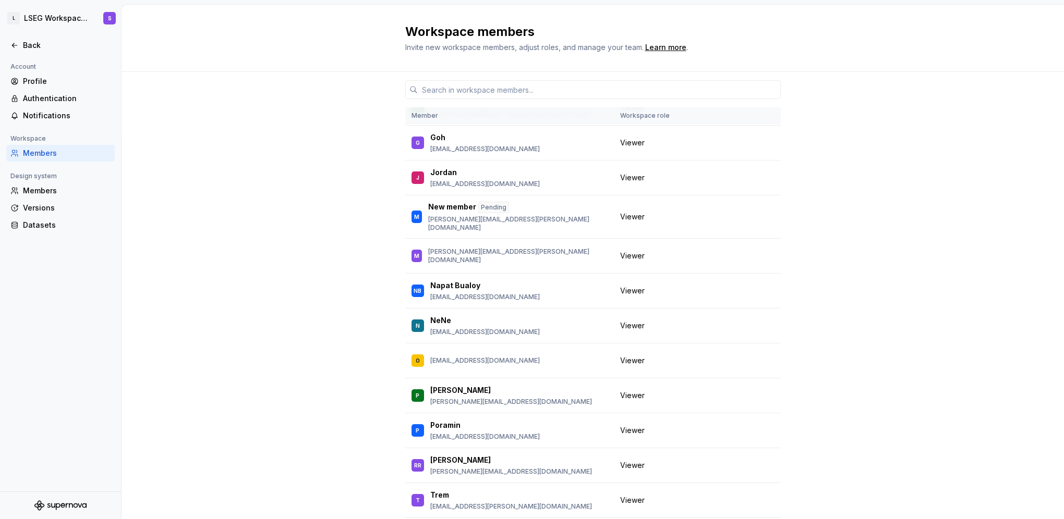
click at [807, 295] on div "Member Workspace role JD James Davis james.davis2@lseg.com Owner D Dom domrongp…" at bounding box center [593, 329] width 942 height 515
